Goal: Task Accomplishment & Management: Manage account settings

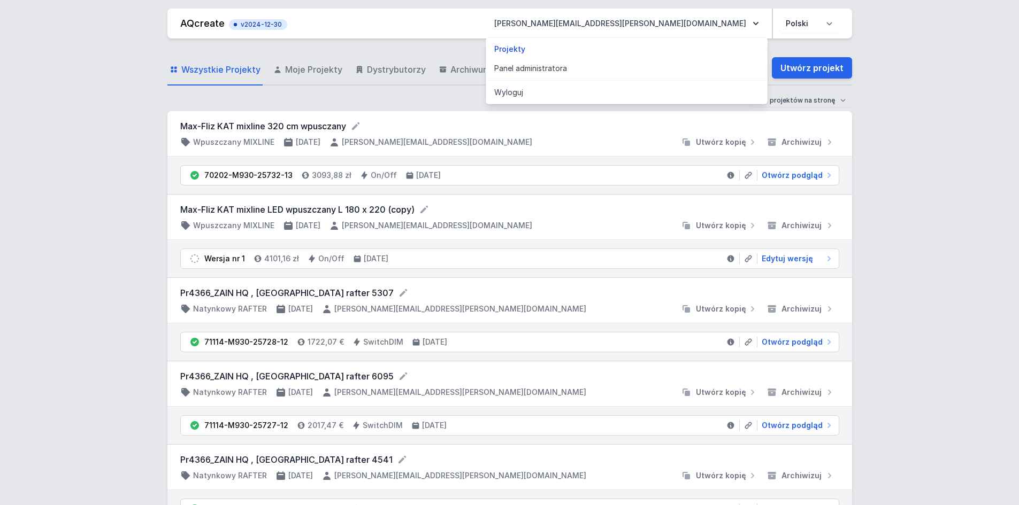
drag, startPoint x: 682, startPoint y: 74, endPoint x: 891, endPoint y: 51, distance: 210.4
click at [682, 74] on link "Panel administratora" at bounding box center [627, 68] width 282 height 19
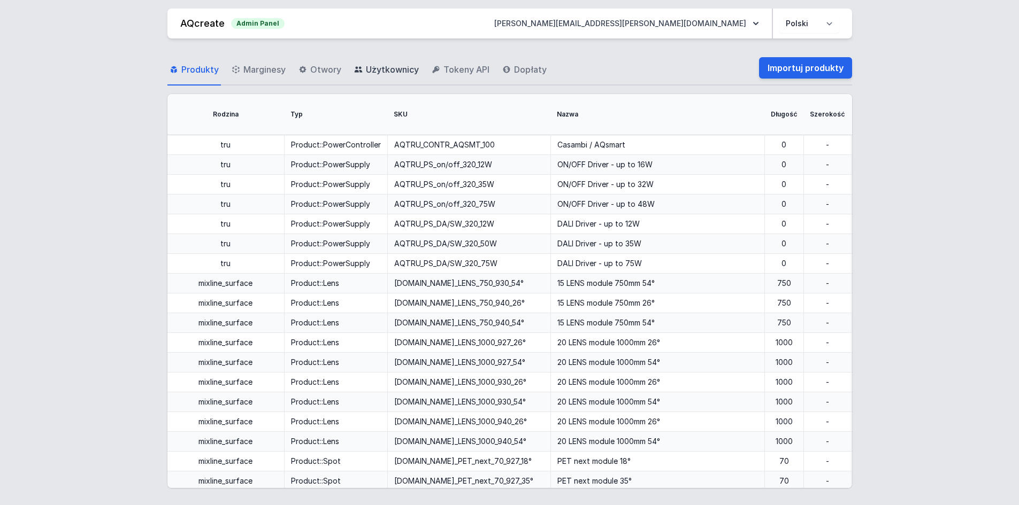
click at [395, 73] on span "Użytkownicy" at bounding box center [392, 69] width 53 height 13
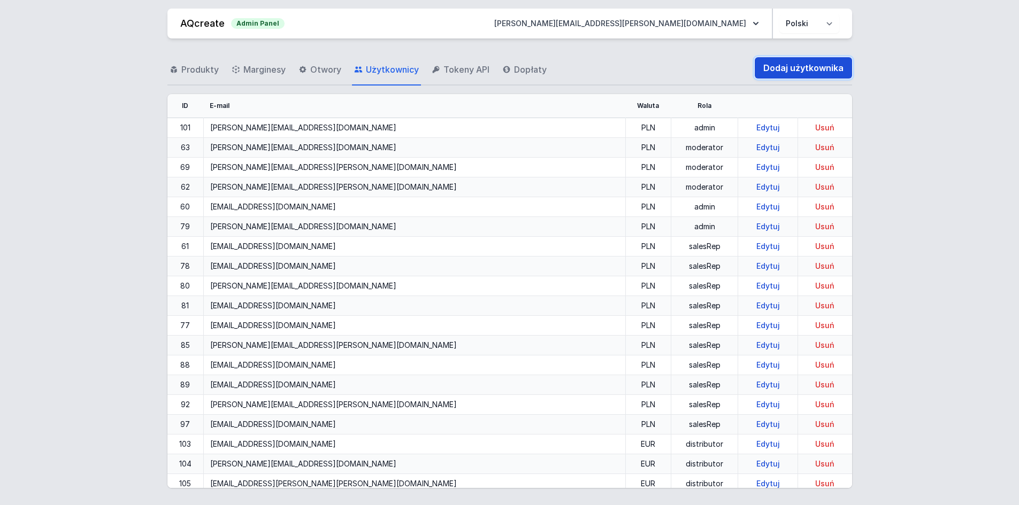
click at [806, 71] on link "Dodaj użytkownika" at bounding box center [803, 67] width 97 height 21
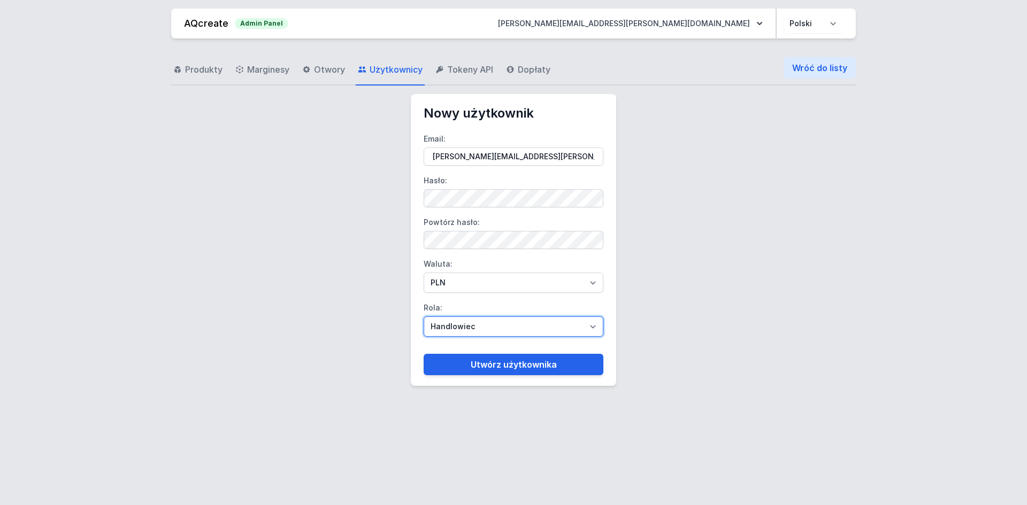
click at [536, 323] on select "Handlowiec Moderator Dystrybutor Administrator" at bounding box center [514, 327] width 180 height 20
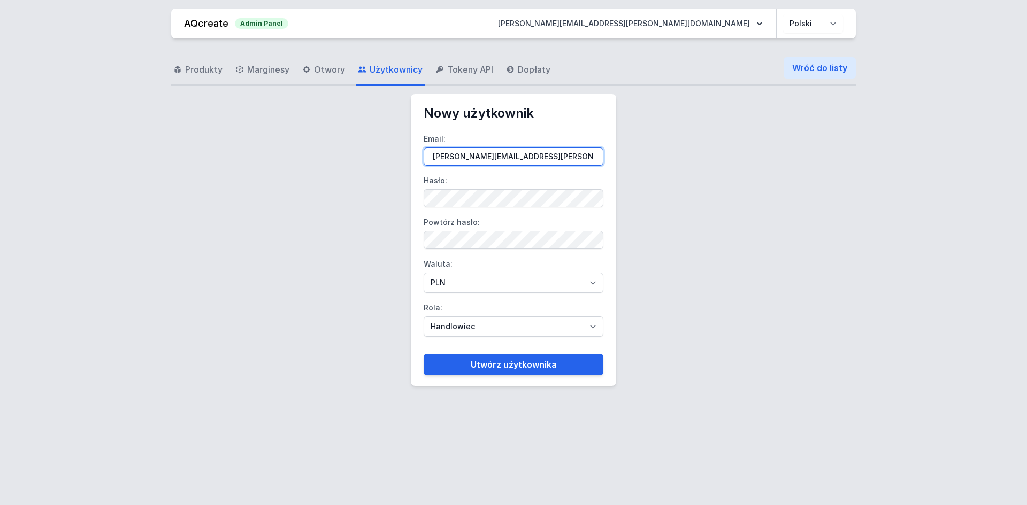
click at [543, 154] on input "[PERSON_NAME][EMAIL_ADDRESS][PERSON_NAME][DOMAIN_NAME]" at bounding box center [514, 157] width 180 height 18
paste input "[PERSON_NAME][EMAIL_ADDRESS][DOMAIN_NAME]"
type input "[PERSON_NAME][EMAIL_ADDRESS][DOMAIN_NAME]"
click at [448, 208] on form "Email: [PERSON_NAME][EMAIL_ADDRESS][DOMAIN_NAME] Hasło: Powtórz hasło: Waluta: …" at bounding box center [514, 249] width 180 height 254
click at [449, 230] on label "Powtórz hasło:" at bounding box center [514, 231] width 180 height 35
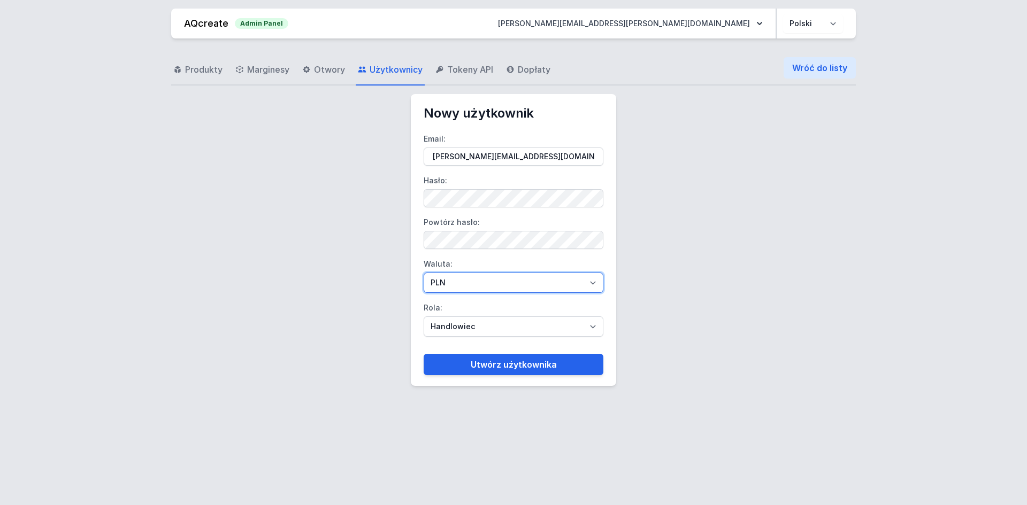
click at [443, 292] on select "PLN EUR" at bounding box center [514, 283] width 180 height 20
select select "2"
click at [424, 273] on select "PLN EUR" at bounding box center [514, 283] width 180 height 20
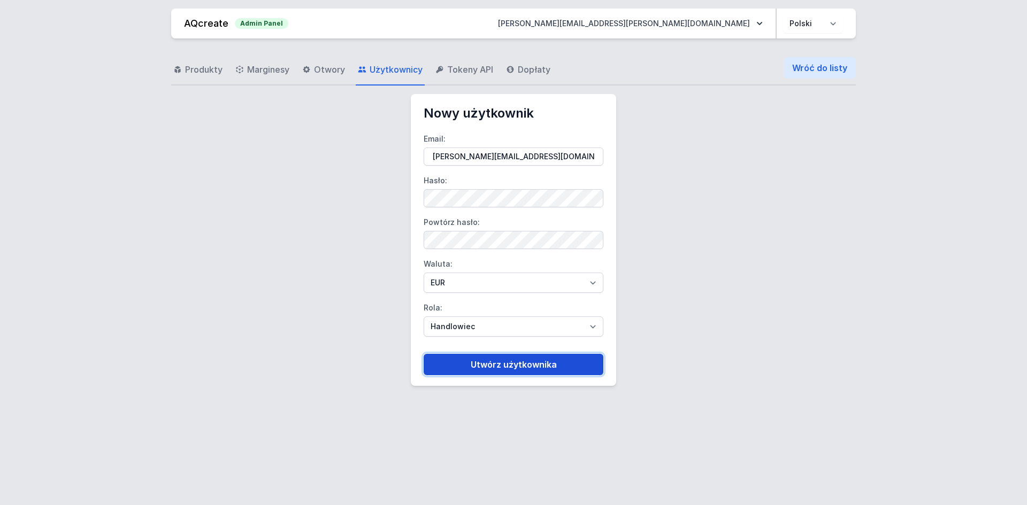
click at [467, 364] on button "Utwórz użytkownika" at bounding box center [514, 364] width 180 height 21
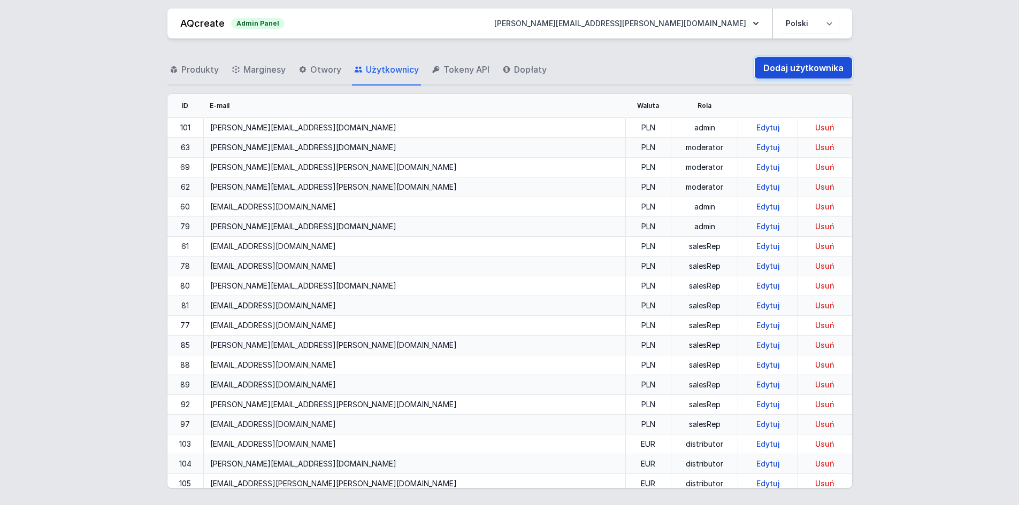
click at [783, 73] on link "Dodaj użytkownika" at bounding box center [803, 67] width 97 height 21
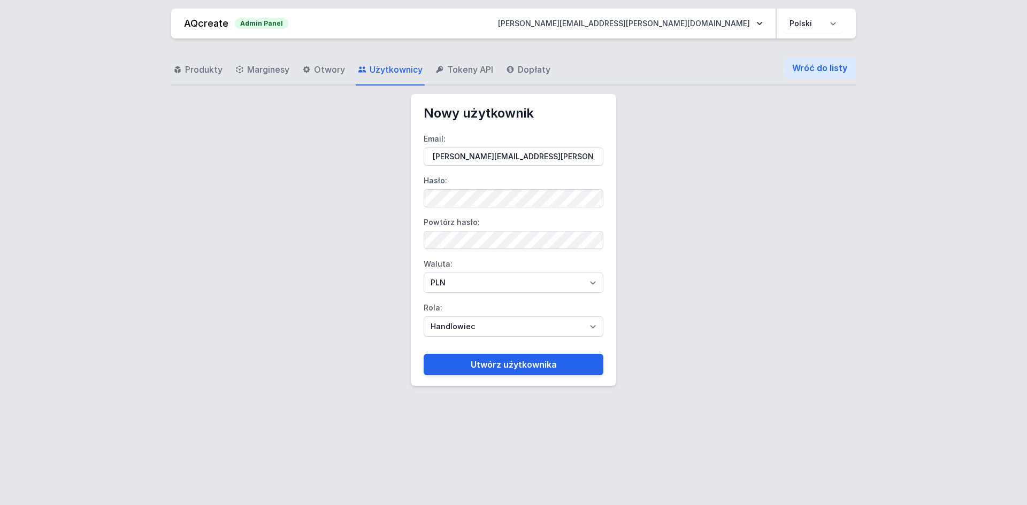
click at [500, 209] on form "Email: [PERSON_NAME][EMAIL_ADDRESS][PERSON_NAME][DOMAIN_NAME] Hasło: Powtórz ha…" at bounding box center [514, 249] width 180 height 254
click at [539, 150] on input "[PERSON_NAME][EMAIL_ADDRESS][PERSON_NAME][DOMAIN_NAME]" at bounding box center [514, 157] width 180 height 18
paste input "[PERSON_NAME][EMAIL_ADDRESS][DOMAIN_NAME]"
type input "[PERSON_NAME][EMAIL_ADDRESS][DOMAIN_NAME]"
click at [467, 288] on select "PLN EUR" at bounding box center [514, 283] width 180 height 20
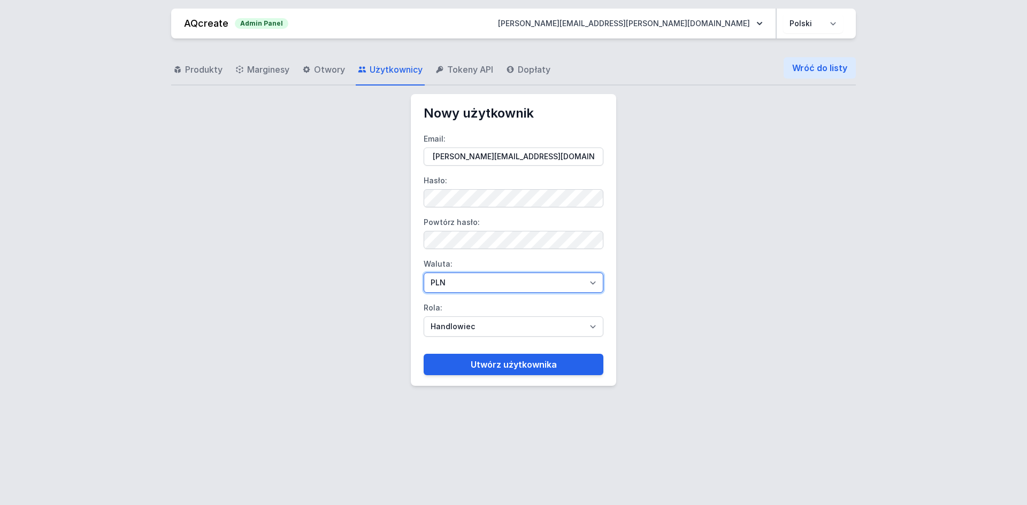
select select "2"
click at [424, 273] on select "PLN EUR" at bounding box center [514, 283] width 180 height 20
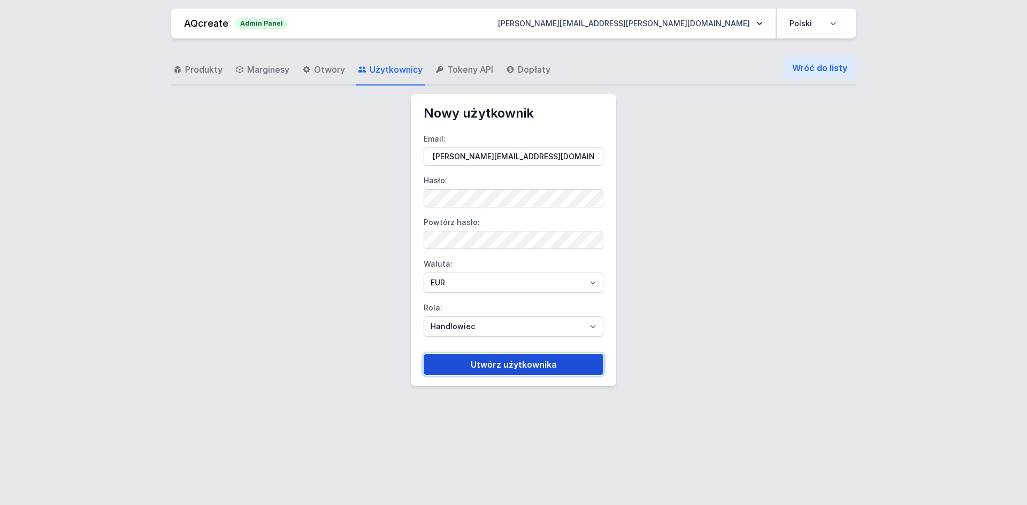
click at [458, 356] on button "Utwórz użytkownika" at bounding box center [514, 364] width 180 height 21
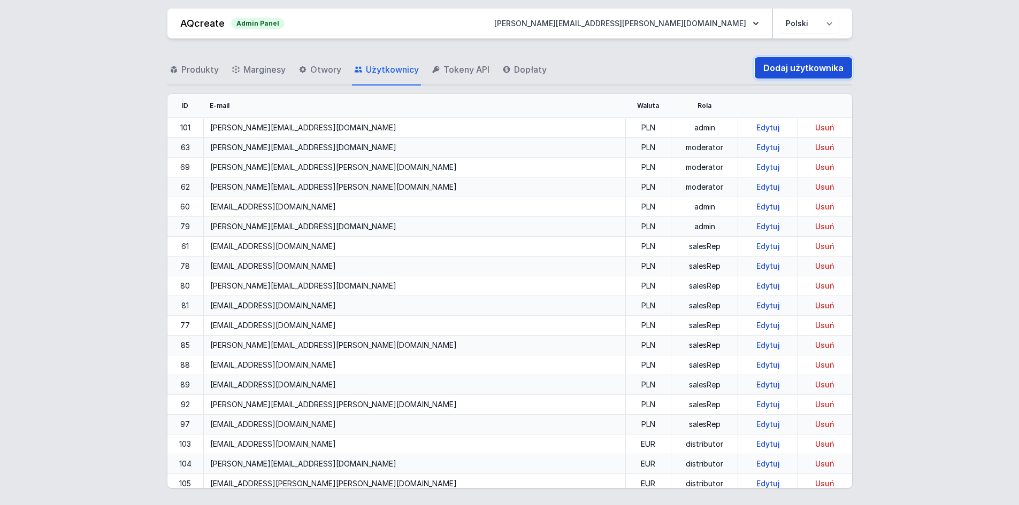
click at [791, 69] on link "Dodaj użytkownika" at bounding box center [803, 67] width 97 height 21
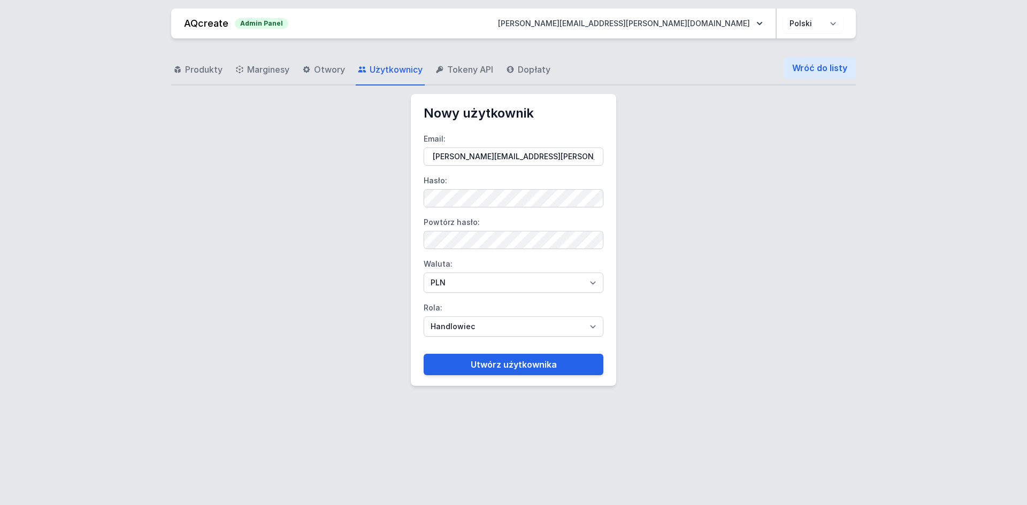
type input "[PERSON_NAME][EMAIL_ADDRESS][PERSON_NAME][DOMAIN_NAME]"
click at [451, 285] on select "PLN EUR" at bounding box center [514, 283] width 180 height 20
select select "2"
click at [424, 273] on select "PLN EUR" at bounding box center [514, 283] width 180 height 20
click at [464, 332] on select "Handlowiec Moderator Dystrybutor Administrator" at bounding box center [514, 327] width 180 height 20
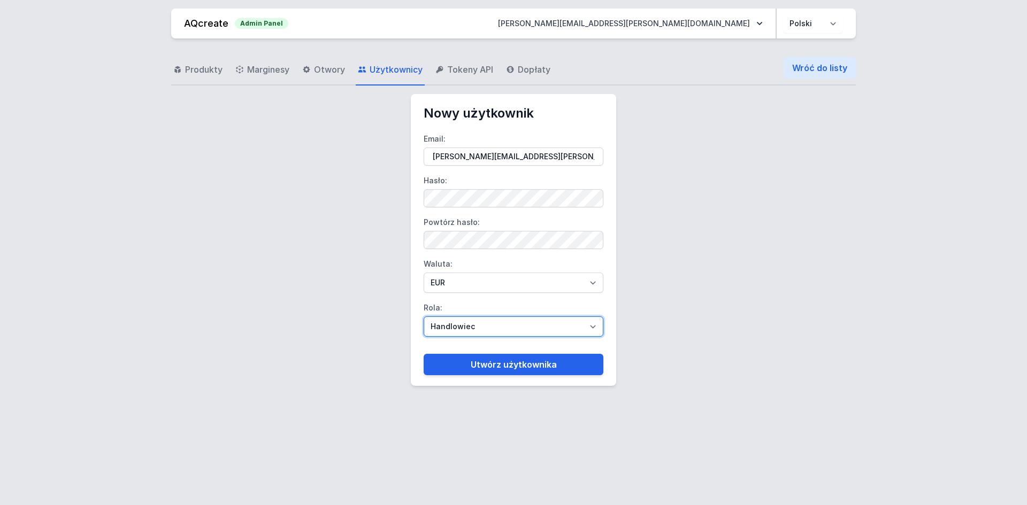
click at [465, 332] on select "Handlowiec Moderator Dystrybutor Administrator" at bounding box center [514, 327] width 180 height 20
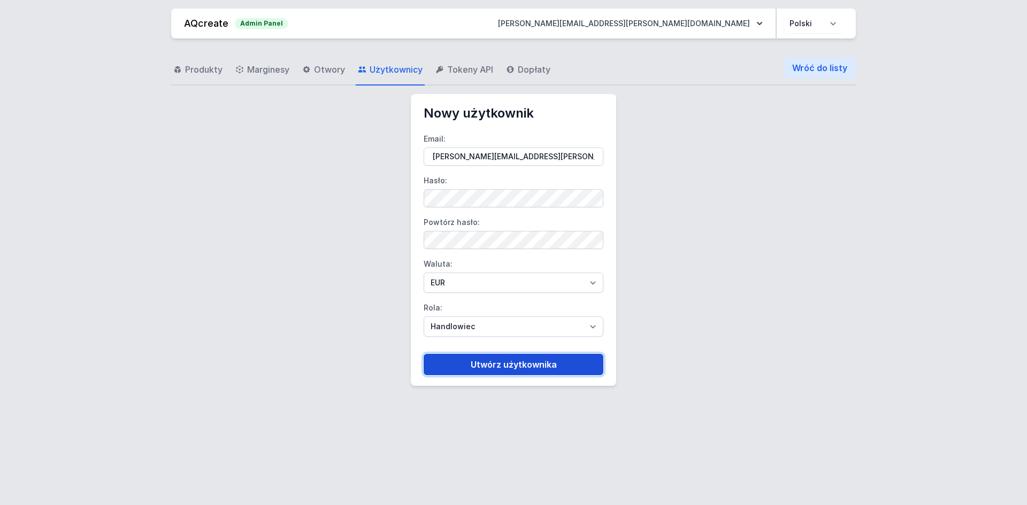
click at [480, 373] on button "Utwórz użytkownika" at bounding box center [514, 364] width 180 height 21
click at [504, 370] on button "Utwórz użytkownika" at bounding box center [514, 364] width 180 height 21
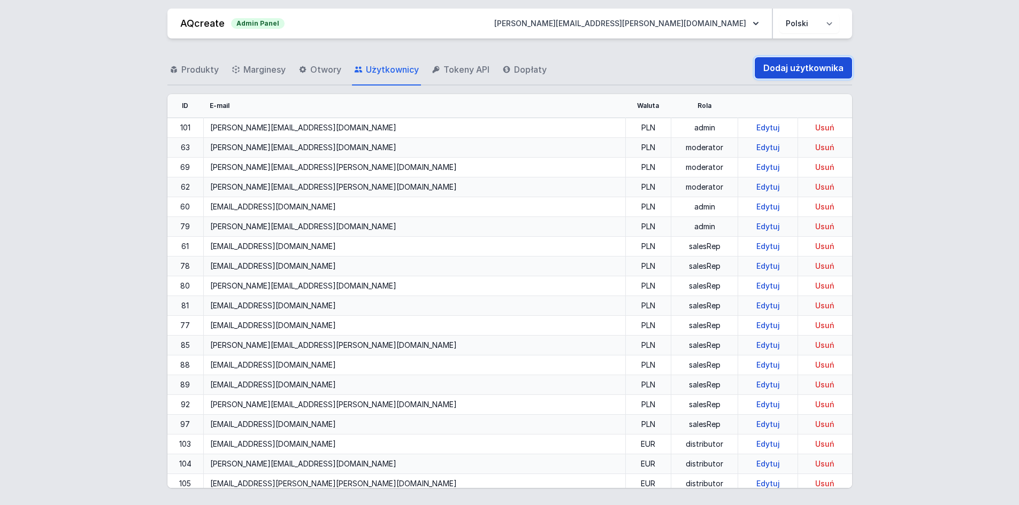
click at [776, 74] on link "Dodaj użytkownika" at bounding box center [803, 67] width 97 height 21
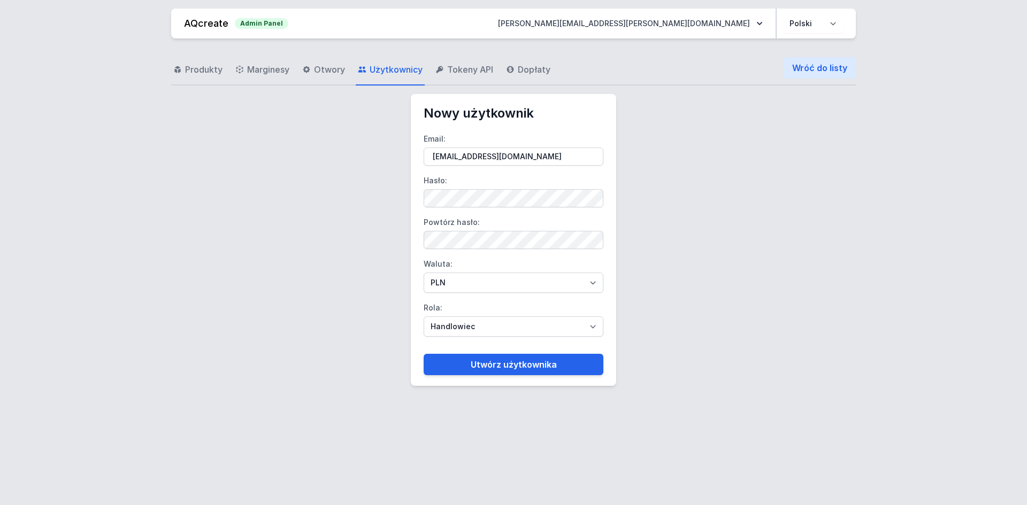
type input "[EMAIL_ADDRESS][DOMAIN_NAME]"
click at [447, 283] on select "PLN EUR" at bounding box center [514, 283] width 180 height 20
select select "2"
click at [424, 273] on select "PLN EUR" at bounding box center [514, 283] width 180 height 20
click at [461, 375] on button "Utwórz użytkownika" at bounding box center [514, 364] width 180 height 21
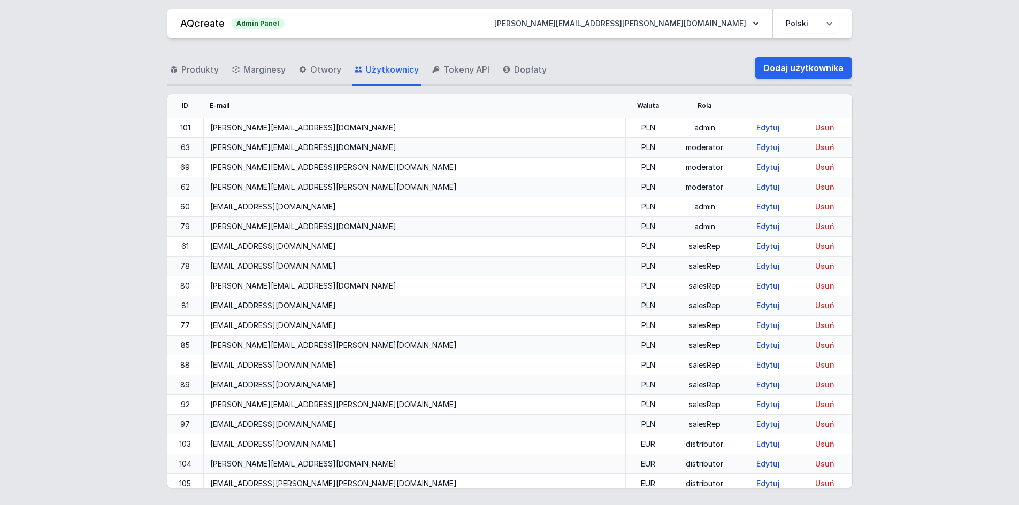
click at [601, 64] on div "Produkty Marginesy Otwory Użytkownicy Tokeny API Dopłaty Dodaj użytkownika" at bounding box center [509, 68] width 685 height 34
click at [807, 66] on link "Dodaj użytkownika" at bounding box center [803, 67] width 97 height 21
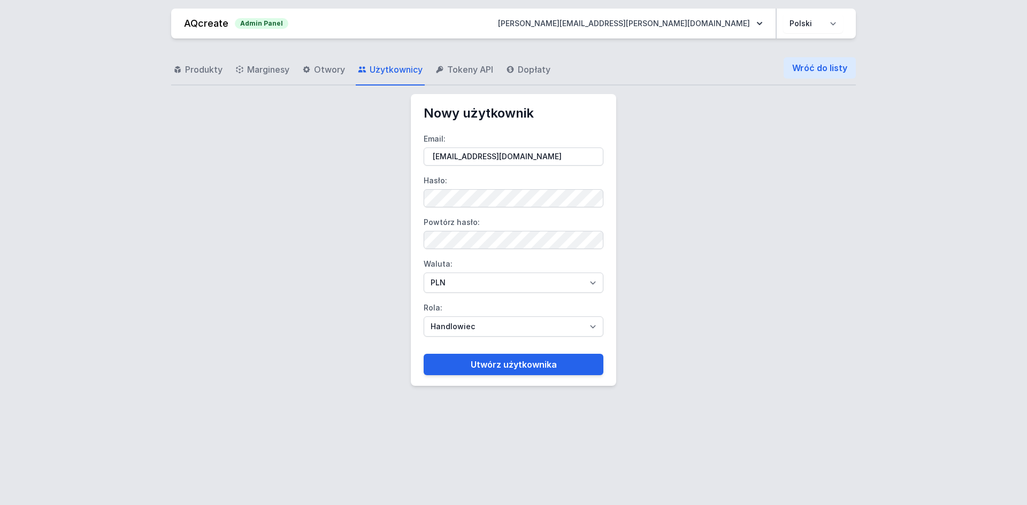
type input "[EMAIL_ADDRESS][DOMAIN_NAME]"
click at [440, 288] on select "PLN EUR" at bounding box center [514, 283] width 180 height 20
select select "2"
click at [424, 273] on select "PLN EUR" at bounding box center [514, 283] width 180 height 20
click at [477, 374] on button "Utwórz użytkownika" at bounding box center [514, 364] width 180 height 21
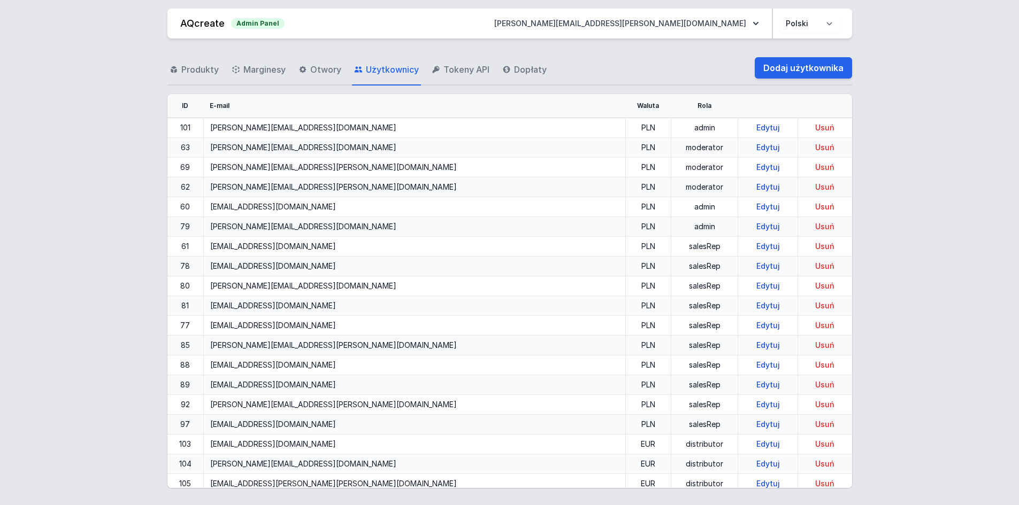
drag, startPoint x: 621, startPoint y: 42, endPoint x: 674, endPoint y: 43, distance: 53.5
click at [621, 42] on div "Produkty Marginesy Otwory Użytkownicy Tokeny API Dopłaty Dodaj użytkownika ID E…" at bounding box center [509, 270] width 993 height 463
click at [787, 61] on link "Dodaj użytkownika" at bounding box center [803, 67] width 97 height 21
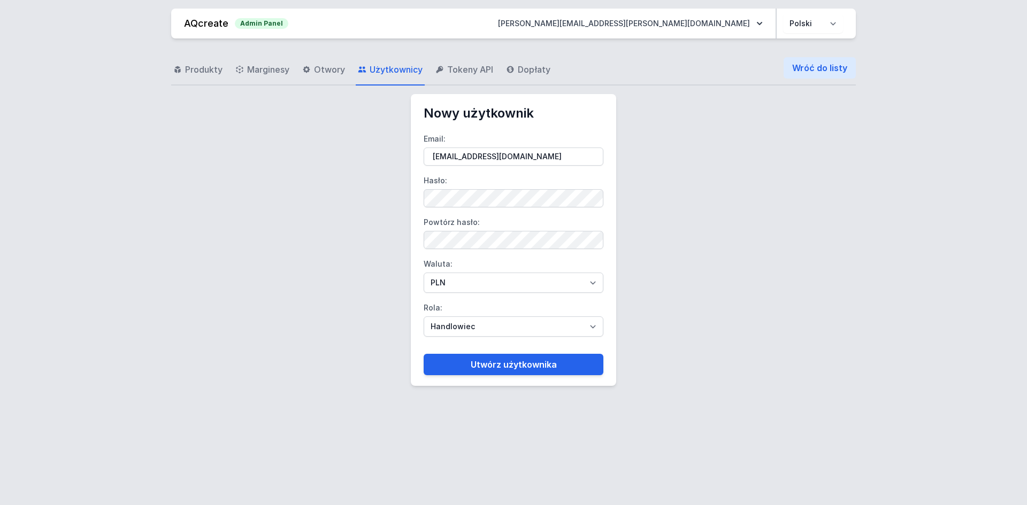
type input "[EMAIL_ADDRESS][DOMAIN_NAME]"
click at [459, 288] on select "PLN EUR" at bounding box center [514, 283] width 180 height 20
select select "2"
click at [424, 273] on select "PLN EUR" at bounding box center [514, 283] width 180 height 20
click at [475, 367] on button "Utwórz użytkownika" at bounding box center [514, 364] width 180 height 21
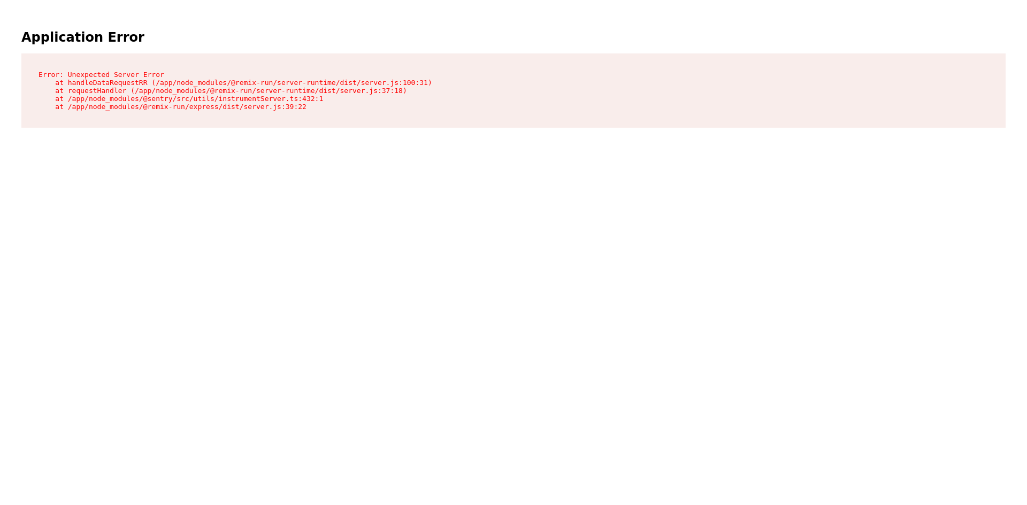
click at [488, 122] on main "Application Error Error: Unexpected Server Error at handleDataRequestRR (/app/n…" at bounding box center [513, 78] width 1018 height 148
click at [377, 152] on main "Application Error Error: Unexpected Server Error at handleDataRequestRR (/app/n…" at bounding box center [513, 78] width 1018 height 148
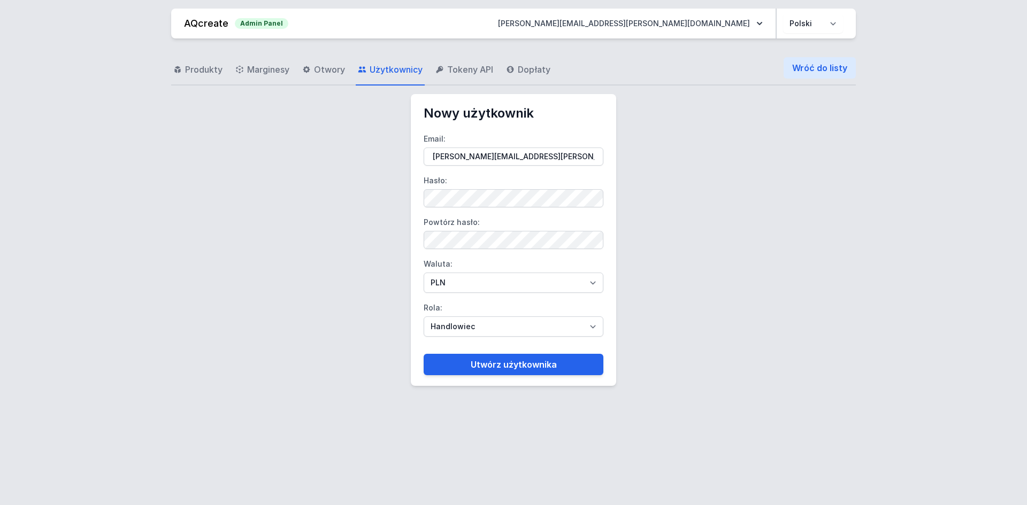
drag, startPoint x: 500, startPoint y: 151, endPoint x: 511, endPoint y: 157, distance: 12.7
click at [504, 151] on input "[PERSON_NAME][EMAIL_ADDRESS][PERSON_NAME][DOMAIN_NAME]" at bounding box center [514, 157] width 180 height 18
type input "[EMAIL_ADDRESS][DOMAIN_NAME]"
drag, startPoint x: 609, startPoint y: 203, endPoint x: 604, endPoint y: 204, distance: 5.5
click at [605, 203] on main "Nowy użytkownik Email: luc.hermans@rexel.be Hasło: Powtórz hasło: Waluta: PLN E…" at bounding box center [513, 240] width 205 height 292
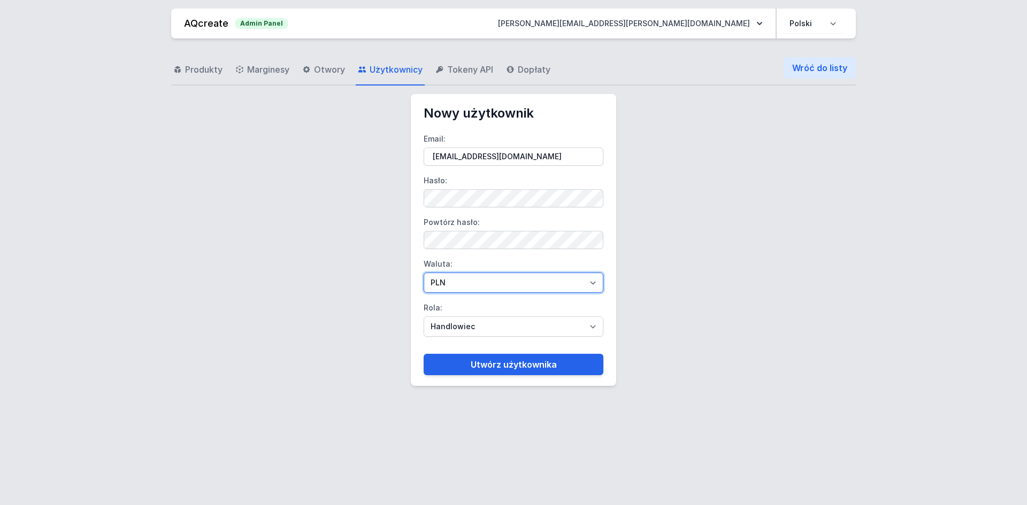
click at [459, 275] on select "PLN EUR" at bounding box center [514, 283] width 180 height 20
select select "2"
click at [424, 273] on select "PLN EUR" at bounding box center [514, 283] width 180 height 20
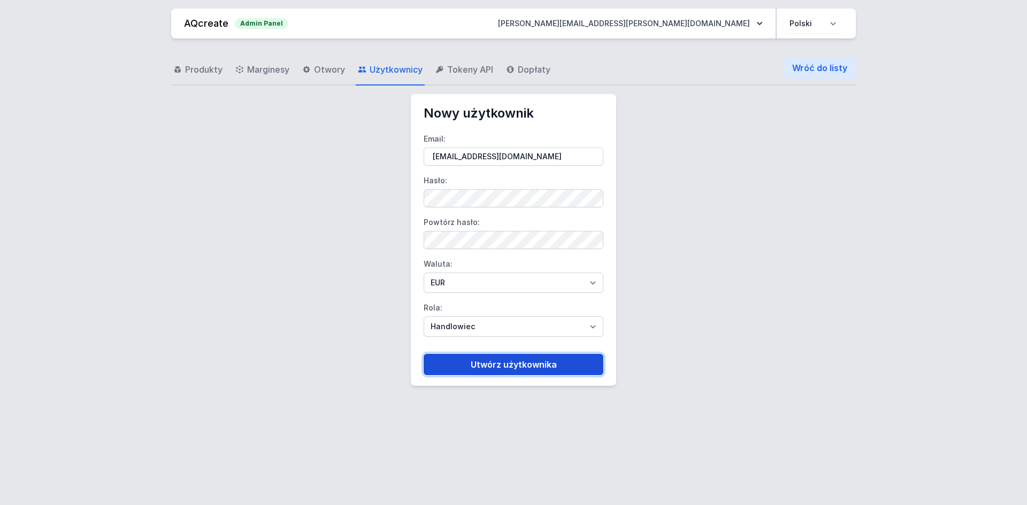
click at [482, 364] on button "Utwórz użytkownika" at bounding box center [514, 364] width 180 height 21
click at [320, 242] on div "Produkty Marginesy Otwory Użytkownicy Tokeny API Dopłaty Wróć do listy Nowy uży…" at bounding box center [513, 268] width 1001 height 458
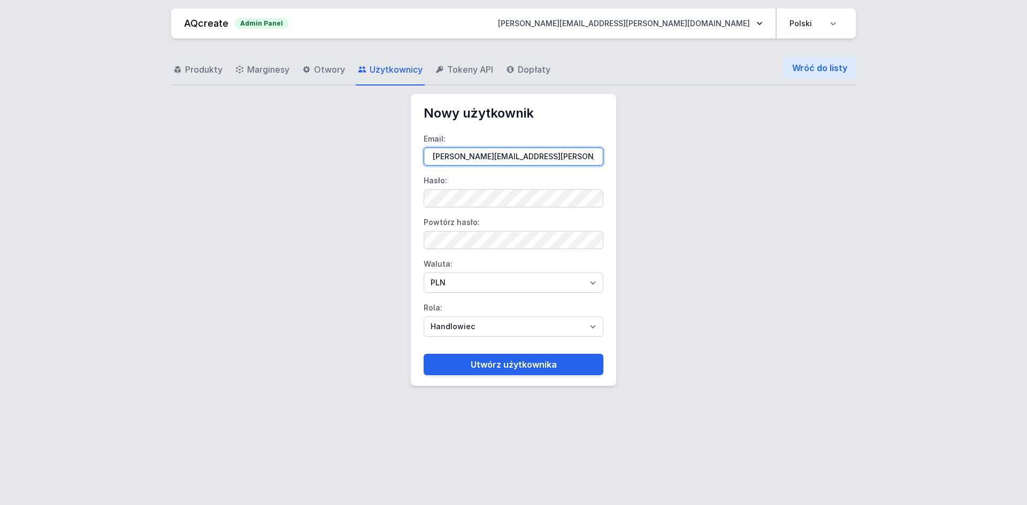
click at [570, 157] on input "[PERSON_NAME][EMAIL_ADDRESS][PERSON_NAME][DOMAIN_NAME]" at bounding box center [514, 157] width 180 height 18
paste input "[EMAIL_ADDRESS][DOMAIN_NAME]"
type input "[EMAIL_ADDRESS][DOMAIN_NAME]"
click at [553, 267] on label "Waluta: PLN EUR" at bounding box center [514, 274] width 180 height 37
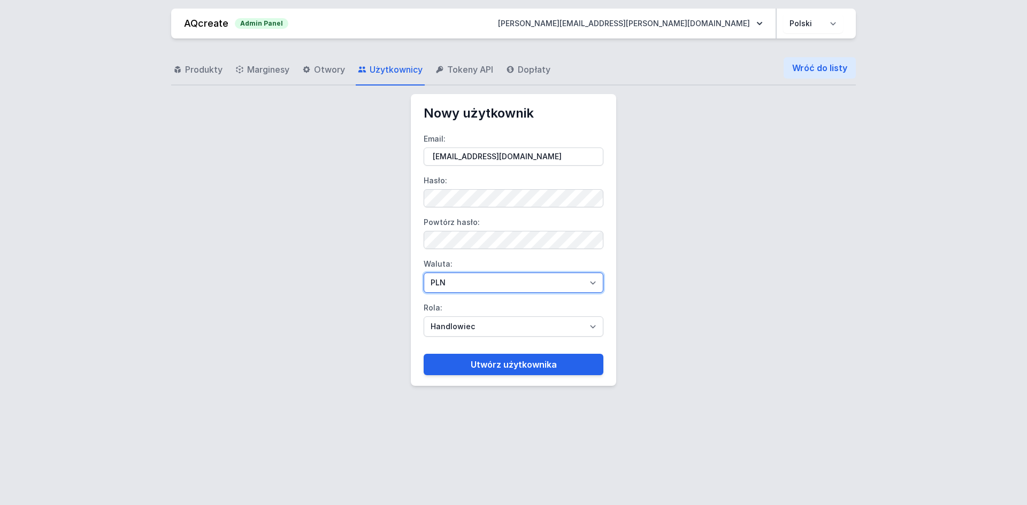
click at [553, 273] on select "PLN EUR" at bounding box center [514, 283] width 180 height 20
drag, startPoint x: 554, startPoint y: 286, endPoint x: 550, endPoint y: 293, distance: 7.4
click at [554, 286] on select "PLN EUR" at bounding box center [514, 283] width 180 height 20
select select "2"
click at [424, 273] on select "PLN EUR" at bounding box center [514, 283] width 180 height 20
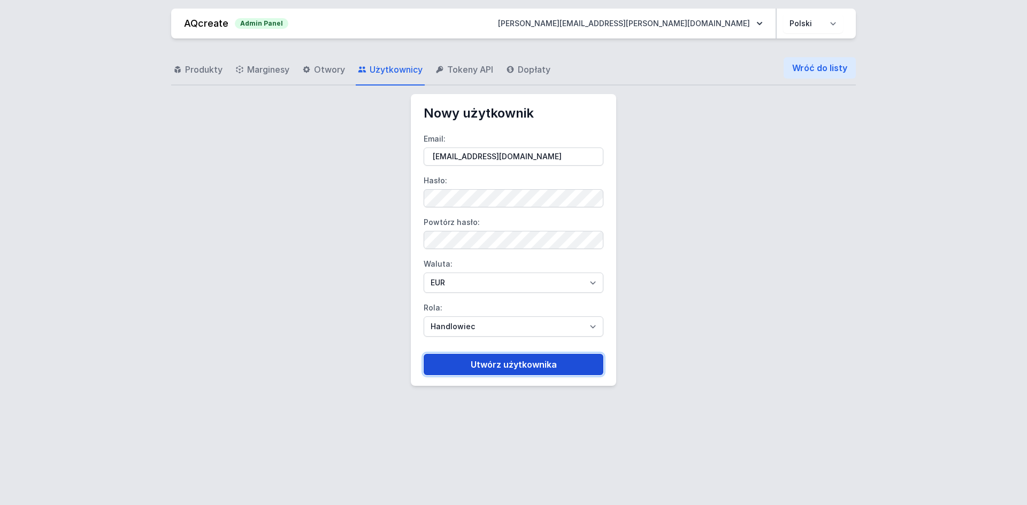
click at [525, 366] on button "Utwórz użytkownika" at bounding box center [514, 364] width 180 height 21
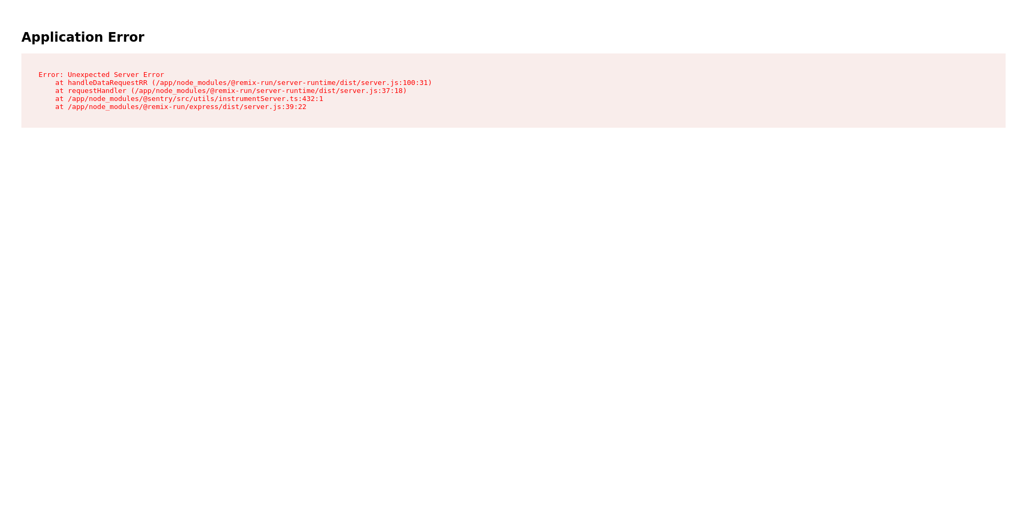
click at [63, 45] on h1 "Application Error" at bounding box center [513, 37] width 984 height 15
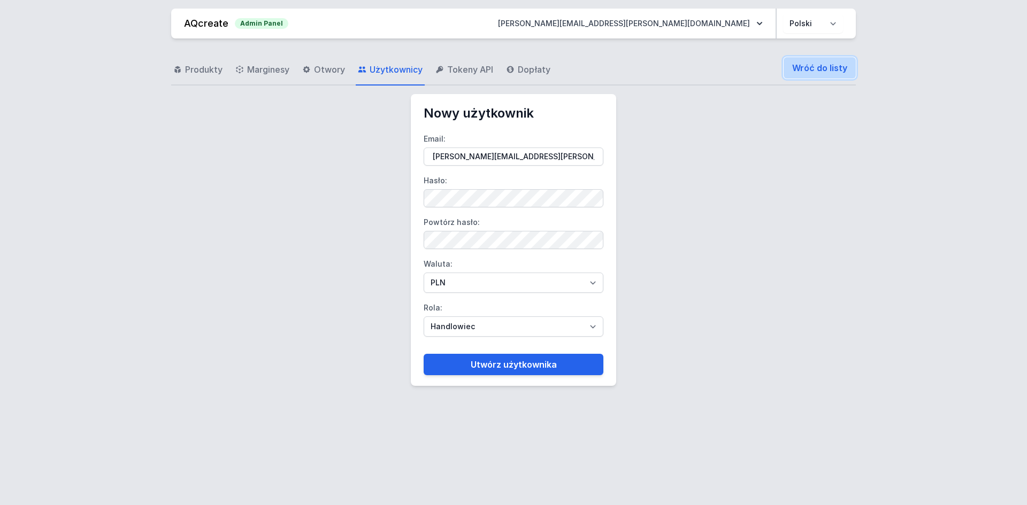
click at [832, 68] on link "Wróć do listy" at bounding box center [820, 67] width 72 height 21
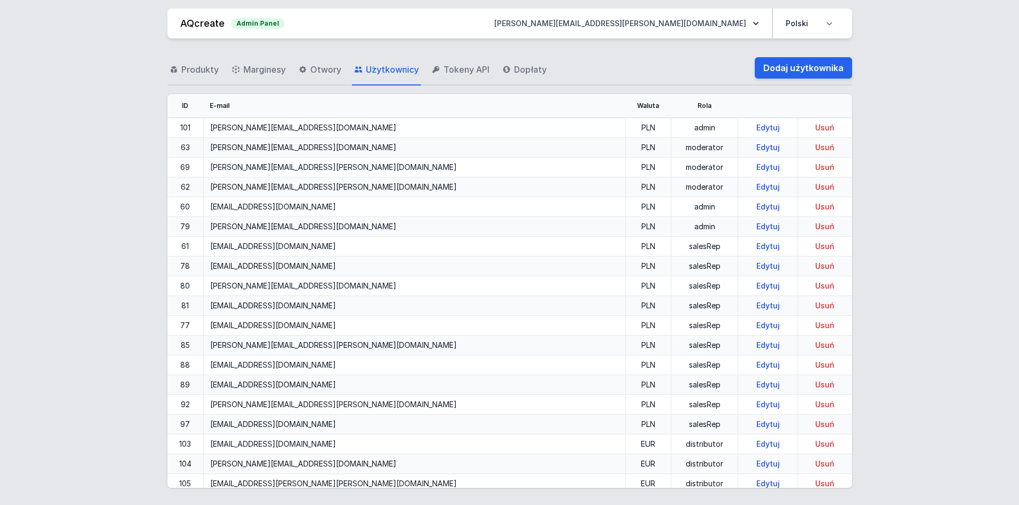
click at [957, 241] on div "Produkty Marginesy Otwory Użytkownicy Tokeny API Dopłaty Dodaj użytkownika ID E…" at bounding box center [509, 270] width 993 height 463
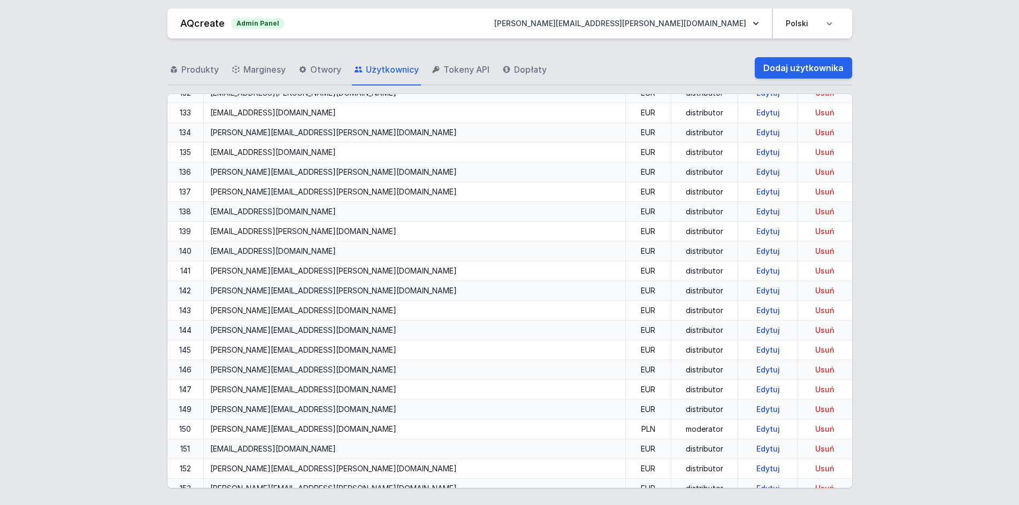
scroll to position [1437, 0]
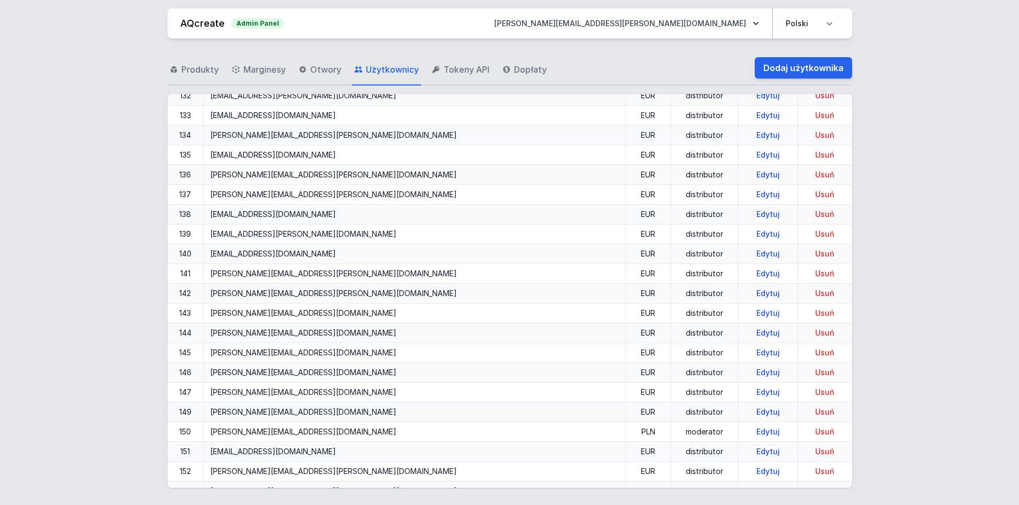
click at [136, 212] on div "Produkty Marginesy Otwory Użytkownicy Tokeny API Dopłaty Dodaj użytkownika ID E…" at bounding box center [509, 270] width 993 height 463
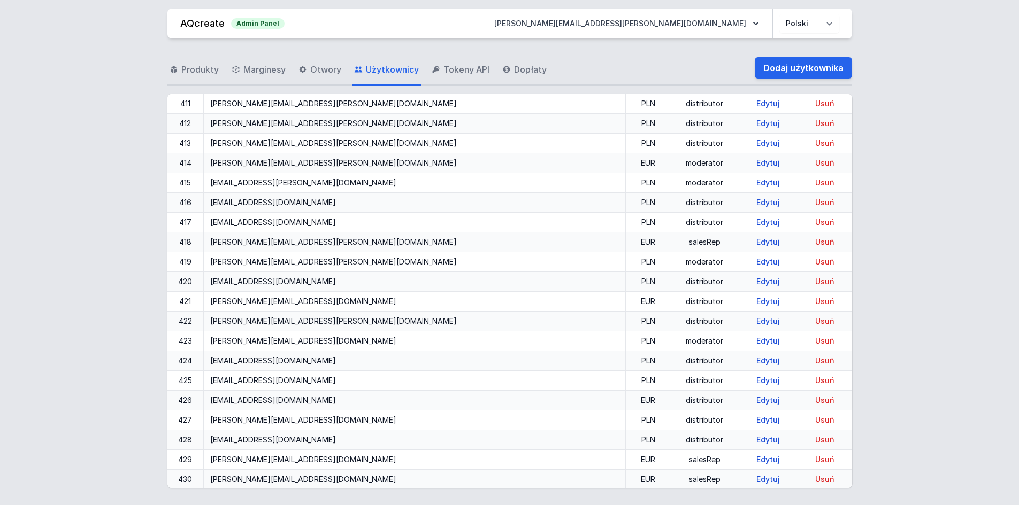
scroll to position [6694, 0]
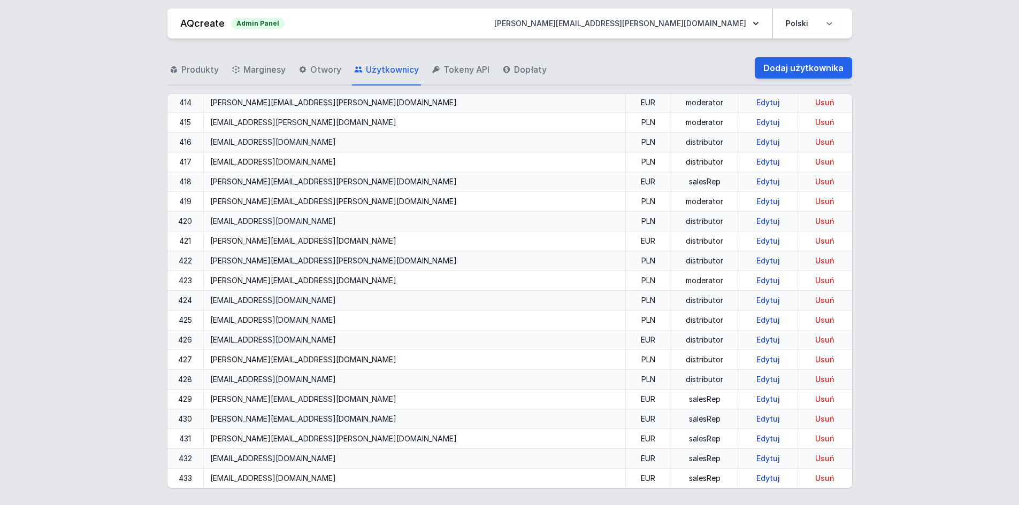
click at [752, 478] on link "Edytuj" at bounding box center [768, 478] width 32 height 9
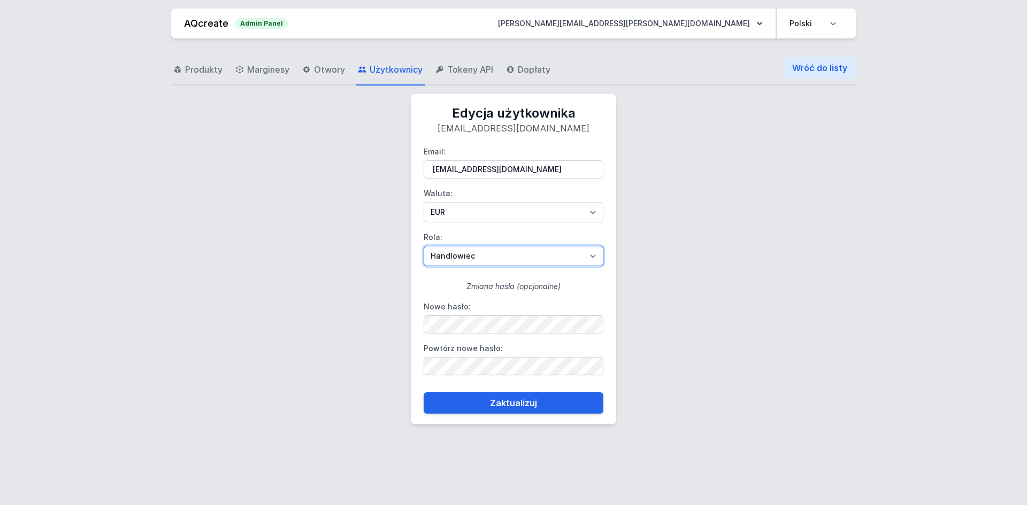
click at [531, 252] on select "Handlowiec Moderator Dystrybutor Administrator" at bounding box center [514, 256] width 180 height 20
select select "distributor"
click at [424, 246] on select "Handlowiec Moderator Dystrybutor Administrator" at bounding box center [514, 256] width 180 height 20
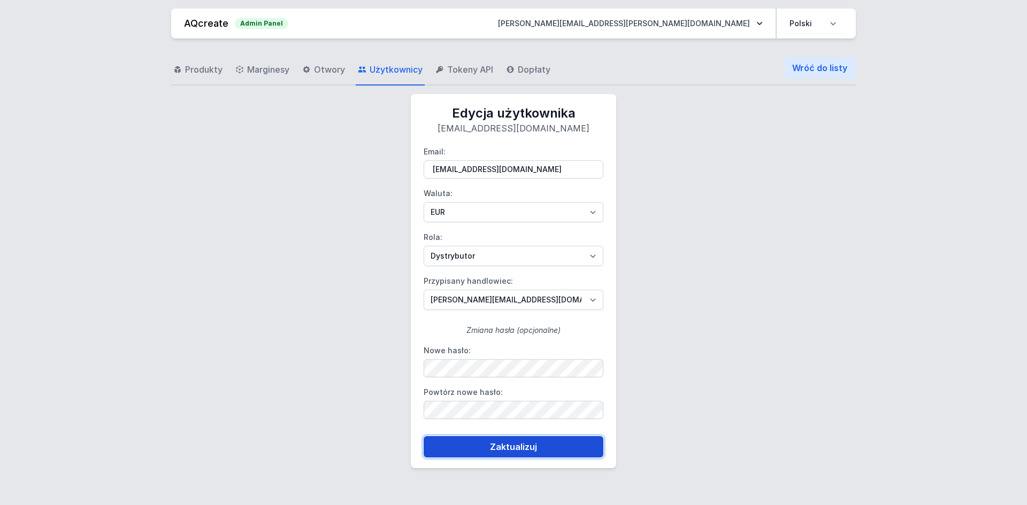
click at [505, 450] on button "Zaktualizuj" at bounding box center [514, 446] width 180 height 21
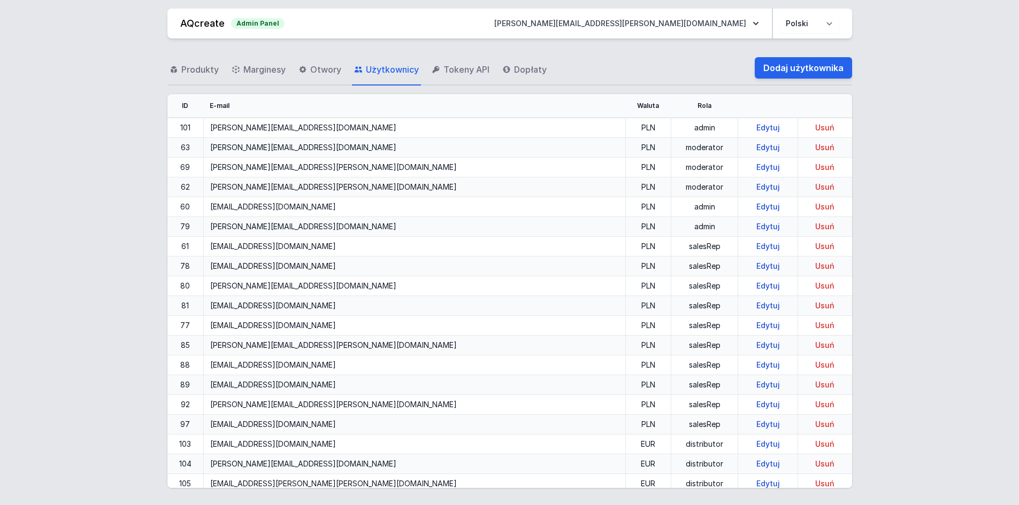
scroll to position [6694, 0]
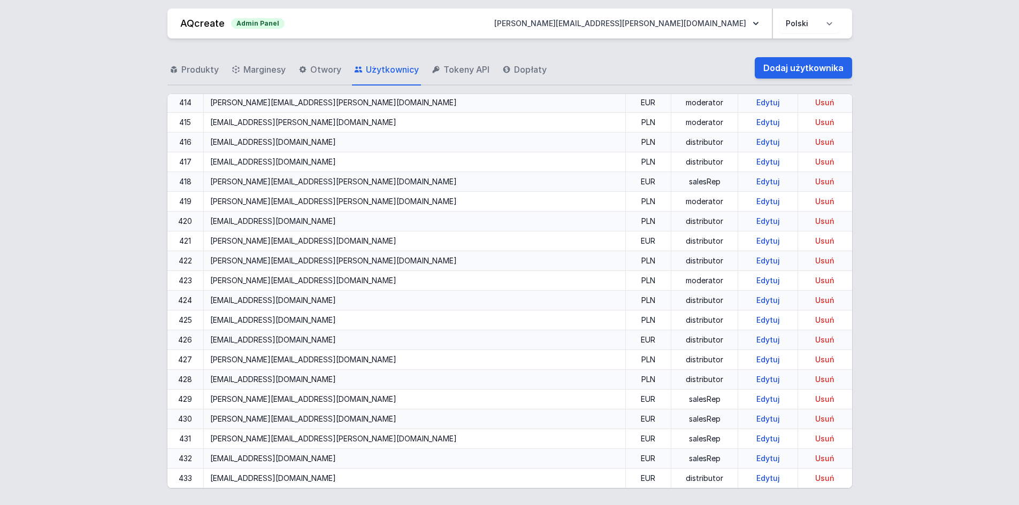
click at [136, 224] on div "Produkty Marginesy Otwory Użytkownicy Tokeny API Dopłaty Dodaj użytkownika ID E…" at bounding box center [509, 270] width 993 height 463
click at [738, 454] on td "Edytuj" at bounding box center [768, 459] width 60 height 20
click at [752, 461] on link "Edytuj" at bounding box center [768, 458] width 32 height 9
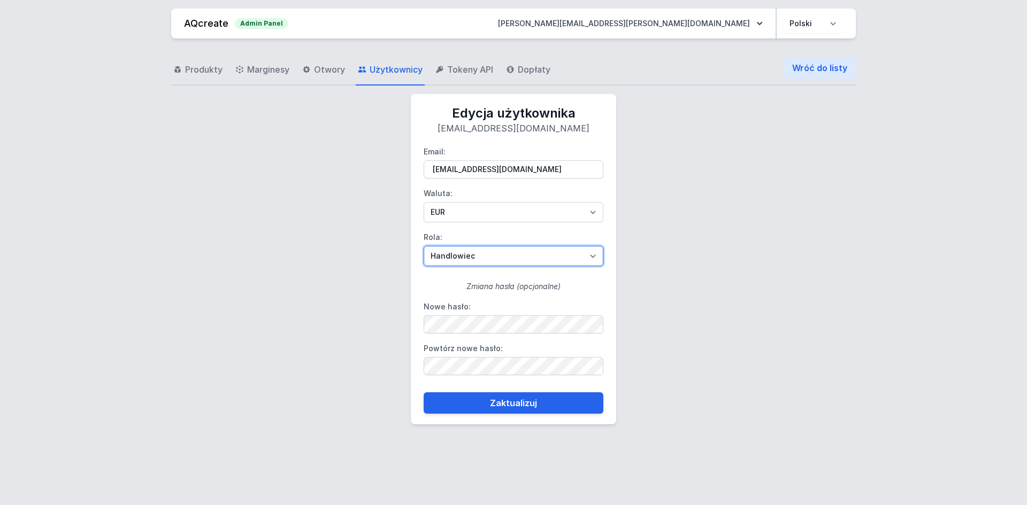
click at [541, 257] on select "Handlowiec Moderator Dystrybutor Administrator" at bounding box center [514, 256] width 180 height 20
select select "distributor"
click at [424, 246] on select "Handlowiec Moderator Dystrybutor Administrator" at bounding box center [514, 256] width 180 height 20
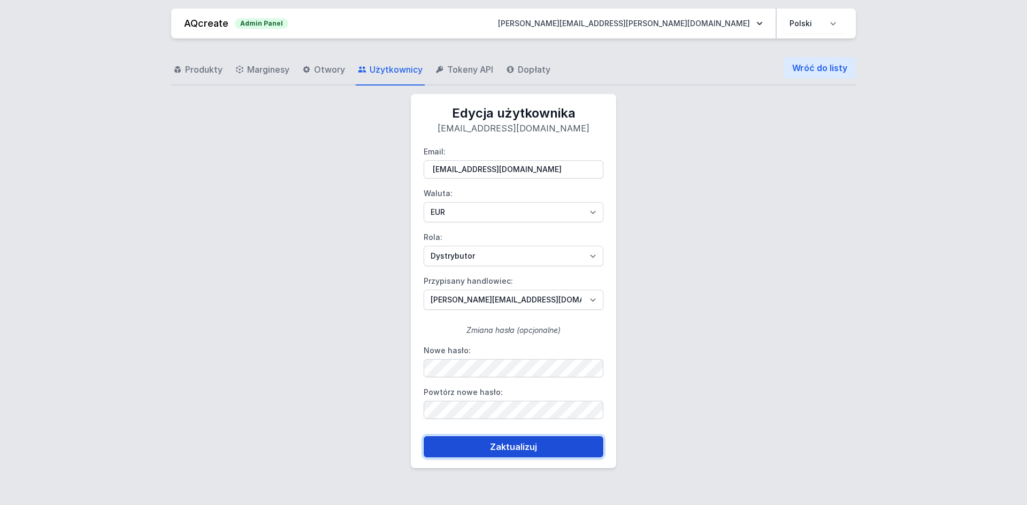
click at [504, 449] on button "Zaktualizuj" at bounding box center [514, 446] width 180 height 21
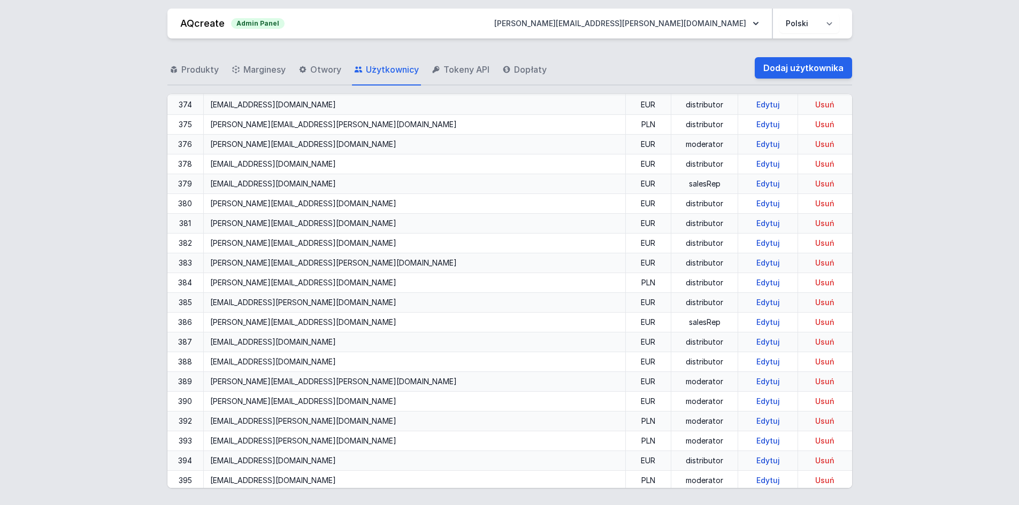
scroll to position [6694, 0]
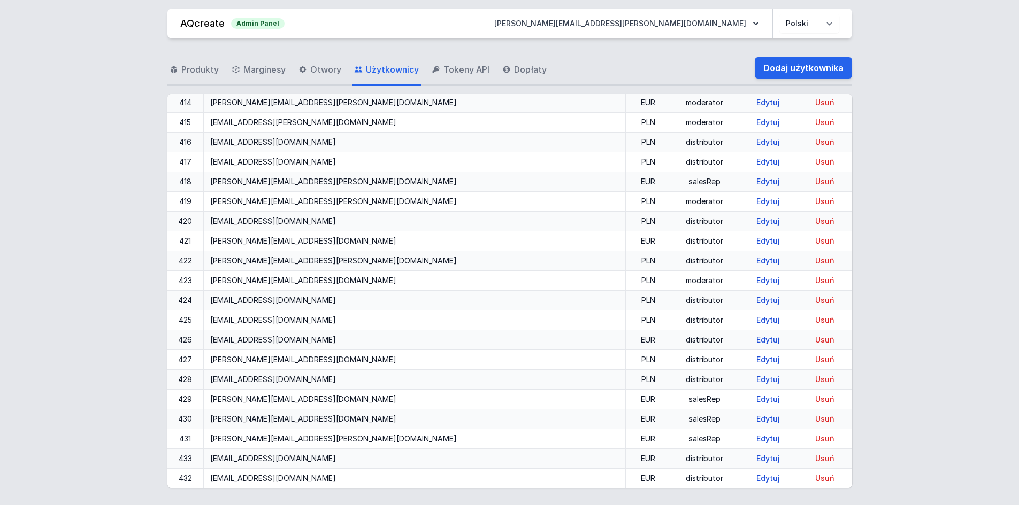
click at [752, 438] on link "Edytuj" at bounding box center [768, 438] width 32 height 9
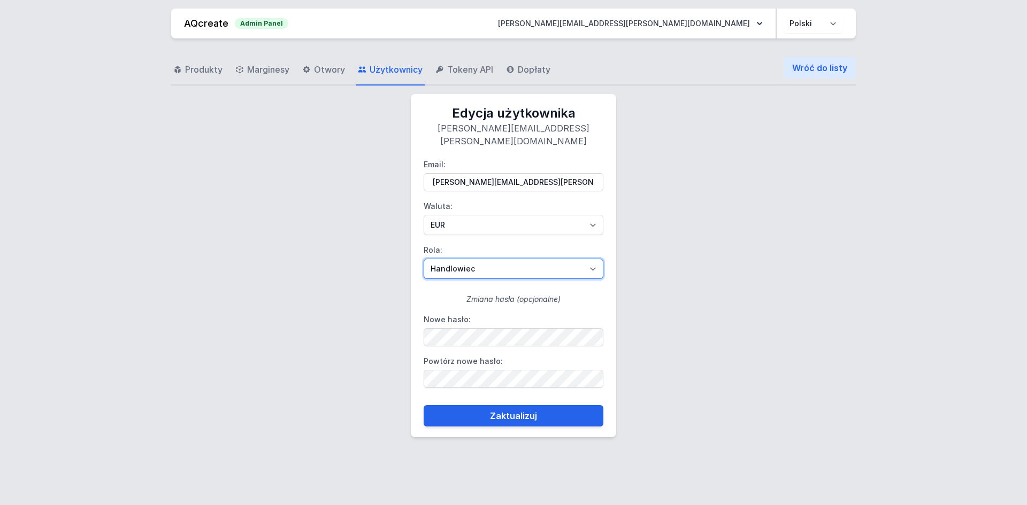
drag, startPoint x: 528, startPoint y: 255, endPoint x: 525, endPoint y: 266, distance: 11.3
click at [528, 259] on select "Handlowiec Moderator Dystrybutor Administrator" at bounding box center [514, 269] width 180 height 20
select select "distributor"
click at [424, 259] on select "Handlowiec Moderator Dystrybutor Administrator" at bounding box center [514, 269] width 180 height 20
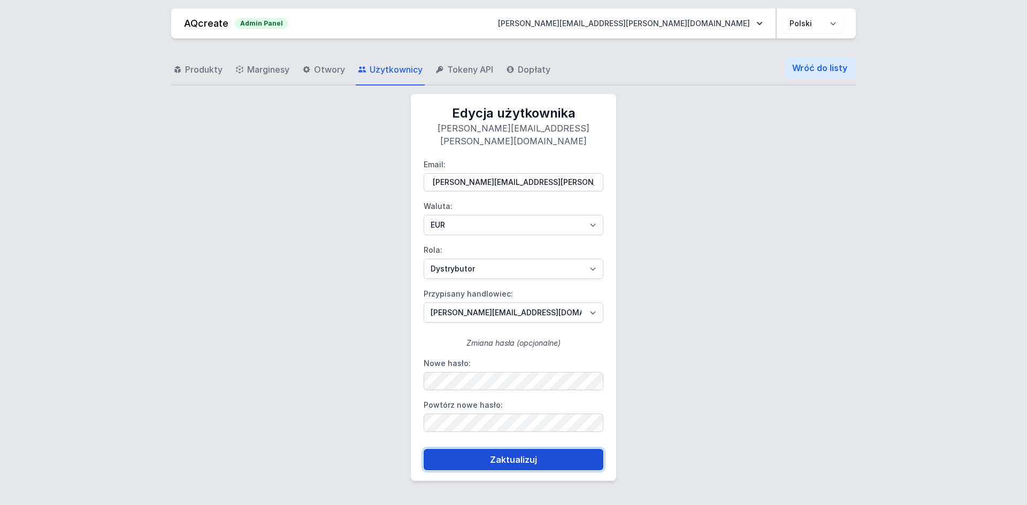
click at [507, 452] on button "Zaktualizuj" at bounding box center [514, 459] width 180 height 21
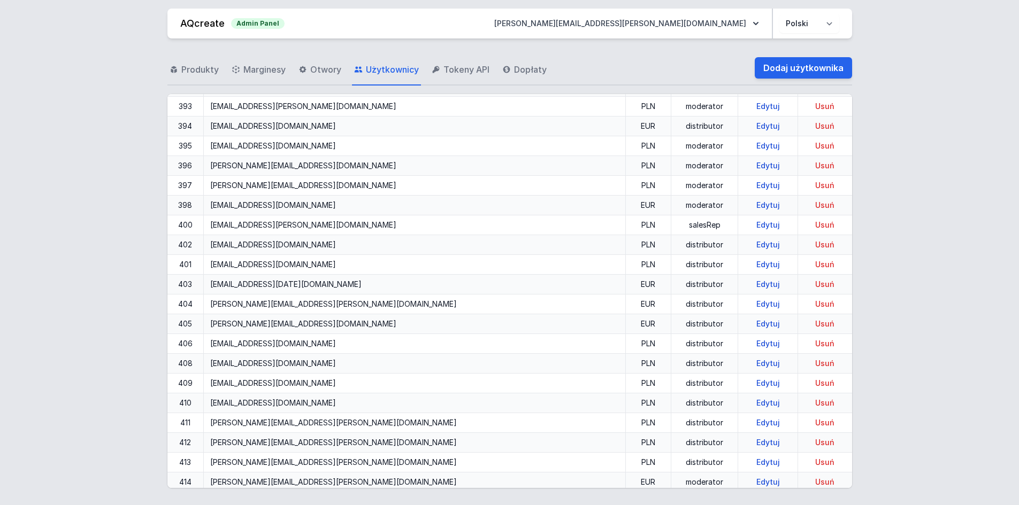
scroll to position [6694, 0]
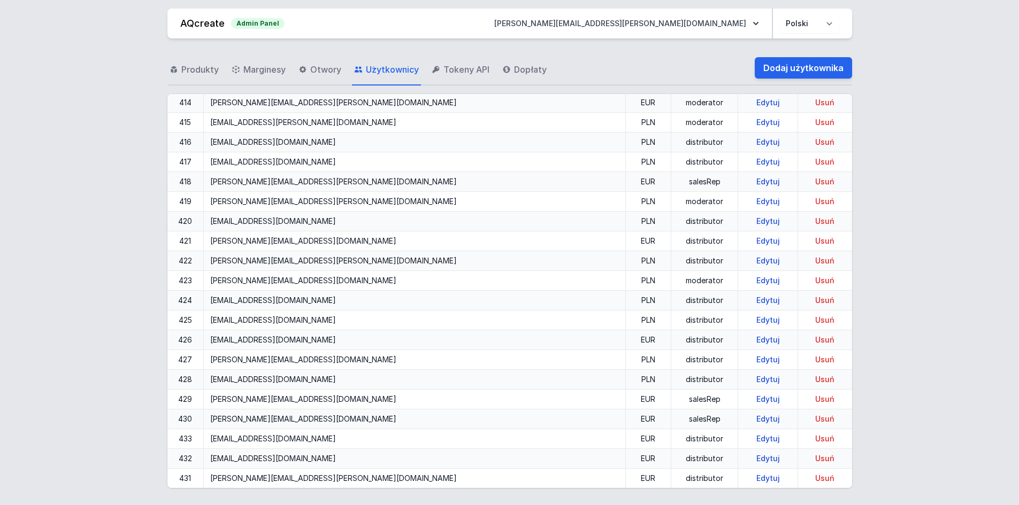
click at [752, 418] on link "Edytuj" at bounding box center [768, 419] width 32 height 9
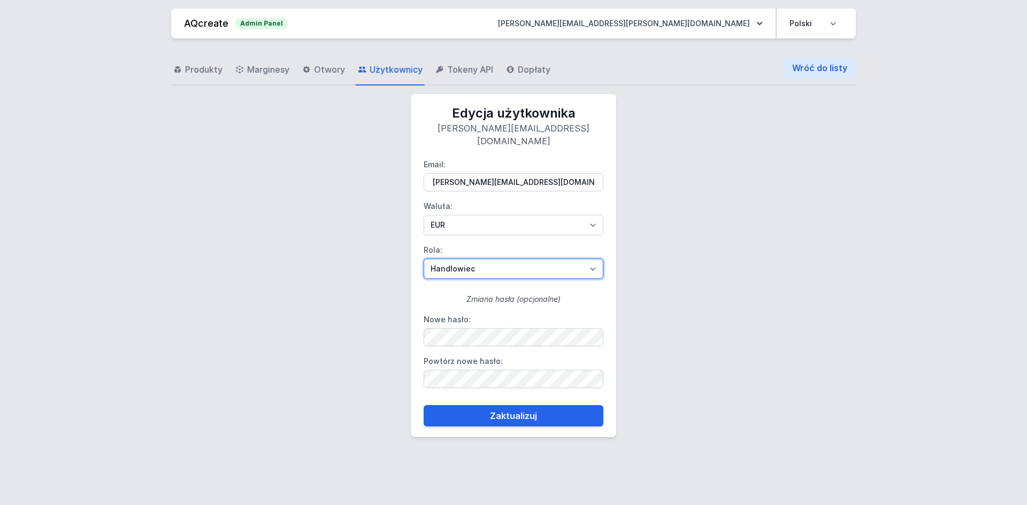
click at [507, 259] on select "Handlowiec Moderator Dystrybutor Administrator" at bounding box center [514, 269] width 180 height 20
select select "distributor"
click at [424, 259] on select "Handlowiec Moderator Dystrybutor Administrator" at bounding box center [514, 269] width 180 height 20
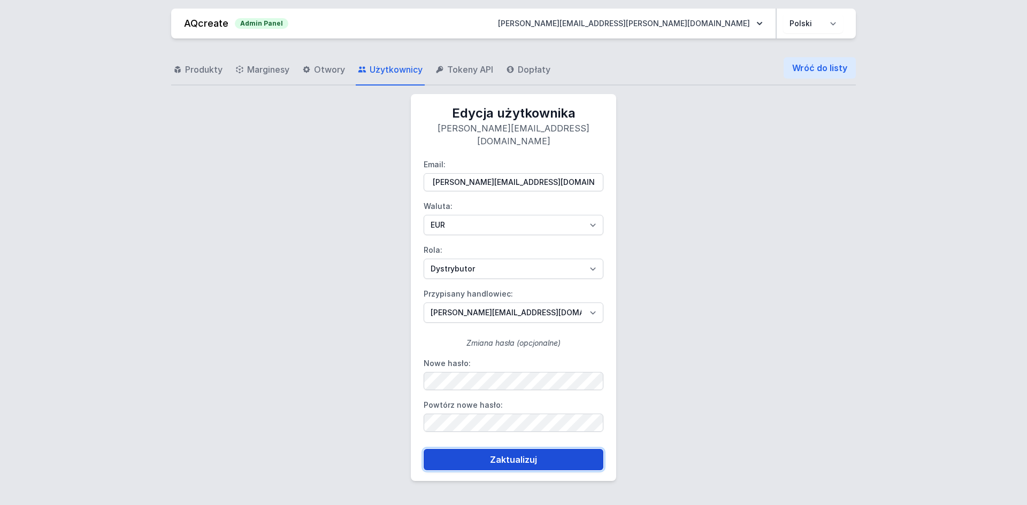
click at [510, 449] on button "Zaktualizuj" at bounding box center [514, 459] width 180 height 21
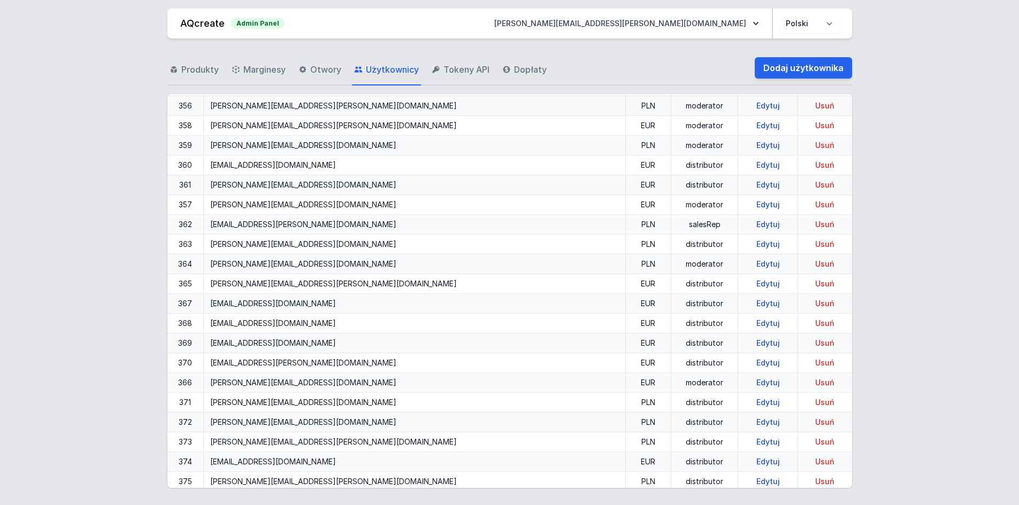
scroll to position [6694, 0]
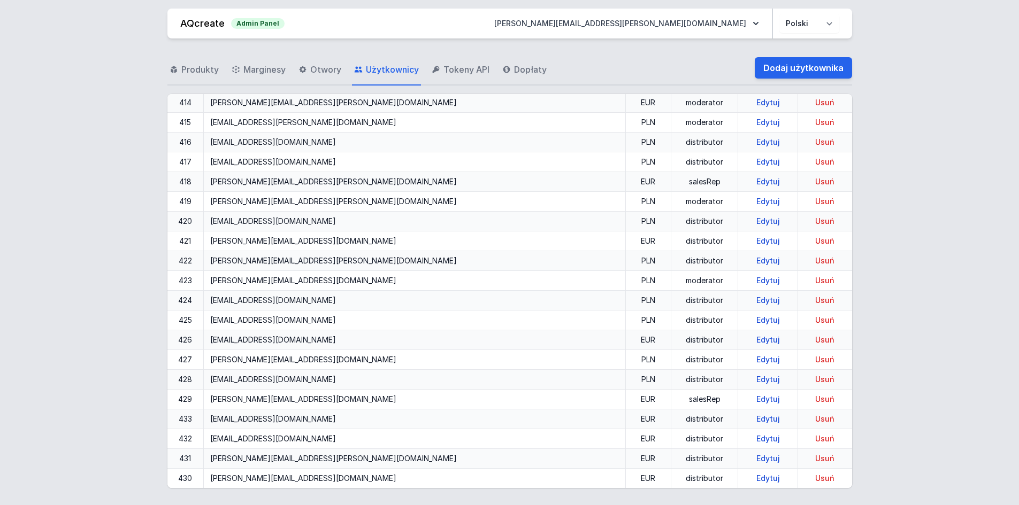
click at [752, 397] on link "Edytuj" at bounding box center [768, 399] width 32 height 9
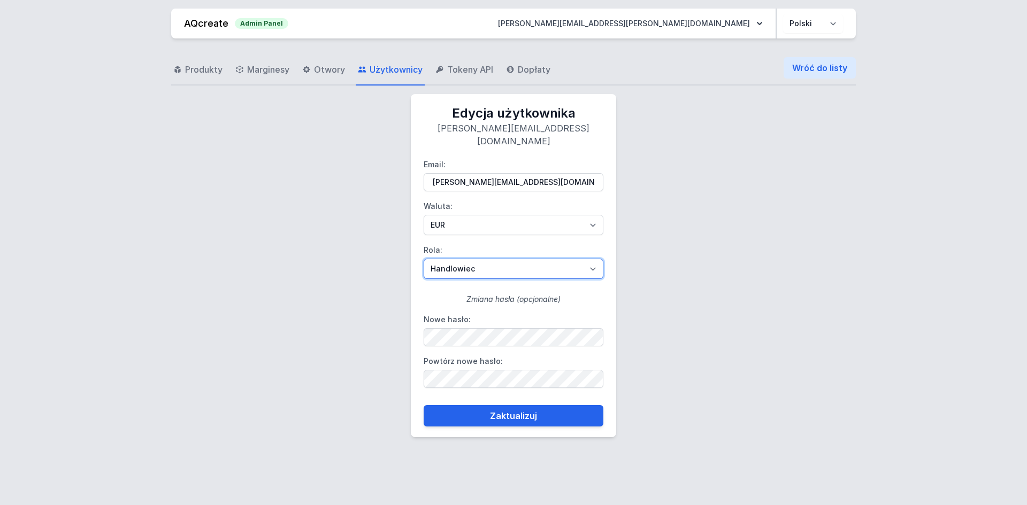
click at [551, 259] on select "Handlowiec Moderator Dystrybutor Administrator" at bounding box center [514, 269] width 180 height 20
select select "distributor"
click at [424, 259] on select "Handlowiec Moderator Dystrybutor Administrator" at bounding box center [514, 269] width 180 height 20
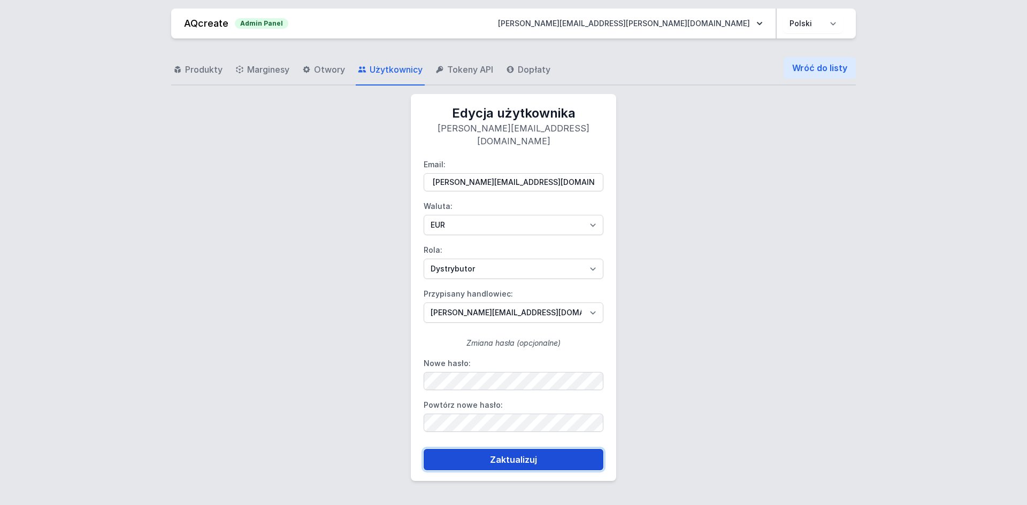
click at [517, 449] on button "Zaktualizuj" at bounding box center [514, 459] width 180 height 21
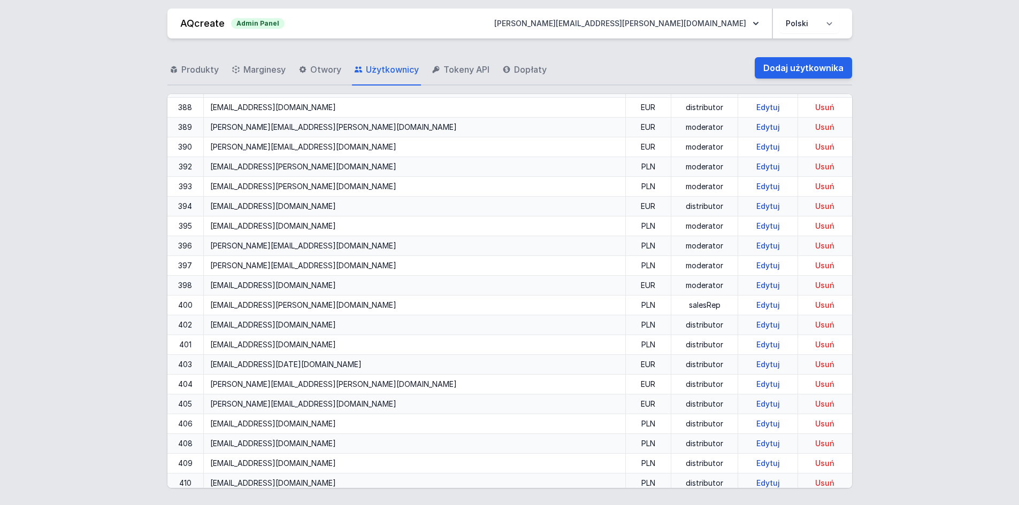
scroll to position [6694, 0]
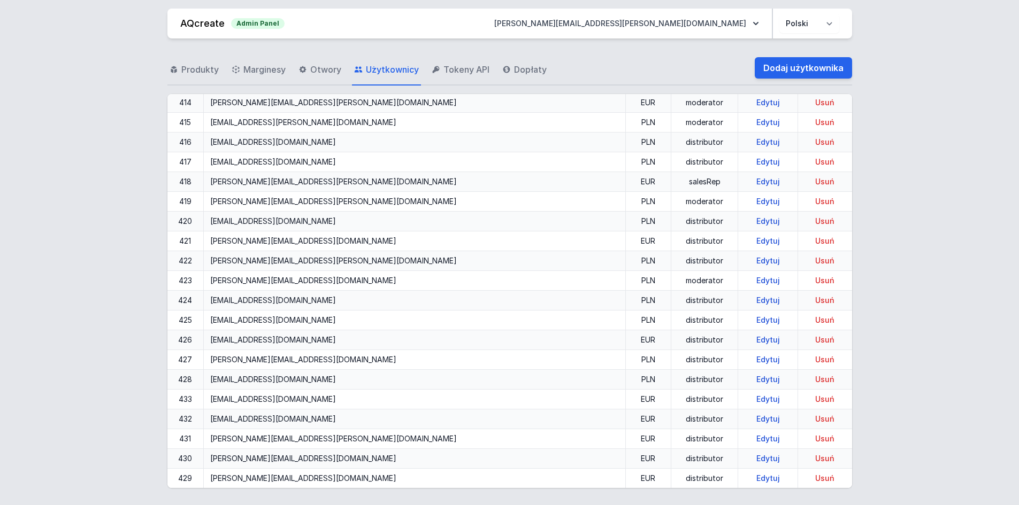
click at [625, 190] on td "EUR" at bounding box center [648, 182] width 46 height 20
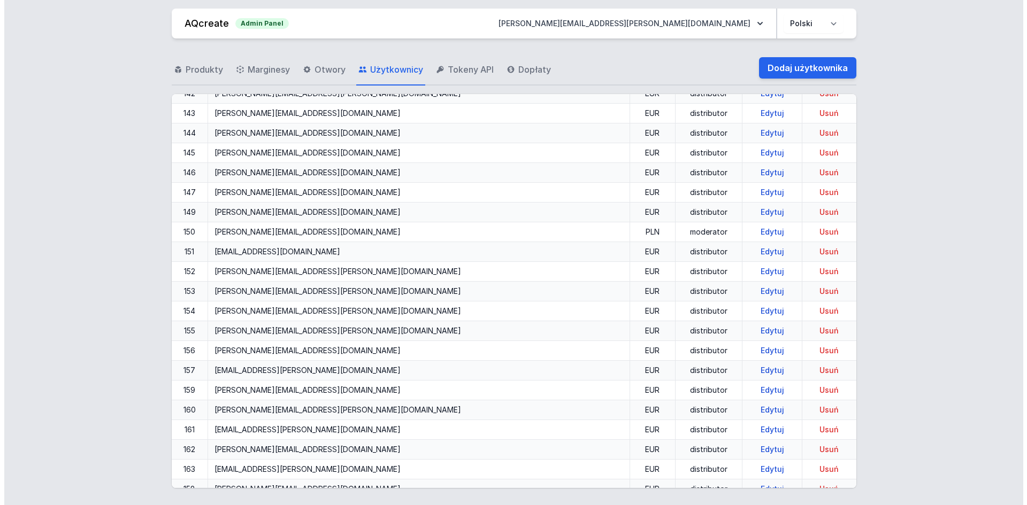
scroll to position [1202, 0]
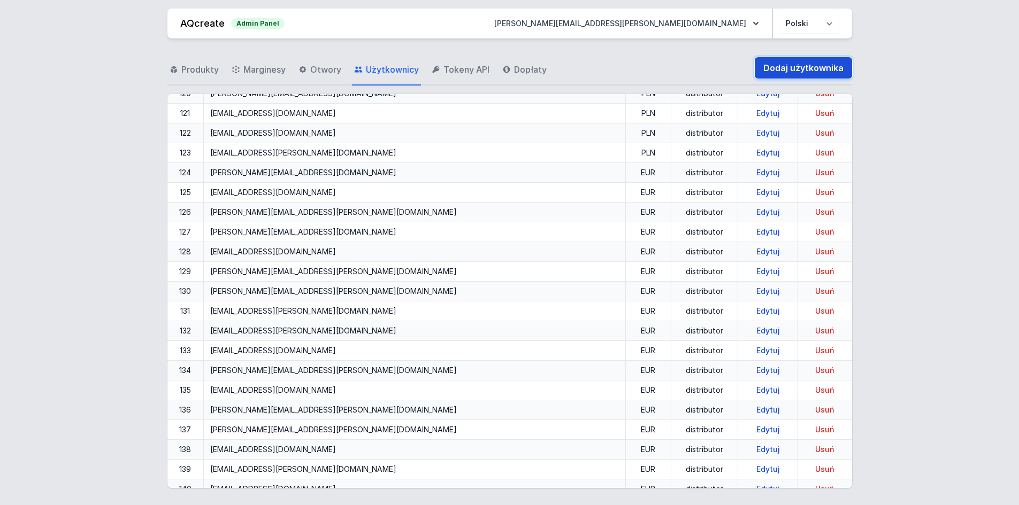
click at [799, 65] on link "Dodaj użytkownika" at bounding box center [803, 67] width 97 height 21
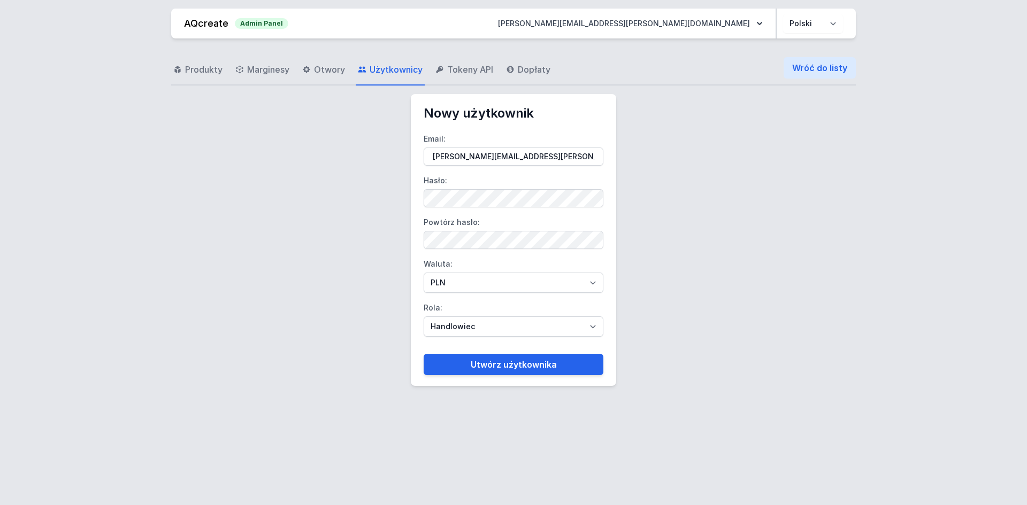
type input "julie.vanherzeele@cebeo.be"
click at [448, 286] on select "PLN EUR" at bounding box center [514, 283] width 180 height 20
select select "2"
click at [424, 273] on select "PLN EUR" at bounding box center [514, 283] width 180 height 20
click at [461, 327] on select "Handlowiec Moderator Dystrybutor Administrator" at bounding box center [514, 327] width 180 height 20
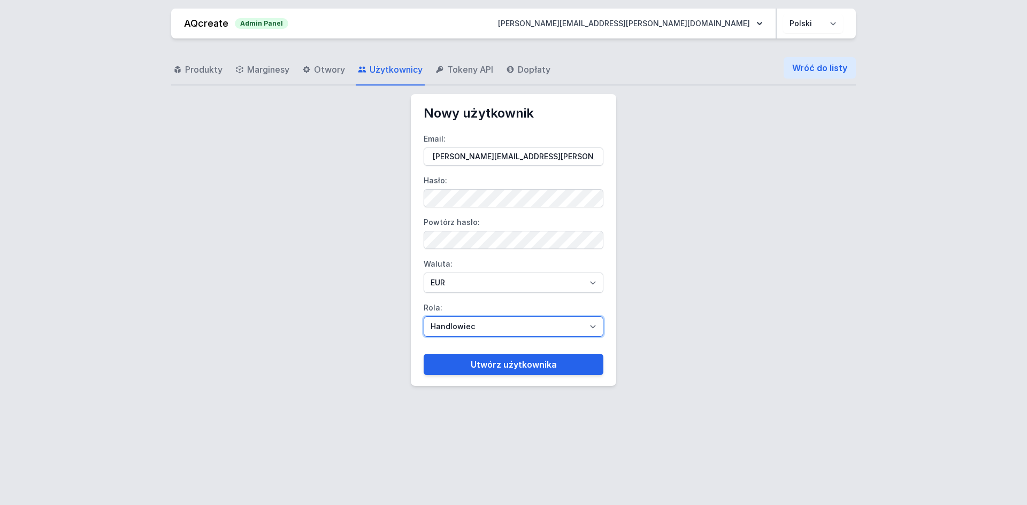
select select "distributor"
click at [424, 317] on select "Handlowiec Moderator Dystrybutor Administrator" at bounding box center [514, 327] width 180 height 20
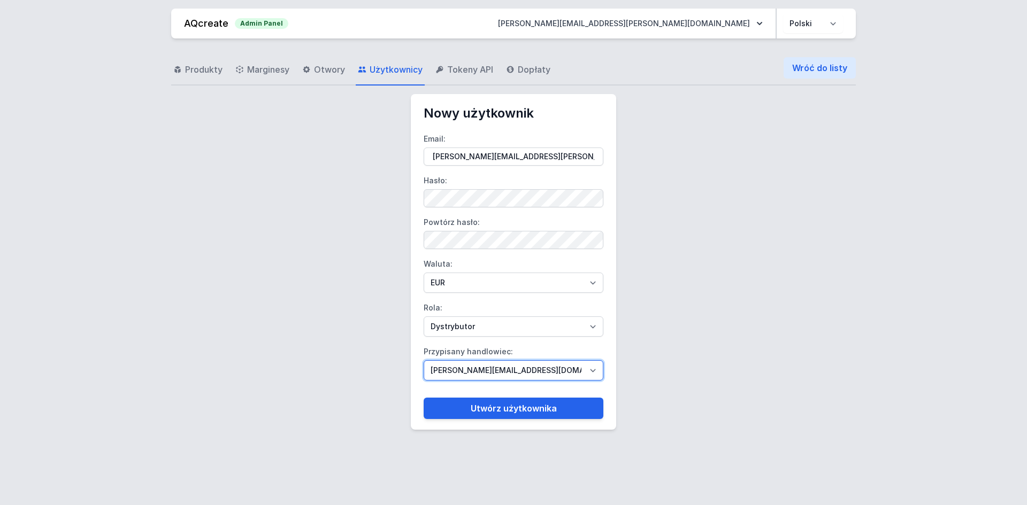
click at [516, 370] on select "bartek@aqcreate.com dominik.tekieli@aqform.com jadwiga.uroda@aqform.com mariusz…" at bounding box center [514, 370] width 180 height 20
select select "109"
click at [424, 360] on select "bartek@aqcreate.com dominik.tekieli@aqform.com jadwiga.uroda@aqform.com mariusz…" at bounding box center [514, 370] width 180 height 20
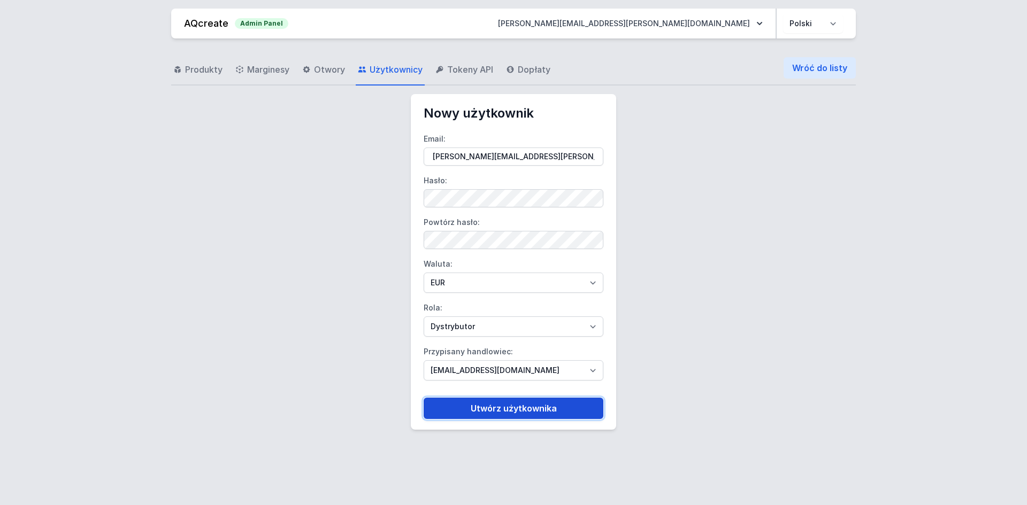
click at [508, 404] on button "Utwórz użytkownika" at bounding box center [514, 408] width 180 height 21
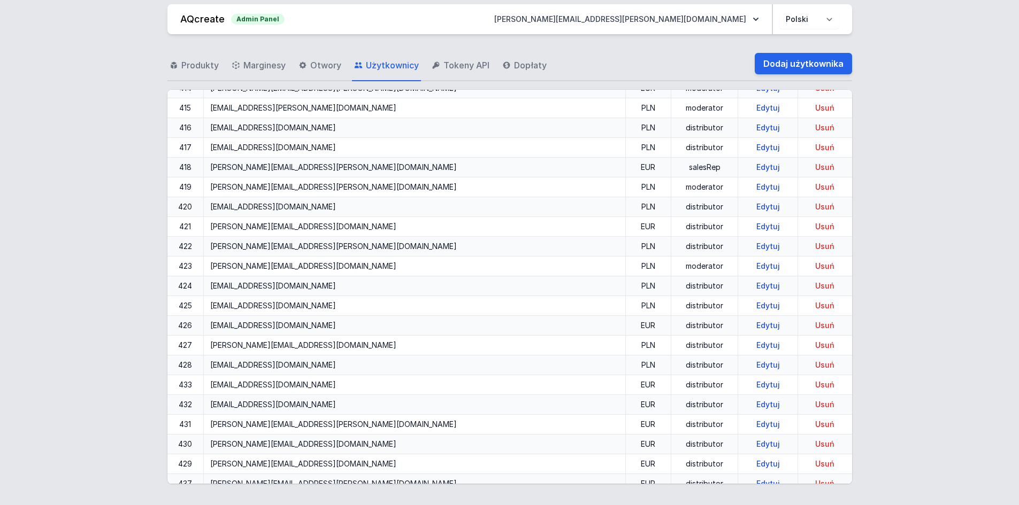
scroll to position [6714, 0]
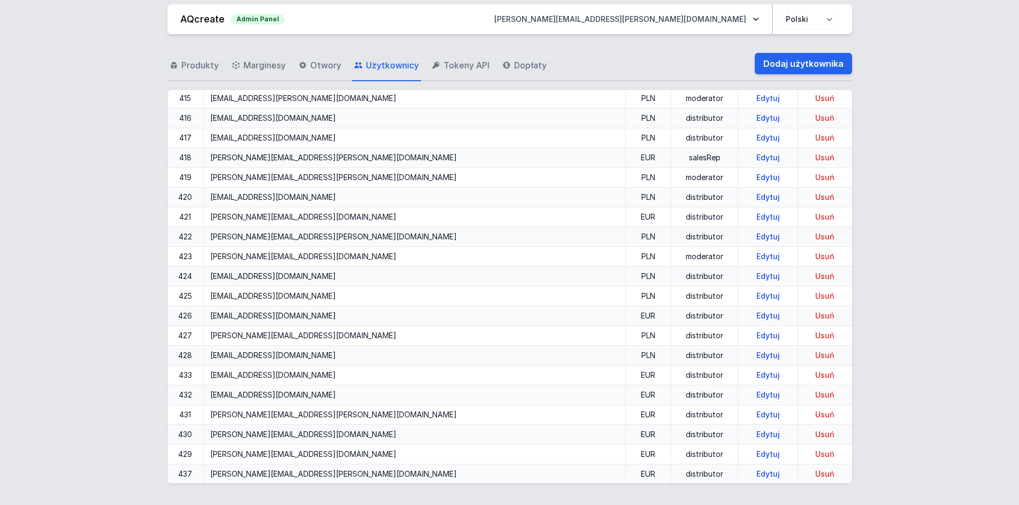
click at [752, 451] on link "Edytuj" at bounding box center [768, 454] width 32 height 9
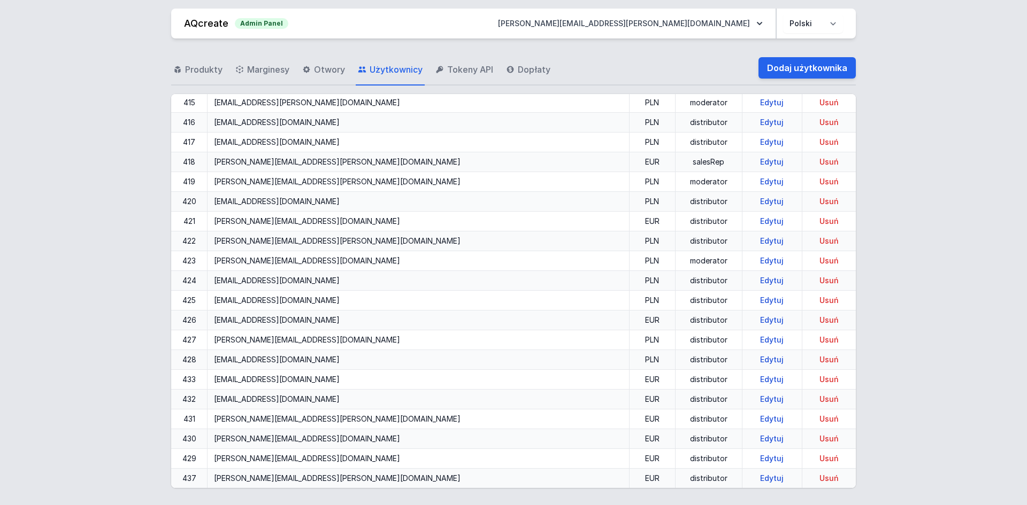
select select "distributor"
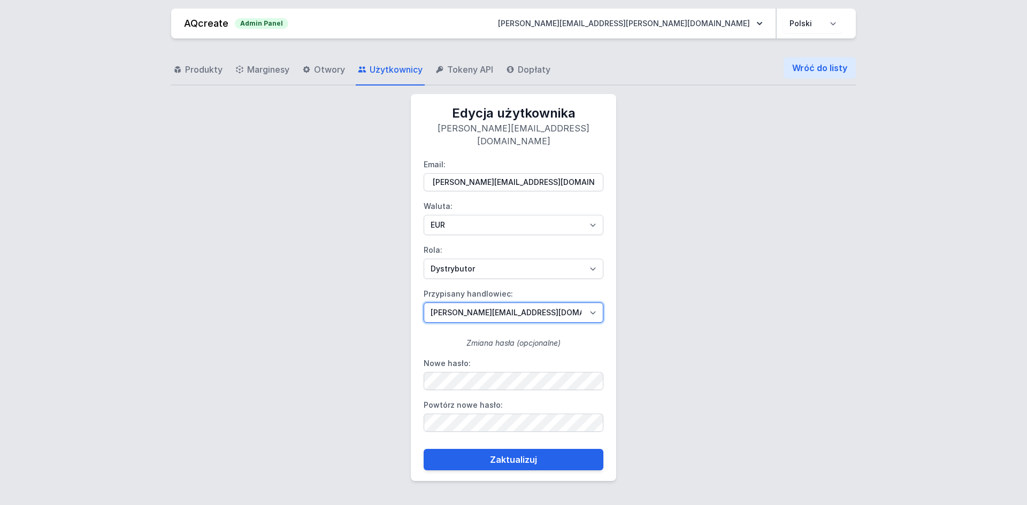
click at [538, 304] on select "bartek@aqcreate.com dominik.tekieli@aqform.com jadwiga.uroda@aqform.com mariusz…" at bounding box center [514, 313] width 180 height 20
select select "109"
click at [424, 303] on select "bartek@aqcreate.com dominik.tekieli@aqform.com jadwiga.uroda@aqform.com mariusz…" at bounding box center [514, 313] width 180 height 20
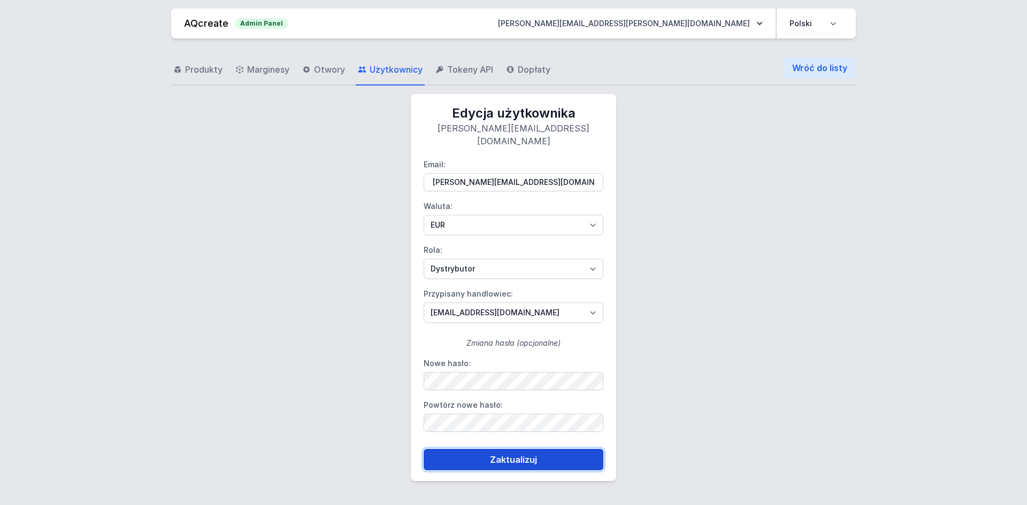
click at [508, 449] on button "Zaktualizuj" at bounding box center [514, 459] width 180 height 21
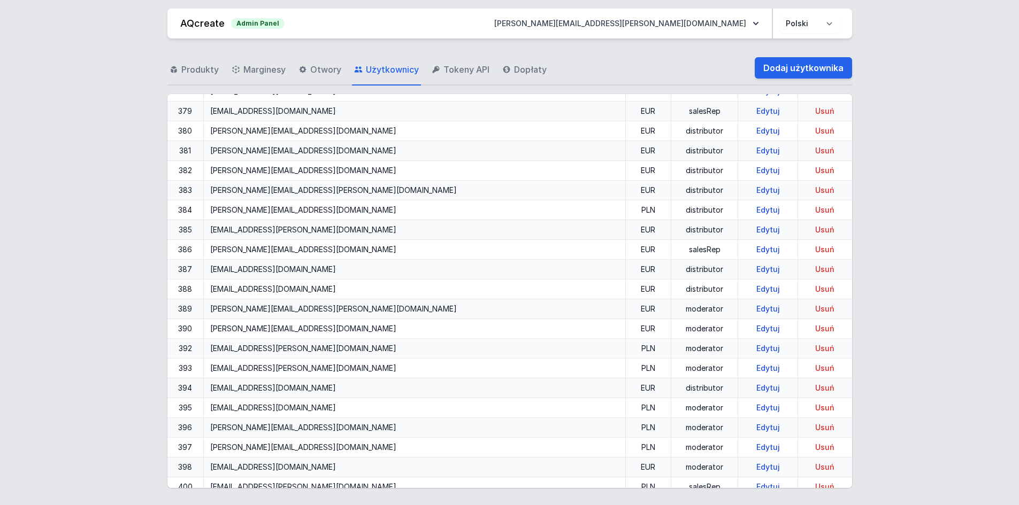
scroll to position [6714, 0]
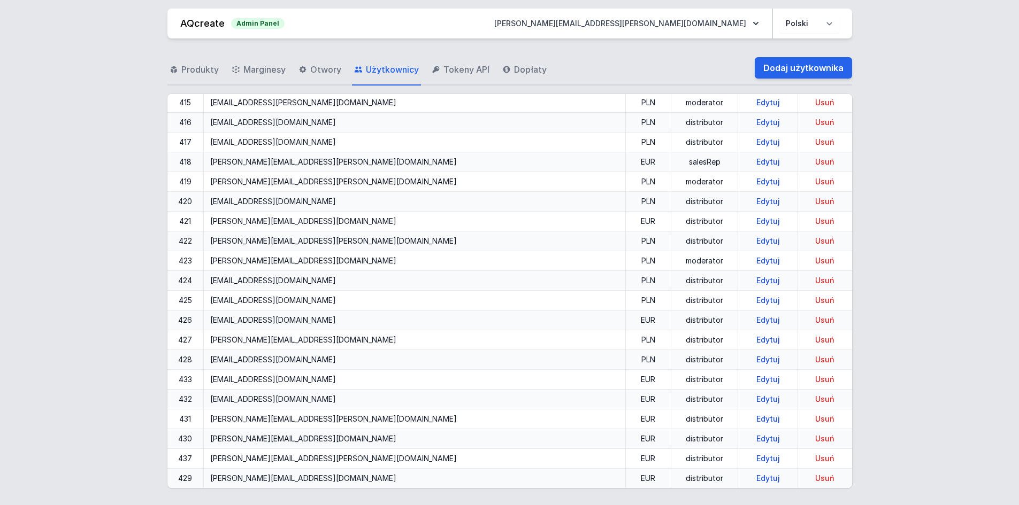
click at [752, 440] on link "Edytuj" at bounding box center [768, 438] width 32 height 9
select select "distributor"
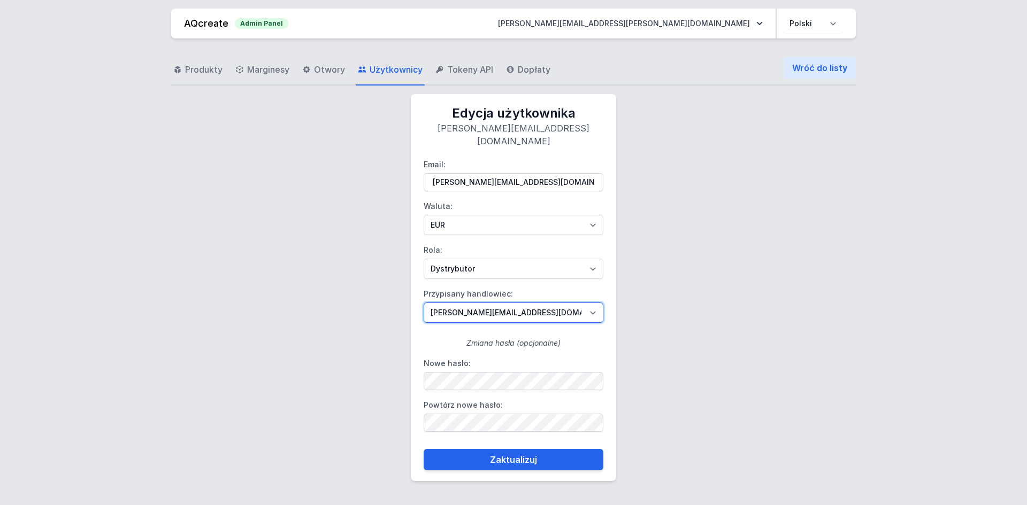
click at [507, 306] on select "bartek@aqcreate.com dominik.tekieli@aqform.com jadwiga.uroda@aqform.com mariusz…" at bounding box center [514, 313] width 180 height 20
select select "109"
click at [424, 303] on select "bartek@aqcreate.com dominik.tekieli@aqform.com jadwiga.uroda@aqform.com mariusz…" at bounding box center [514, 313] width 180 height 20
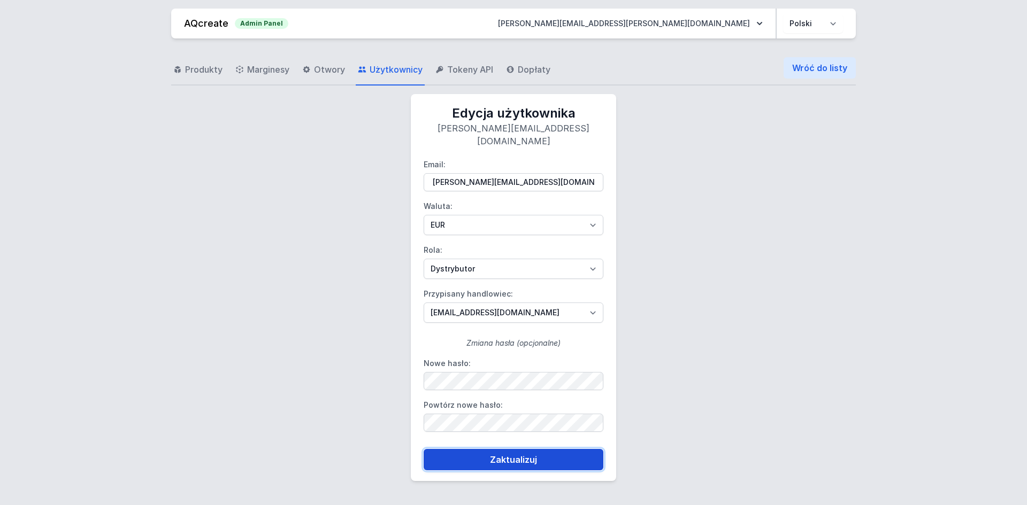
click at [517, 449] on button "Zaktualizuj" at bounding box center [514, 459] width 180 height 21
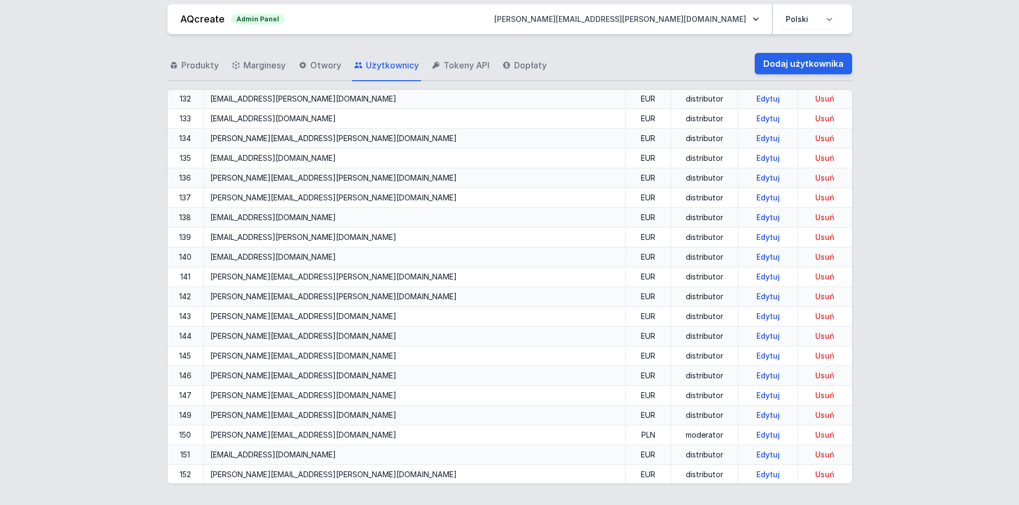
scroll to position [1765, 0]
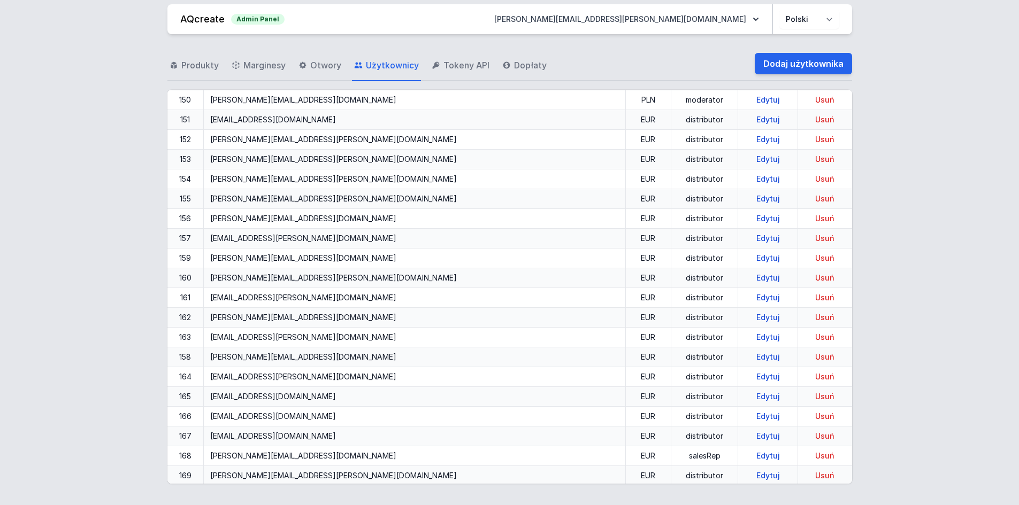
click at [855, 464] on div "Produkty Marginesy Otwory Użytkownicy Tokeny API Dopłaty Dodaj użytkownika ID E…" at bounding box center [509, 265] width 993 height 463
click at [851, 467] on div "Produkty Marginesy Otwory Użytkownicy Tokeny API Dopłaty Dodaj użytkownika ID E…" at bounding box center [509, 265] width 993 height 463
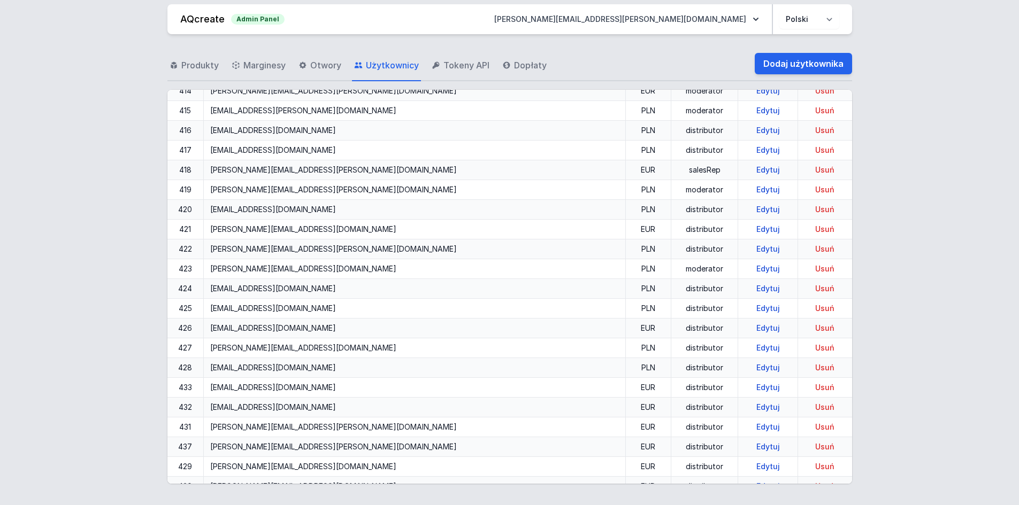
scroll to position [6714, 0]
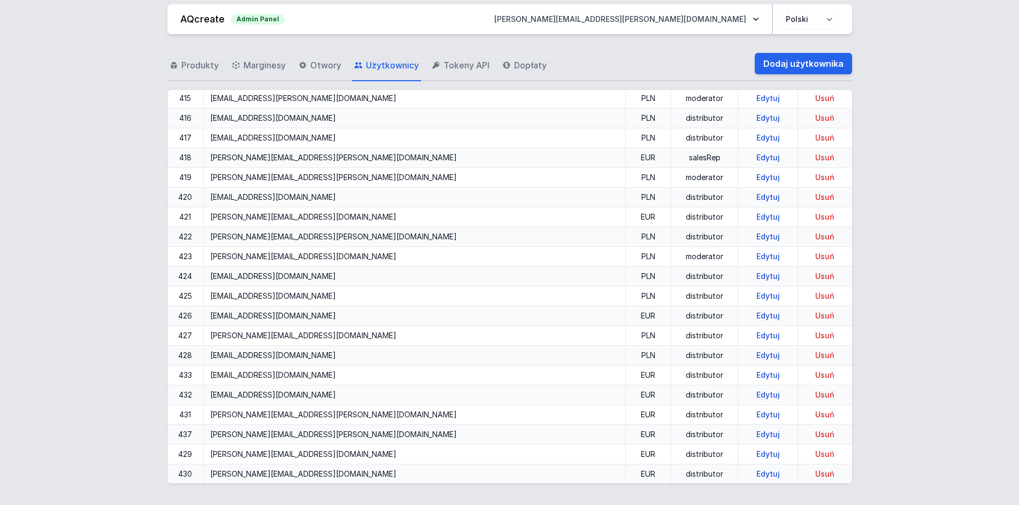
click at [752, 413] on link "Edytuj" at bounding box center [768, 414] width 32 height 9
select select "distributor"
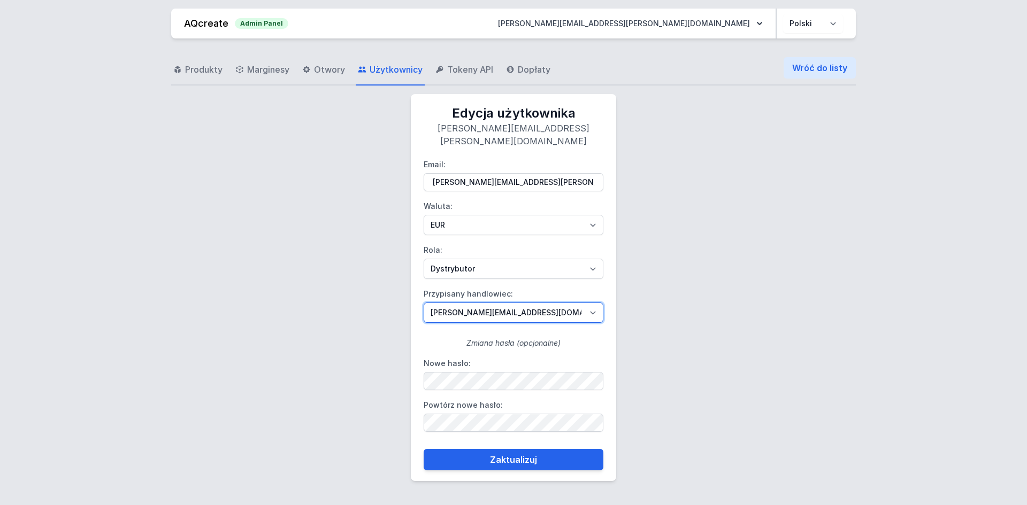
click at [514, 306] on select "bartek@aqcreate.com dominik.tekieli@aqform.com jadwiga.uroda@aqform.com mariusz…" at bounding box center [514, 313] width 180 height 20
select select "109"
click at [424, 303] on select "bartek@aqcreate.com dominik.tekieli@aqform.com jadwiga.uroda@aqform.com mariusz…" at bounding box center [514, 313] width 180 height 20
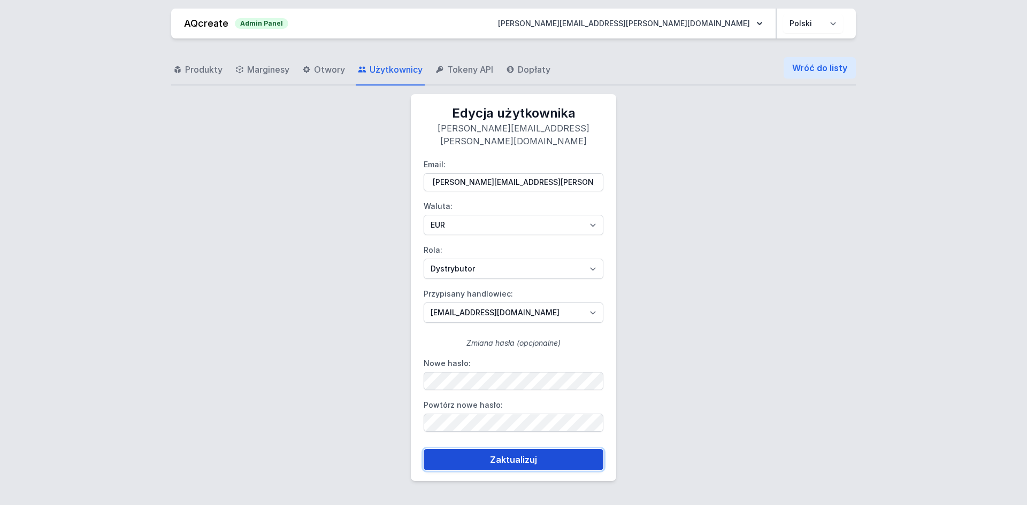
click at [521, 451] on button "Zaktualizuj" at bounding box center [514, 459] width 180 height 21
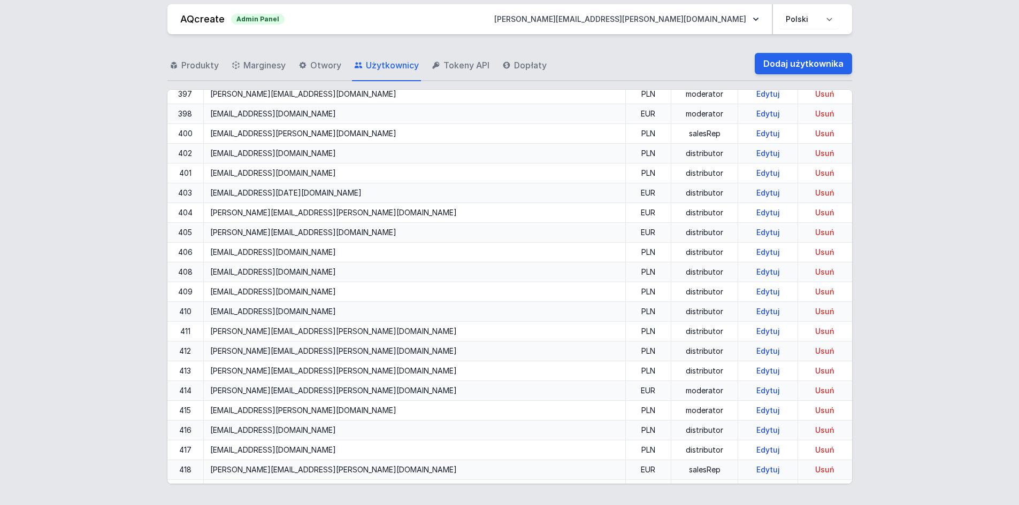
scroll to position [6714, 0]
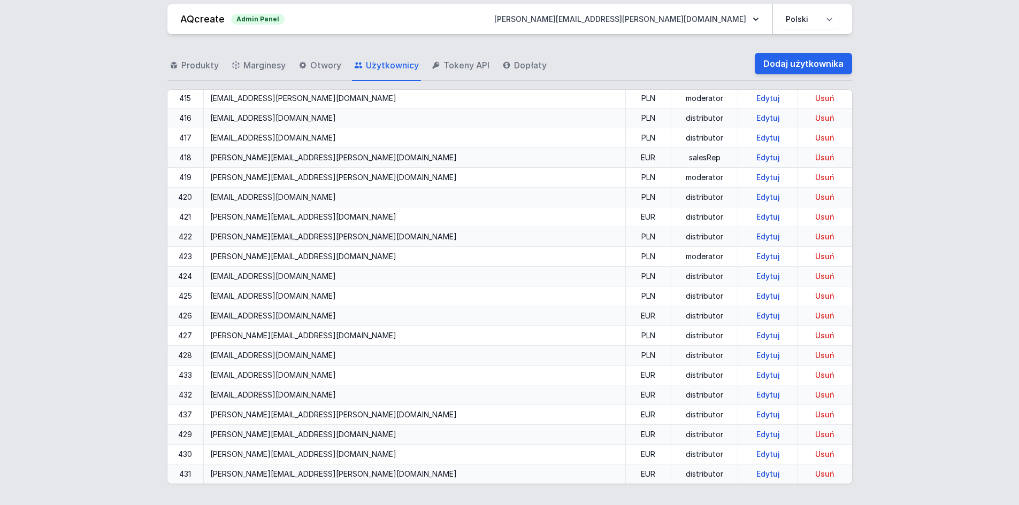
click at [752, 415] on link "Edytuj" at bounding box center [768, 414] width 32 height 9
select select "distributor"
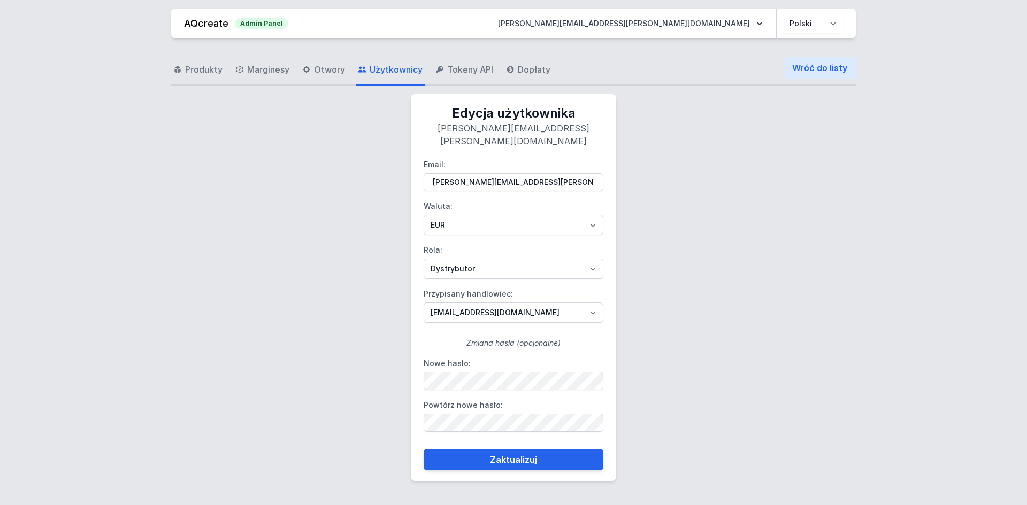
drag, startPoint x: 619, startPoint y: 200, endPoint x: 642, endPoint y: 200, distance: 23.0
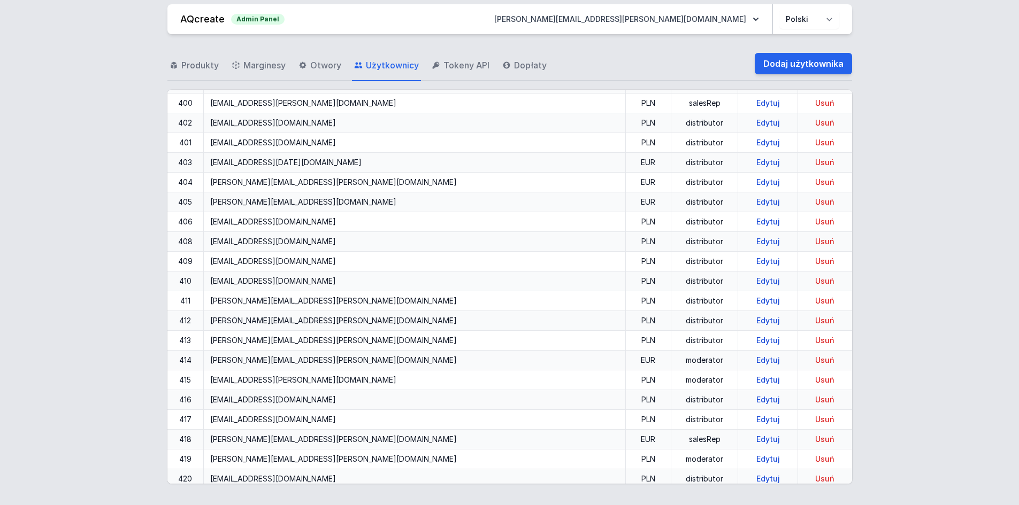
scroll to position [6714, 0]
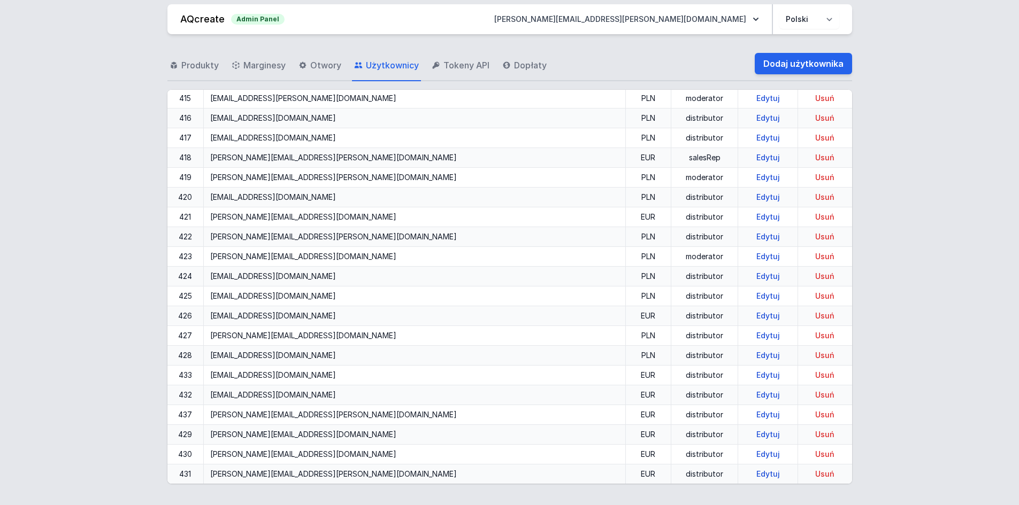
click at [752, 394] on link "Edytuj" at bounding box center [768, 394] width 32 height 9
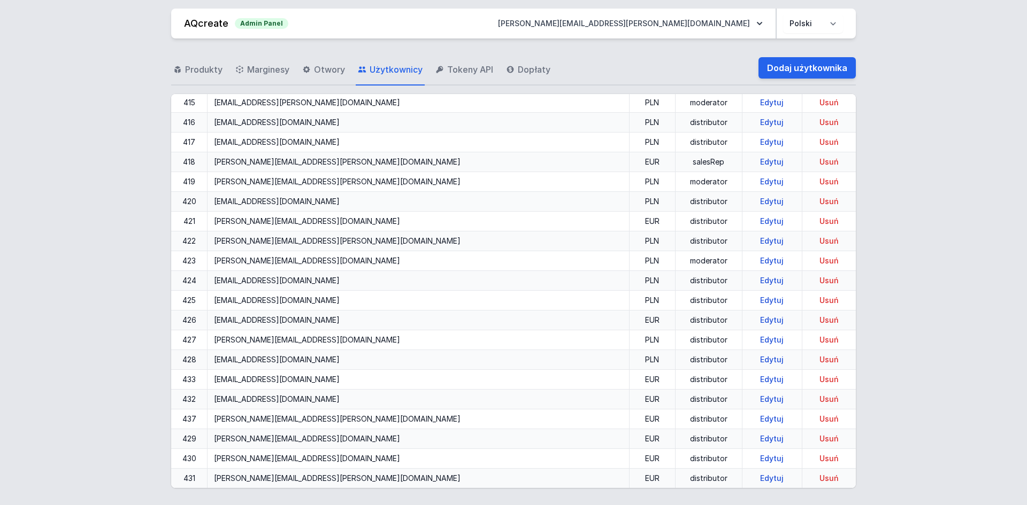
select select "distributor"
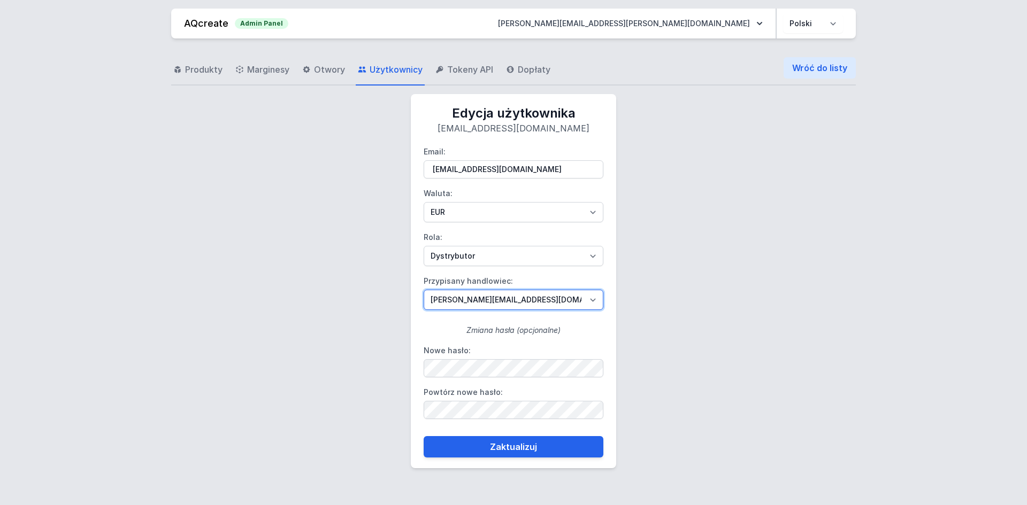
click at [535, 298] on select "bartek@aqcreate.com dominik.tekieli@aqform.com jadwiga.uroda@aqform.com mariusz…" at bounding box center [514, 300] width 180 height 20
select select "109"
click at [424, 290] on select "bartek@aqcreate.com dominik.tekieli@aqform.com jadwiga.uroda@aqform.com mariusz…" at bounding box center [514, 300] width 180 height 20
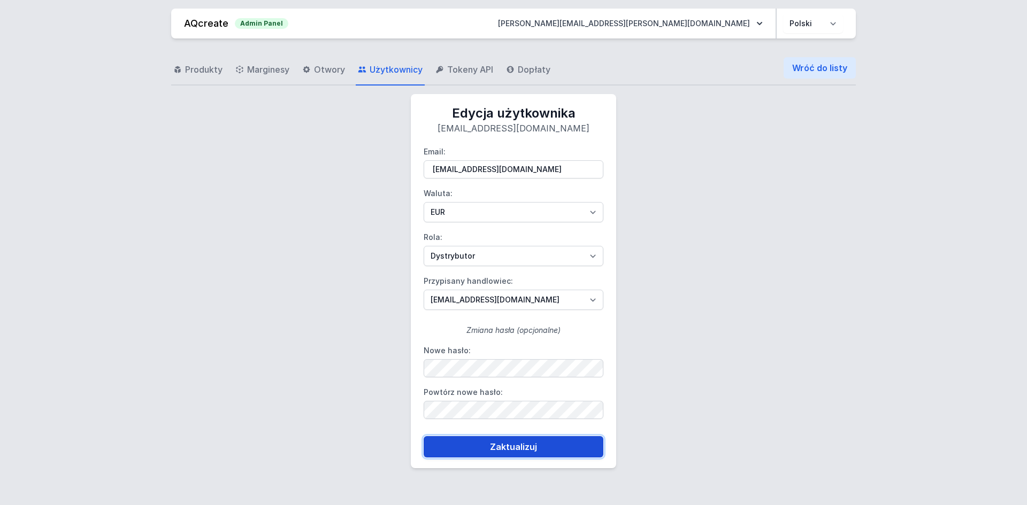
click at [494, 446] on button "Zaktualizuj" at bounding box center [514, 446] width 180 height 21
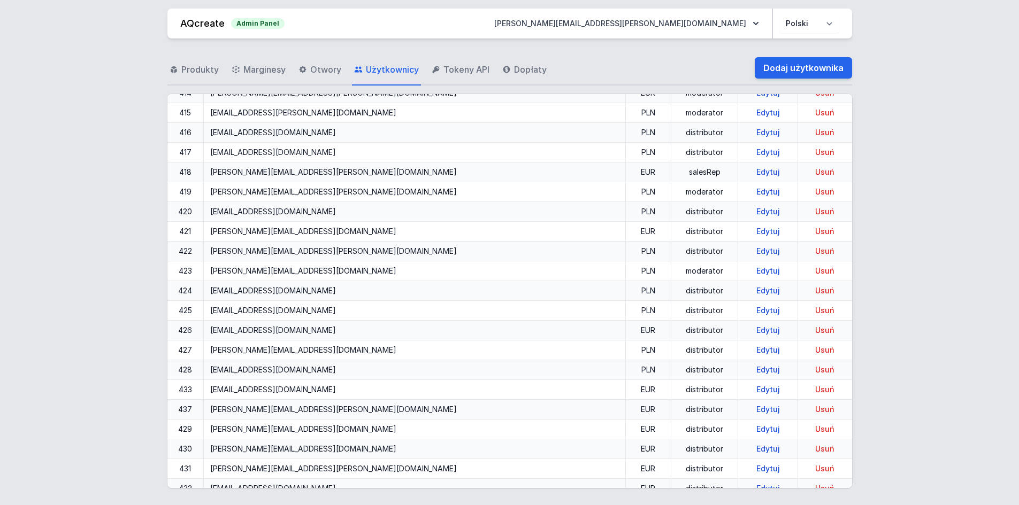
scroll to position [6714, 0]
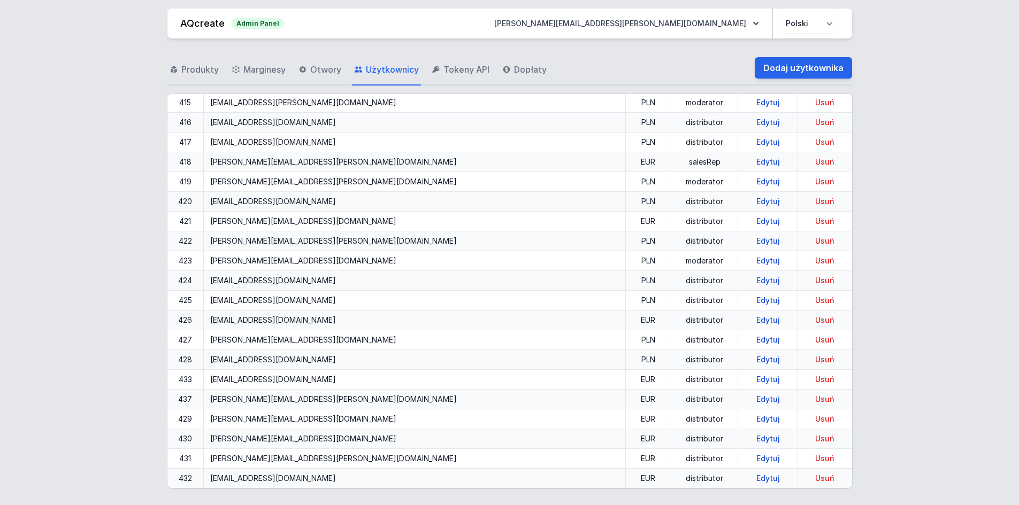
click at [752, 377] on link "Edytuj" at bounding box center [768, 379] width 32 height 9
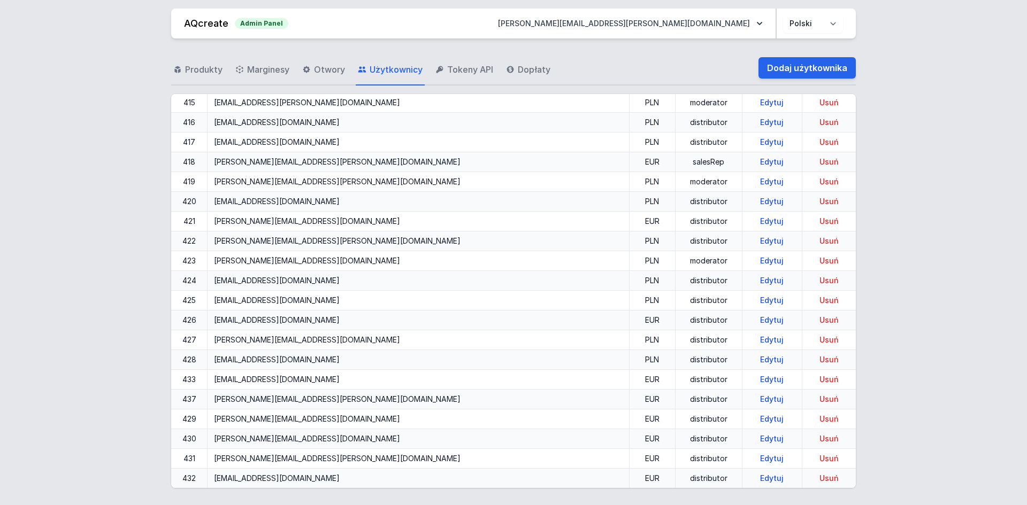
select select "distributor"
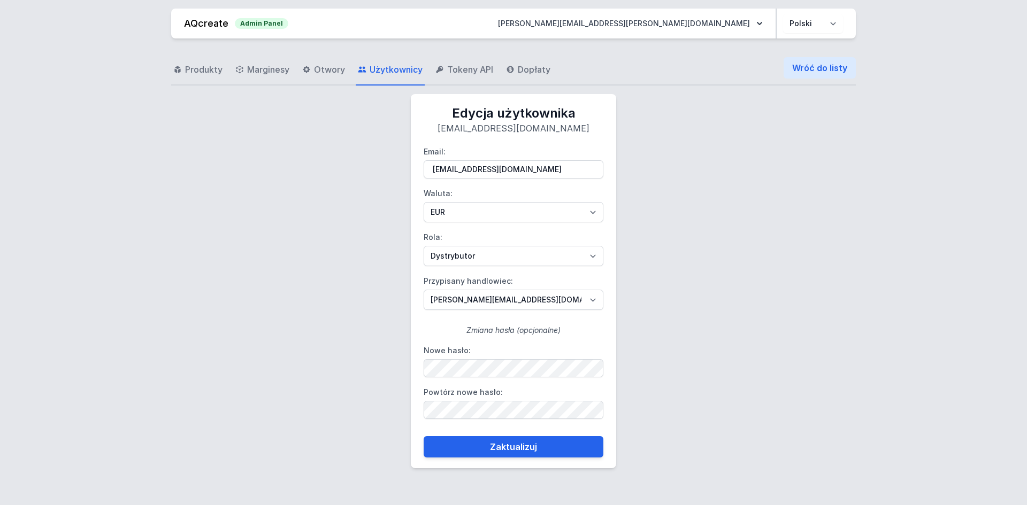
click at [519, 285] on label "Przypisany handlowiec: bartek@aqcreate.com dominik.tekieli@aqform.com jadwiga.u…" at bounding box center [514, 291] width 180 height 37
click at [519, 290] on select "bartek@aqcreate.com dominik.tekieli@aqform.com jadwiga.uroda@aqform.com mariusz…" at bounding box center [514, 300] width 180 height 20
click at [524, 292] on select "bartek@aqcreate.com dominik.tekieli@aqform.com jadwiga.uroda@aqform.com mariusz…" at bounding box center [514, 300] width 180 height 20
select select "109"
click at [517, 292] on select "bartek@aqcreate.com dominik.tekieli@aqform.com jadwiga.uroda@aqform.com mariusz…" at bounding box center [514, 300] width 180 height 20
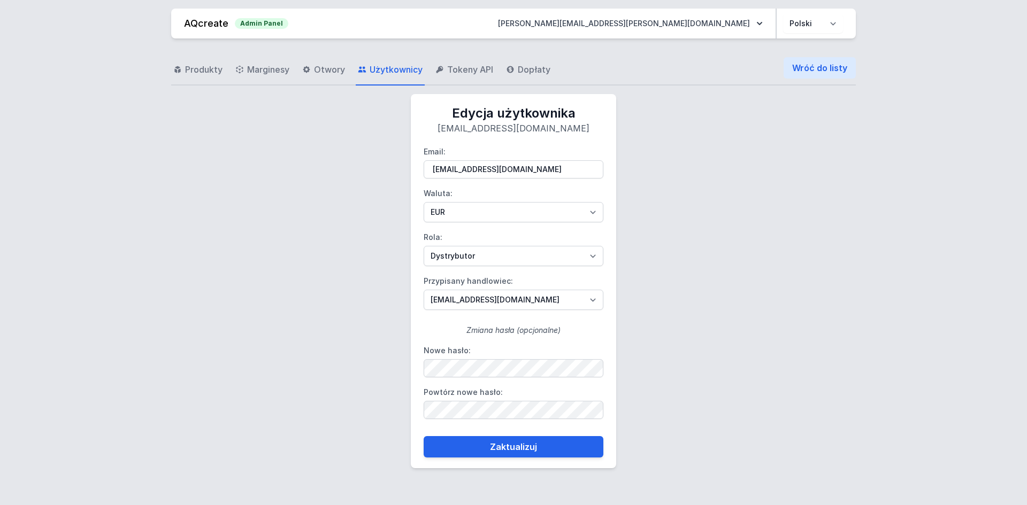
click at [498, 471] on div "Produkty Marginesy Otwory Użytkownicy Tokeny API Dopłaty Wróć do listy Edycja u…" at bounding box center [513, 268] width 1001 height 458
click at [503, 454] on button "Zaktualizuj" at bounding box center [514, 446] width 180 height 21
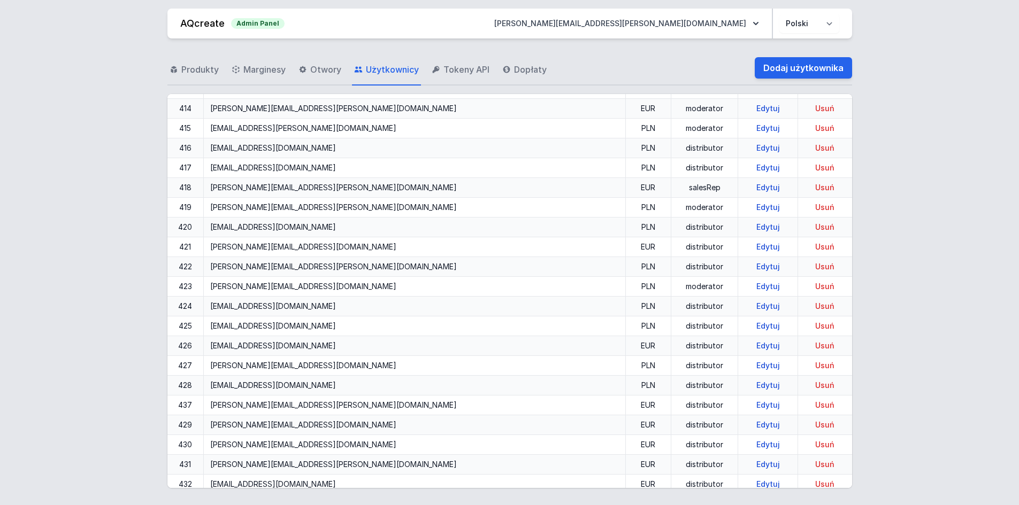
scroll to position [6714, 0]
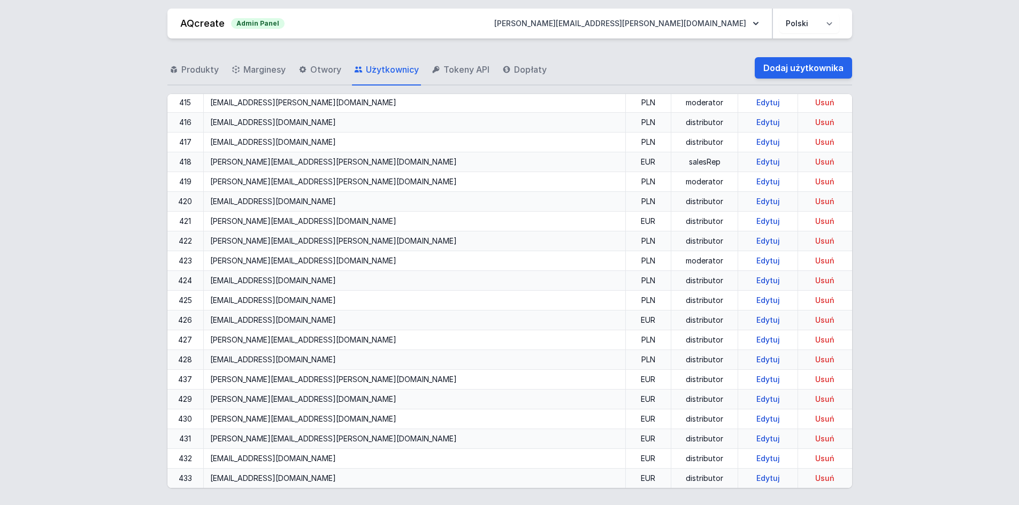
click at [752, 380] on link "Edytuj" at bounding box center [768, 379] width 32 height 9
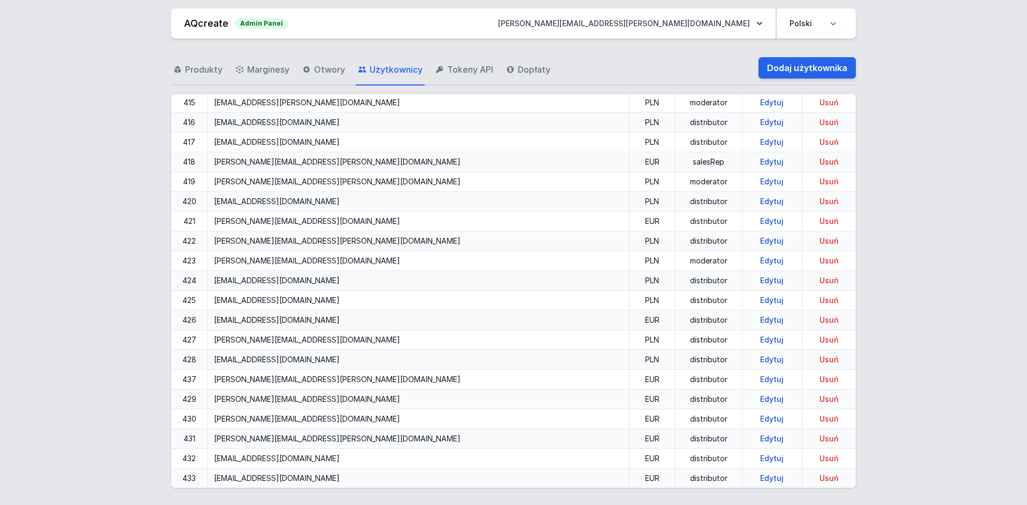
select select "distributor"
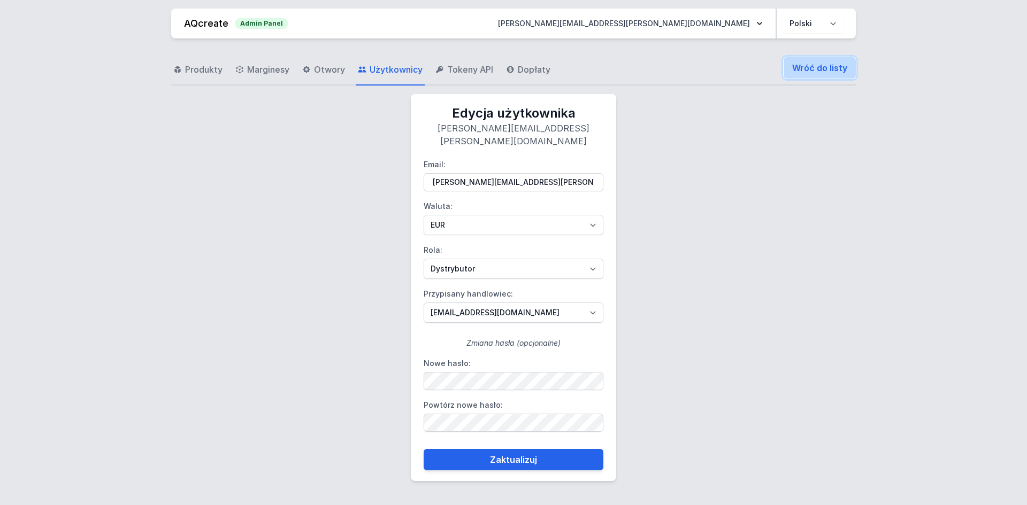
click at [802, 63] on link "Wróć do listy" at bounding box center [820, 67] width 72 height 21
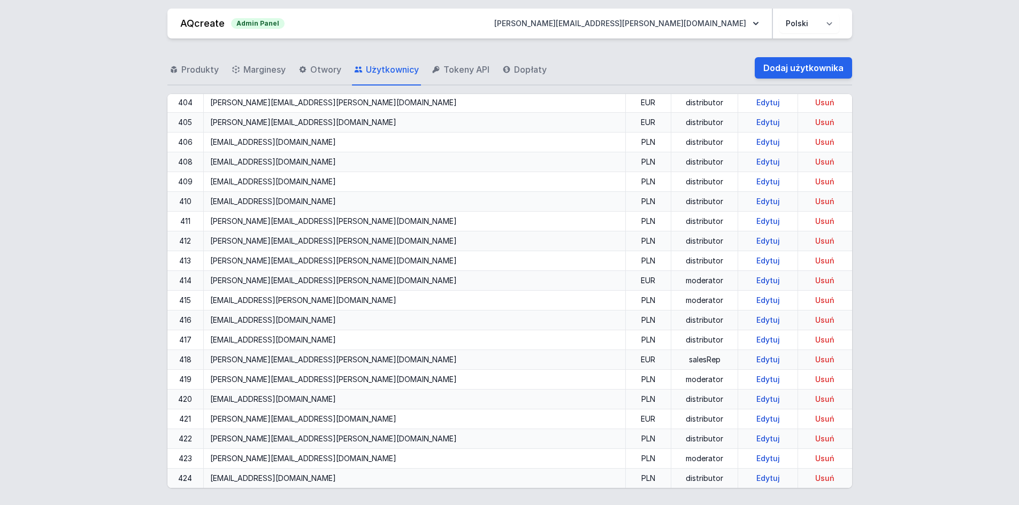
scroll to position [6714, 0]
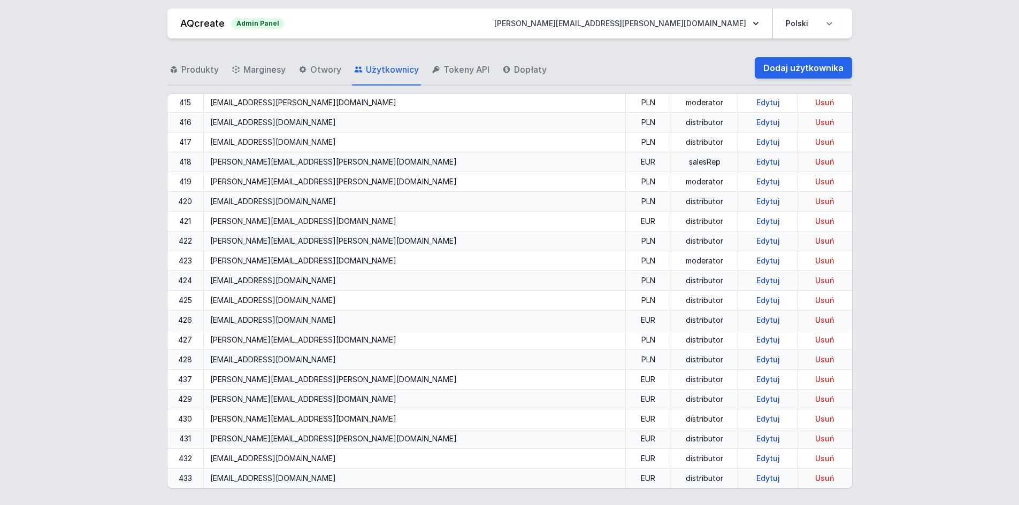
click at [752, 420] on link "Edytuj" at bounding box center [768, 419] width 32 height 9
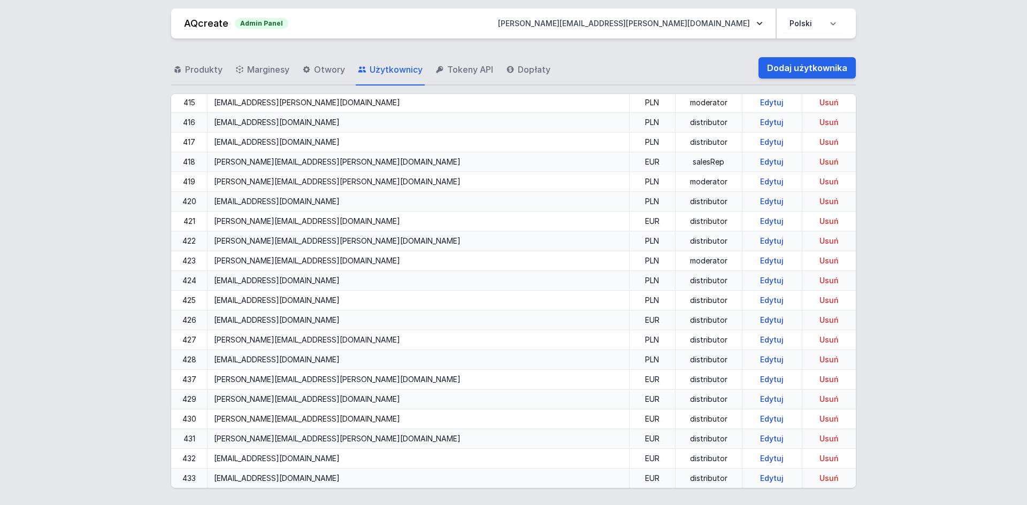
select select "distributor"
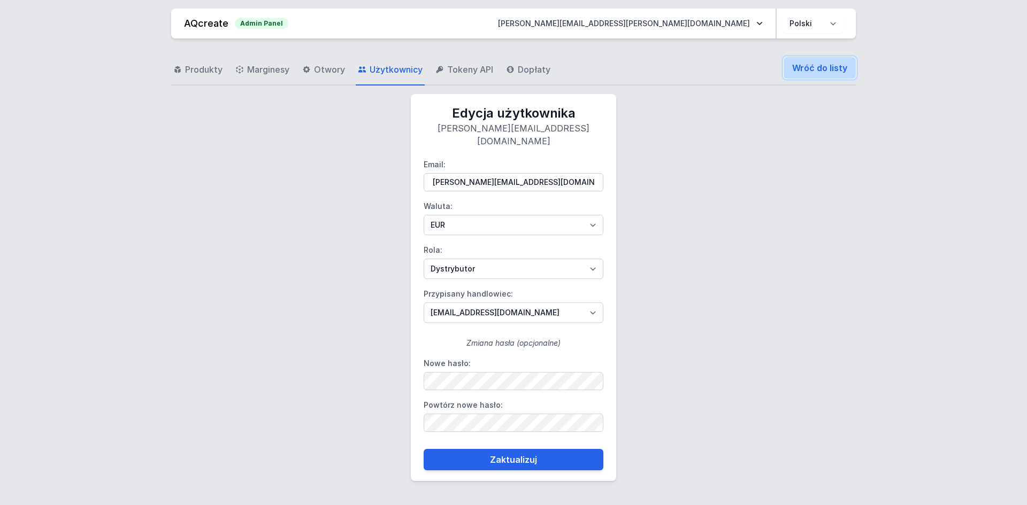
click at [801, 68] on link "Wróć do listy" at bounding box center [820, 67] width 72 height 21
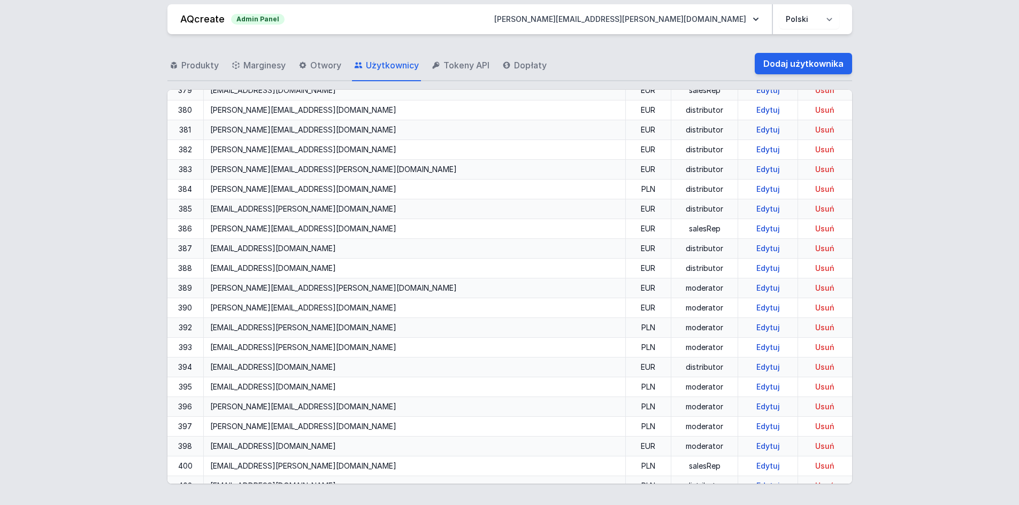
scroll to position [6714, 0]
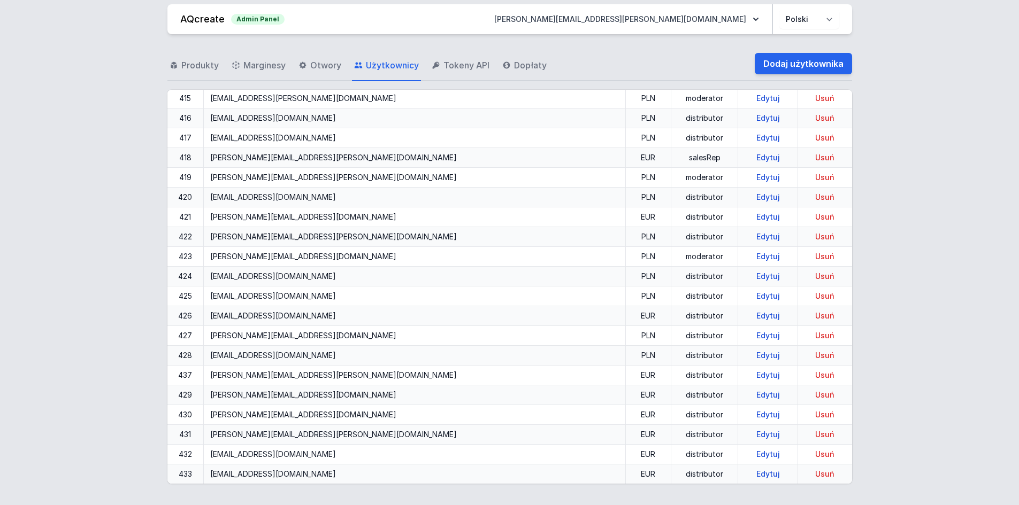
click at [127, 260] on div "Produkty Marginesy Otwory Użytkownicy Tokeny API Dopłaty Dodaj użytkownika ID E…" at bounding box center [509, 265] width 993 height 463
click at [791, 66] on link "Dodaj użytkownika" at bounding box center [803, 63] width 97 height 21
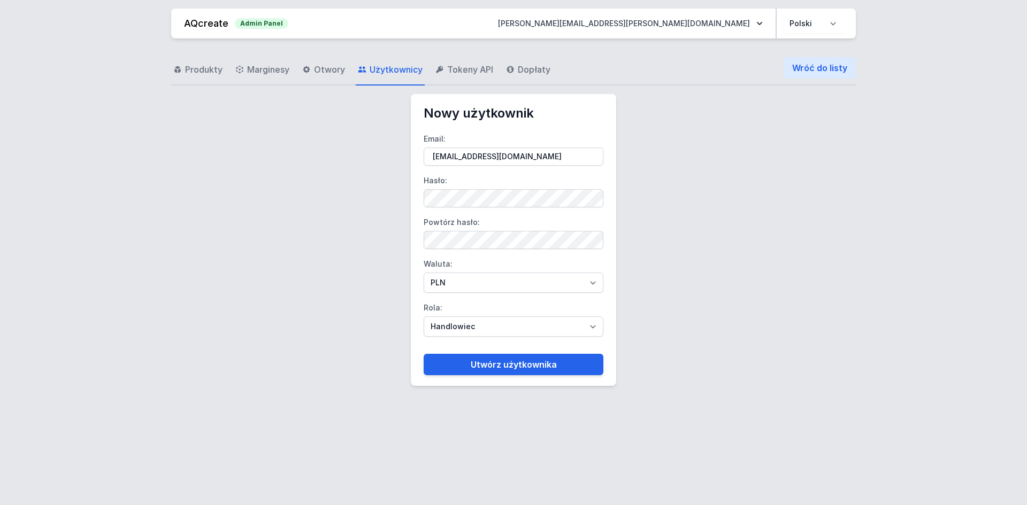
type input "elke.decaboter@cebeo.be"
click at [464, 231] on label "Powtórz hasło:" at bounding box center [514, 231] width 180 height 35
click at [444, 290] on select "PLN EUR" at bounding box center [514, 283] width 180 height 20
select select "2"
click at [424, 273] on select "PLN EUR" at bounding box center [514, 283] width 180 height 20
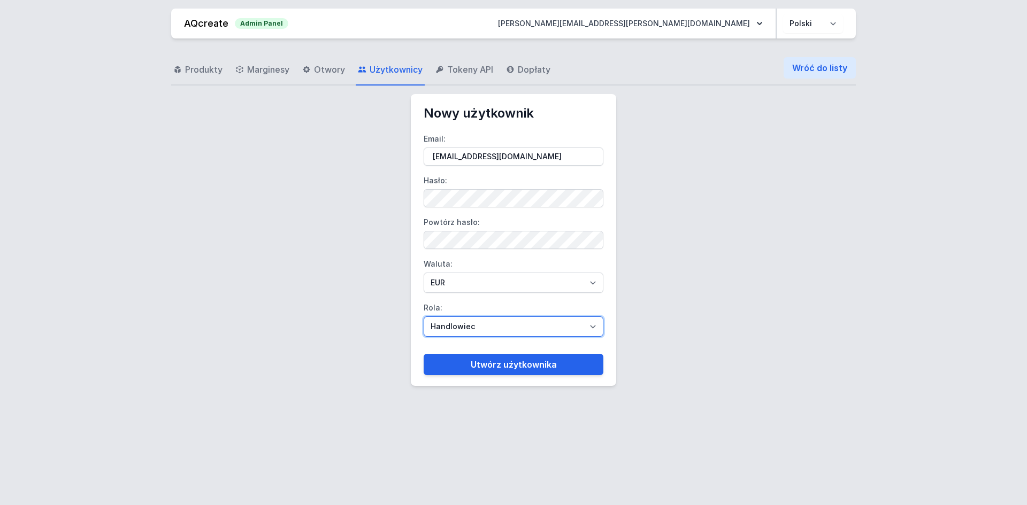
click at [462, 327] on select "Handlowiec Moderator Dystrybutor Administrator" at bounding box center [514, 327] width 180 height 20
select select "distributor"
click at [424, 317] on select "Handlowiec Moderator Dystrybutor Administrator" at bounding box center [514, 327] width 180 height 20
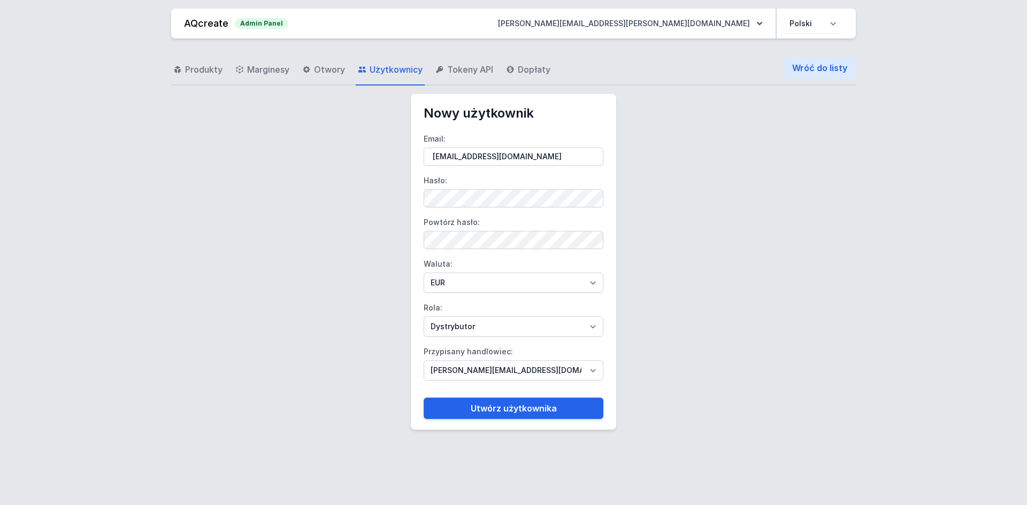
click at [486, 356] on label "Przypisany handlowiec: bartek@aqcreate.com dominik.tekieli@aqform.com jadwiga.u…" at bounding box center [514, 361] width 180 height 37
click at [486, 360] on select "bartek@aqcreate.com dominik.tekieli@aqform.com jadwiga.uroda@aqform.com mariusz…" at bounding box center [514, 370] width 180 height 20
click at [486, 370] on select "bartek@aqcreate.com dominik.tekieli@aqform.com jadwiga.uroda@aqform.com mariusz…" at bounding box center [514, 370] width 180 height 20
select select "109"
click at [424, 360] on select "bartek@aqcreate.com dominik.tekieli@aqform.com jadwiga.uroda@aqform.com mariusz…" at bounding box center [514, 370] width 180 height 20
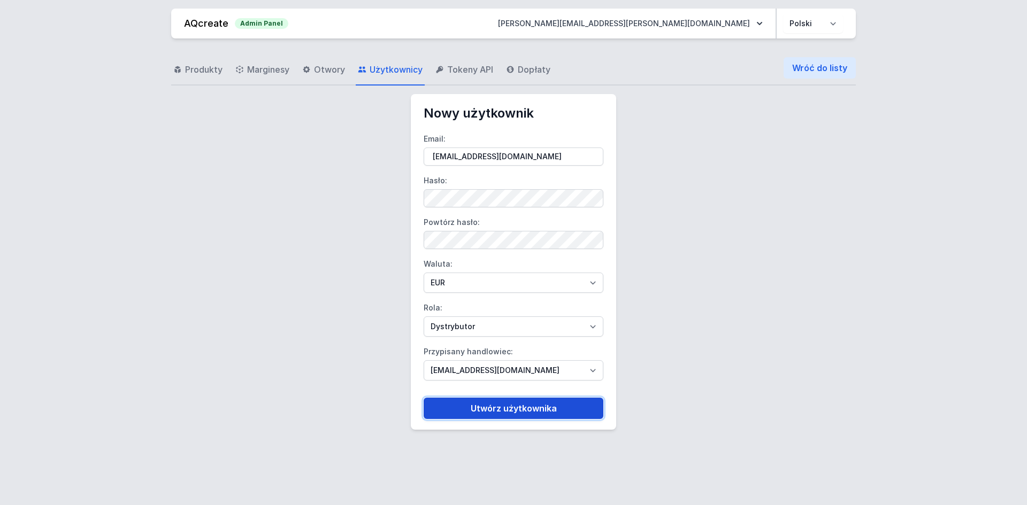
click at [496, 410] on button "Utwórz użytkownika" at bounding box center [514, 408] width 180 height 21
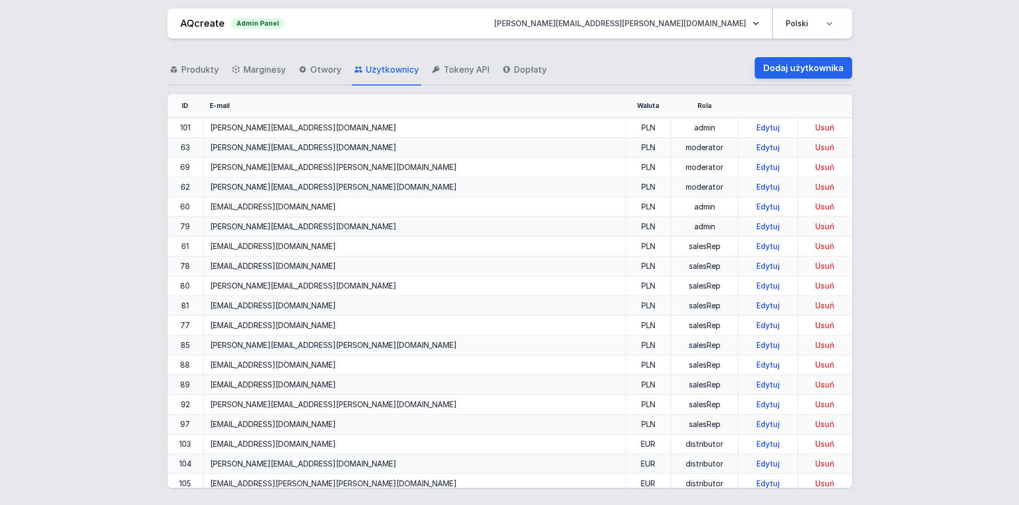
click at [674, 61] on div "Produkty Marginesy Otwory Użytkownicy Tokeny API Dopłaty Dodaj użytkownika" at bounding box center [509, 68] width 685 height 34
click at [789, 74] on link "Dodaj użytkownika" at bounding box center [803, 67] width 97 height 21
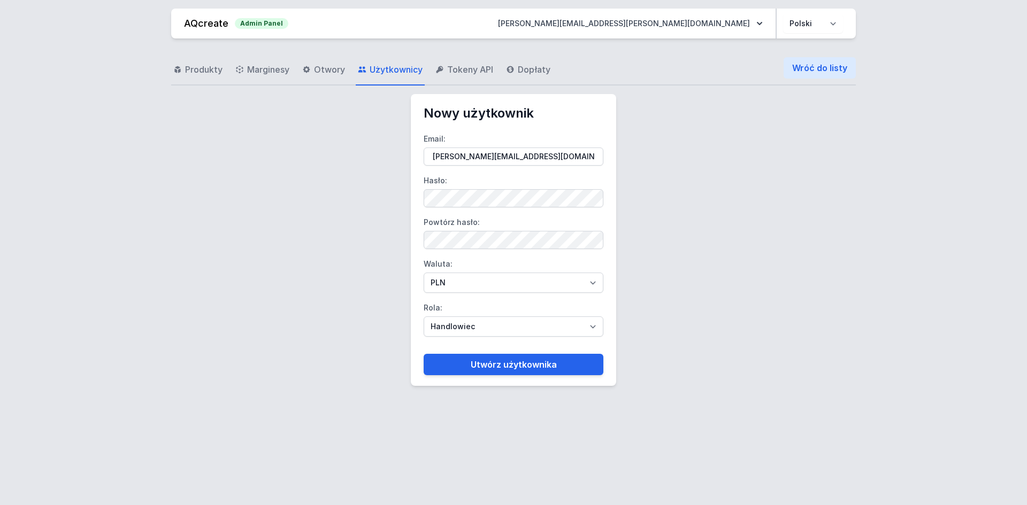
type input "aaron.tchato@cebeo.be"
click at [458, 230] on label "Powtórz hasło:" at bounding box center [514, 231] width 180 height 35
click at [438, 282] on select "PLN EUR" at bounding box center [514, 283] width 180 height 20
select select "2"
click at [424, 273] on select "PLN EUR" at bounding box center [514, 283] width 180 height 20
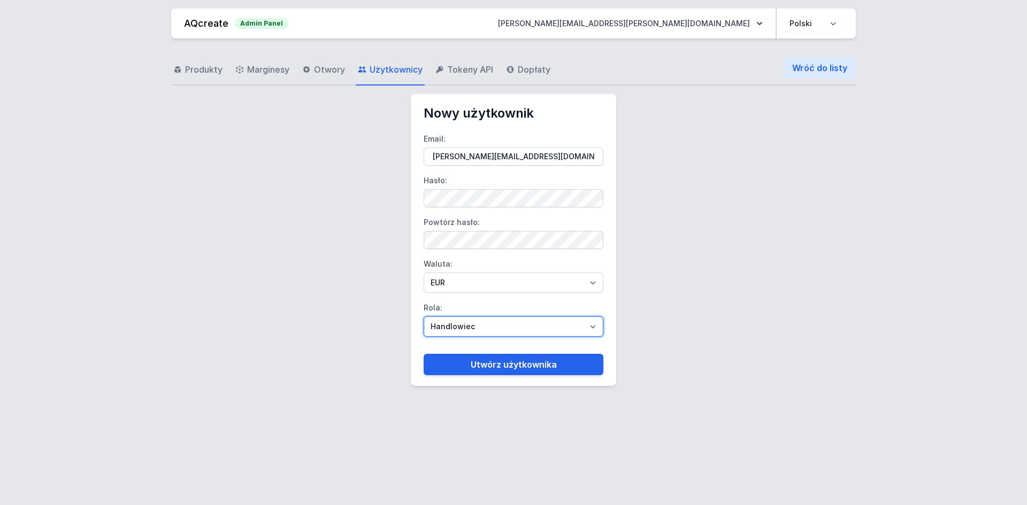
click at [449, 332] on select "Handlowiec Moderator Dystrybutor Administrator" at bounding box center [514, 327] width 180 height 20
select select "distributor"
click at [424, 317] on select "Handlowiec Moderator Dystrybutor Administrator" at bounding box center [514, 327] width 180 height 20
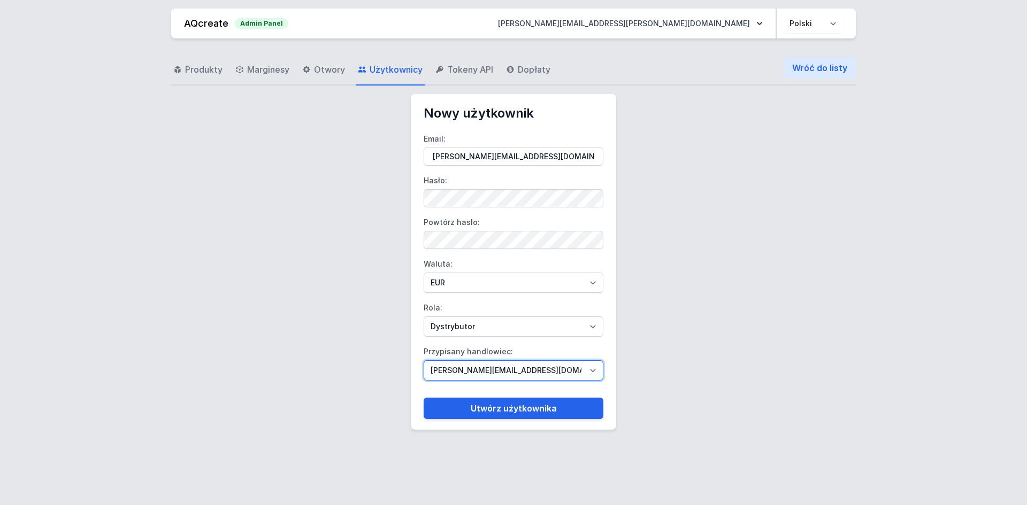
click at [461, 368] on select "bartek@aqcreate.com dominik.tekieli@aqform.com jadwiga.uroda@aqform.com mariusz…" at bounding box center [514, 370] width 180 height 20
select select "109"
click at [424, 360] on select "bartek@aqcreate.com dominik.tekieli@aqform.com jadwiga.uroda@aqform.com mariusz…" at bounding box center [514, 370] width 180 height 20
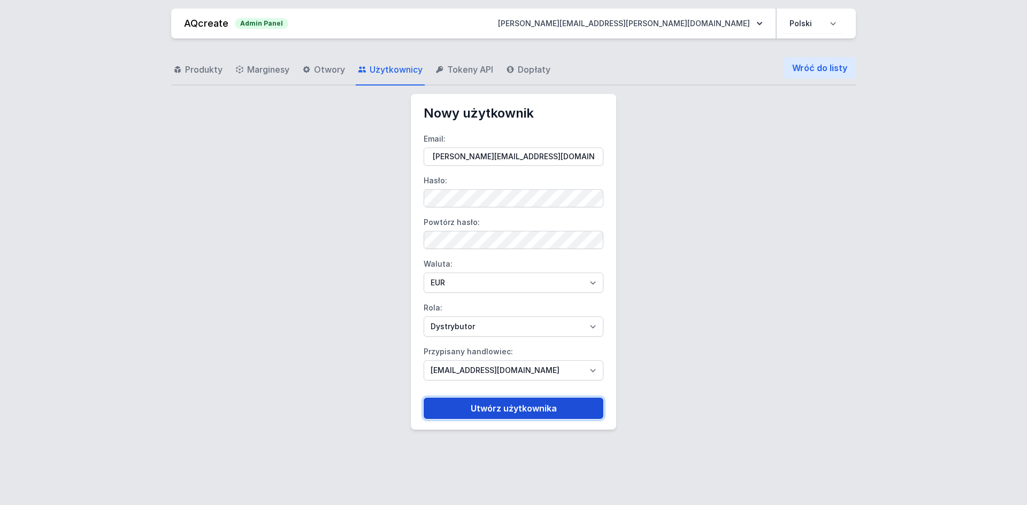
click at [467, 417] on button "Utwórz użytkownika" at bounding box center [514, 408] width 180 height 21
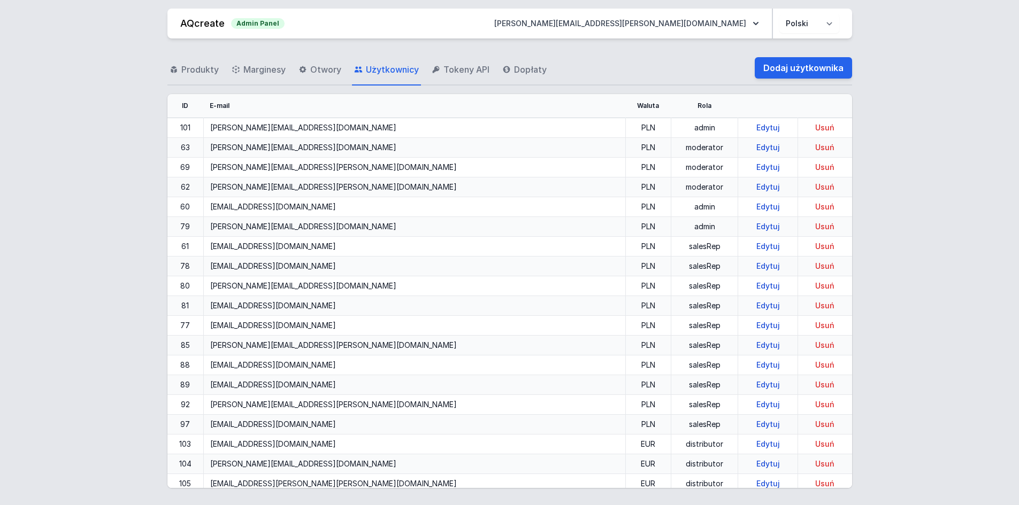
click at [609, 55] on div "Produkty Marginesy Otwory Użytkownicy Tokeny API Dopłaty Dodaj użytkownika" at bounding box center [509, 68] width 685 height 34
click at [795, 75] on link "Dodaj użytkownika" at bounding box center [803, 67] width 97 height 21
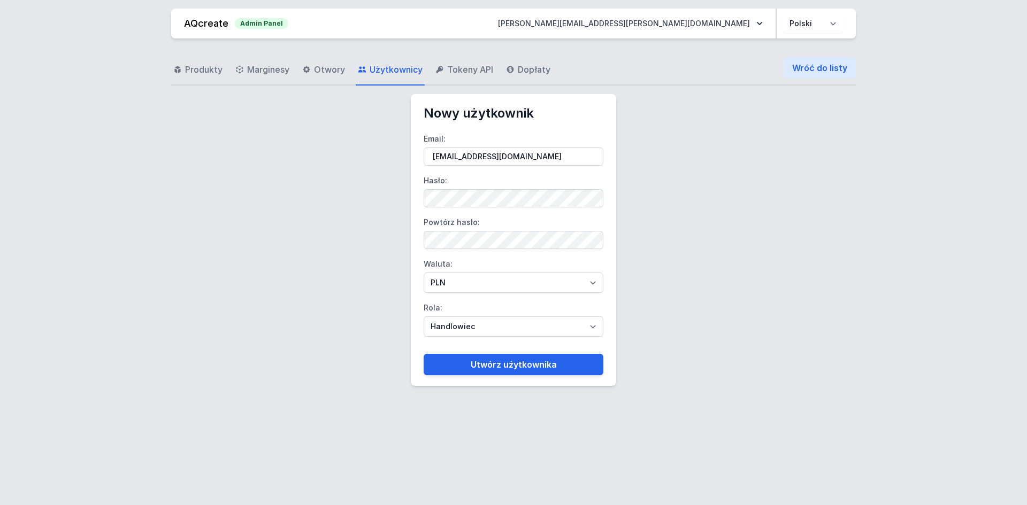
type input "cdv@electric.be"
click at [488, 293] on select "PLN EUR" at bounding box center [514, 283] width 180 height 20
select select "2"
click at [424, 273] on select "PLN EUR" at bounding box center [514, 283] width 180 height 20
click at [461, 327] on select "Handlowiec Moderator Dystrybutor Administrator" at bounding box center [514, 327] width 180 height 20
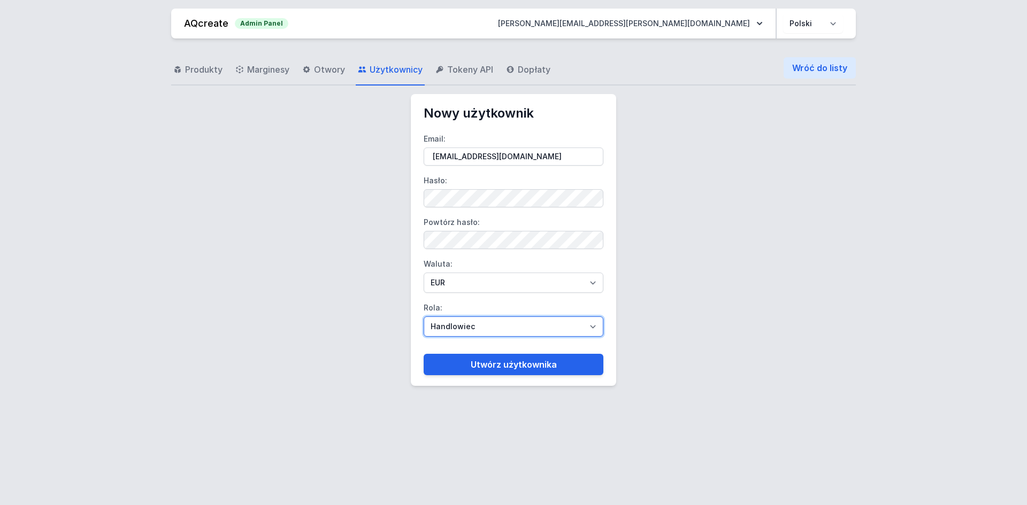
select select "distributor"
click at [424, 317] on select "Handlowiec Moderator Dystrybutor Administrator" at bounding box center [514, 327] width 180 height 20
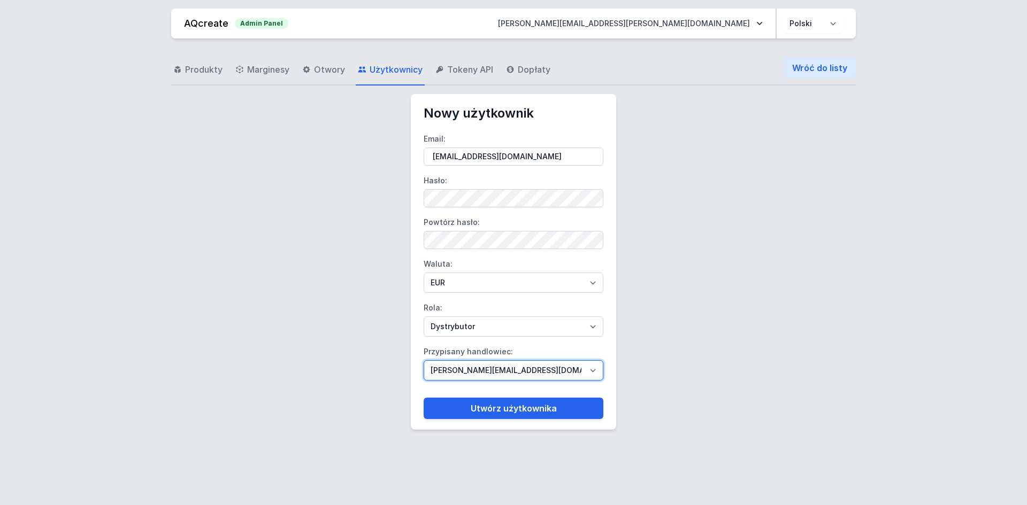
click at [489, 365] on select "bartek@aqcreate.com dominik.tekieli@aqform.com jadwiga.uroda@aqform.com mariusz…" at bounding box center [514, 370] width 180 height 20
select select "109"
click at [424, 360] on select "bartek@aqcreate.com dominik.tekieli@aqform.com jadwiga.uroda@aqform.com mariusz…" at bounding box center [514, 370] width 180 height 20
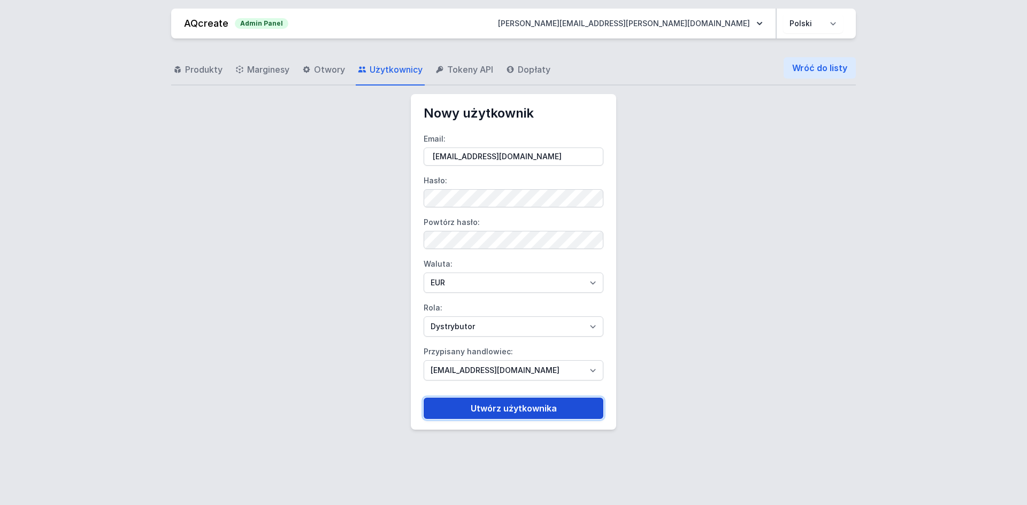
click at [493, 416] on button "Utwórz użytkownika" at bounding box center [514, 408] width 180 height 21
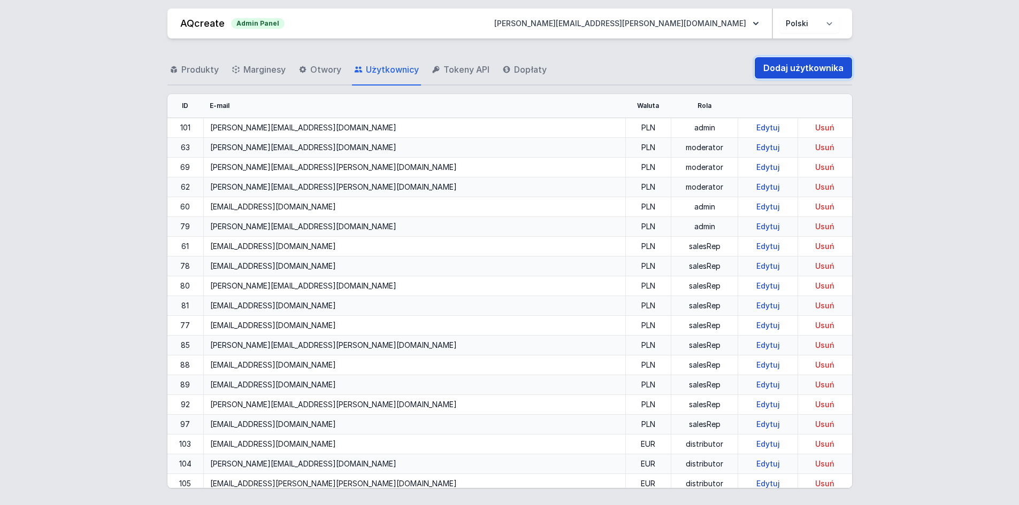
click at [820, 59] on link "Dodaj użytkownika" at bounding box center [803, 67] width 97 height 21
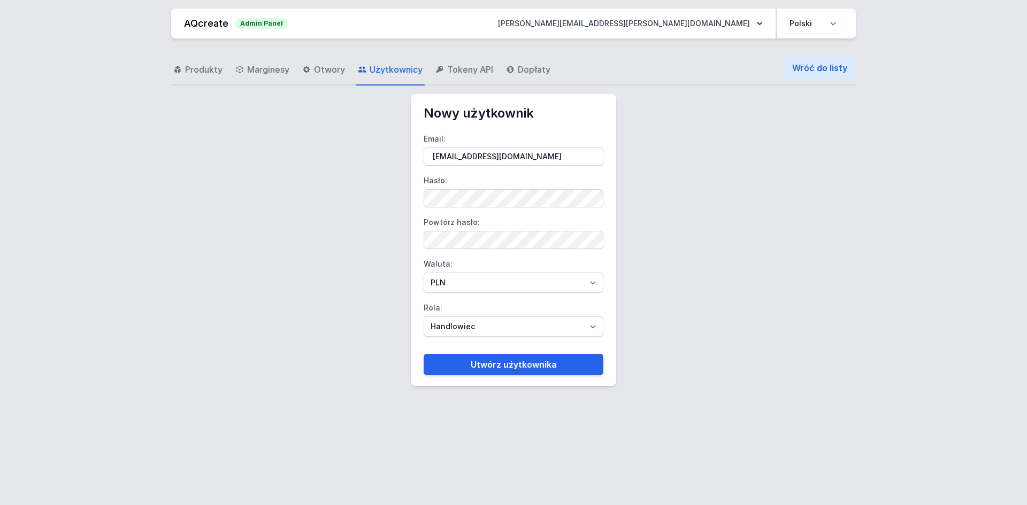
type input "mls@electric.be"
click at [565, 188] on label "Hasło:" at bounding box center [514, 189] width 180 height 35
click at [437, 296] on form "Email: mls@electric.be Hasło: Powtórz hasło: Waluta: PLN EUR Rola: Handlowiec M…" at bounding box center [514, 249] width 180 height 254
click at [432, 291] on select "PLN EUR" at bounding box center [514, 283] width 180 height 20
select select "2"
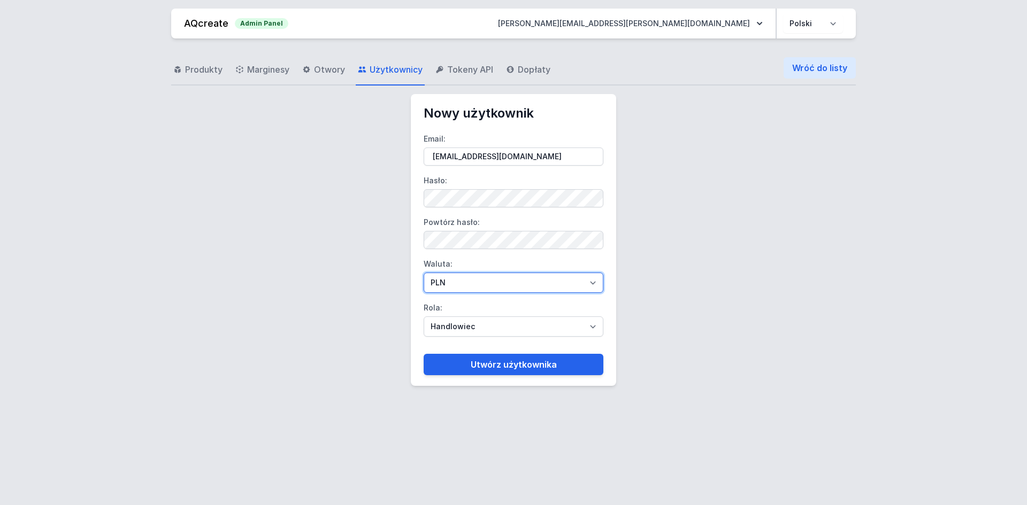
click at [424, 273] on select "PLN EUR" at bounding box center [514, 283] width 180 height 20
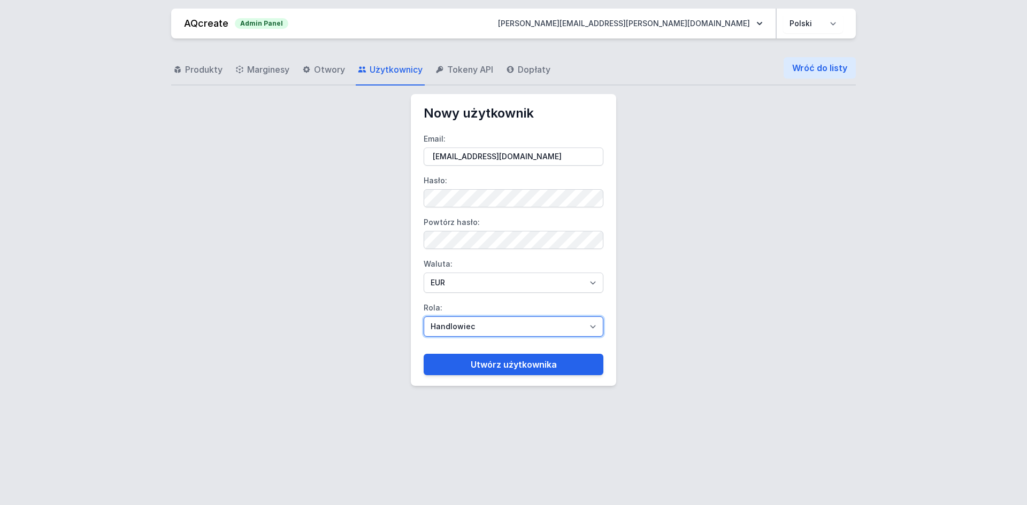
click at [457, 327] on select "Handlowiec Moderator Dystrybutor Administrator" at bounding box center [514, 327] width 180 height 20
select select "distributor"
click at [424, 317] on select "Handlowiec Moderator Dystrybutor Administrator" at bounding box center [514, 327] width 180 height 20
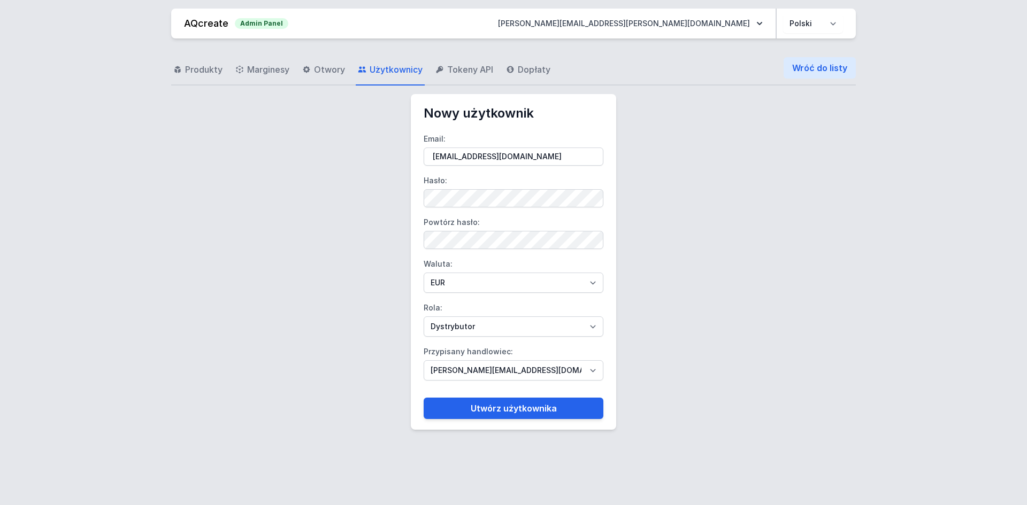
click at [467, 354] on label "Przypisany handlowiec: bartek@aqcreate.com dominik.tekieli@aqform.com jadwiga.u…" at bounding box center [514, 361] width 180 height 37
click at [467, 360] on select "bartek@aqcreate.com dominik.tekieli@aqform.com jadwiga.uroda@aqform.com mariusz…" at bounding box center [514, 370] width 180 height 20
click at [466, 378] on select "bartek@aqcreate.com dominik.tekieli@aqform.com jadwiga.uroda@aqform.com mariusz…" at bounding box center [514, 370] width 180 height 20
select select "109"
click at [424, 360] on select "bartek@aqcreate.com dominik.tekieli@aqform.com jadwiga.uroda@aqform.com mariusz…" at bounding box center [514, 370] width 180 height 20
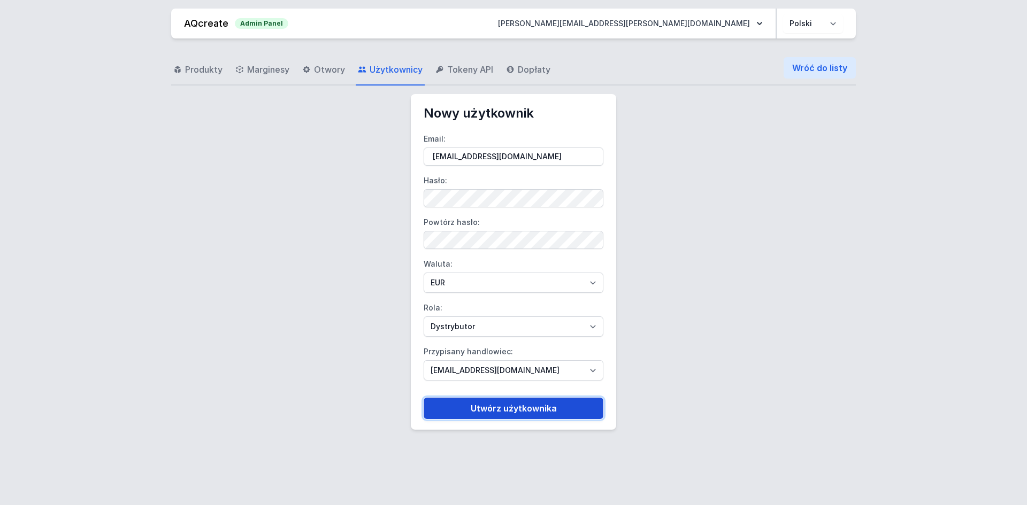
click at [468, 399] on button "Utwórz użytkownika" at bounding box center [514, 408] width 180 height 21
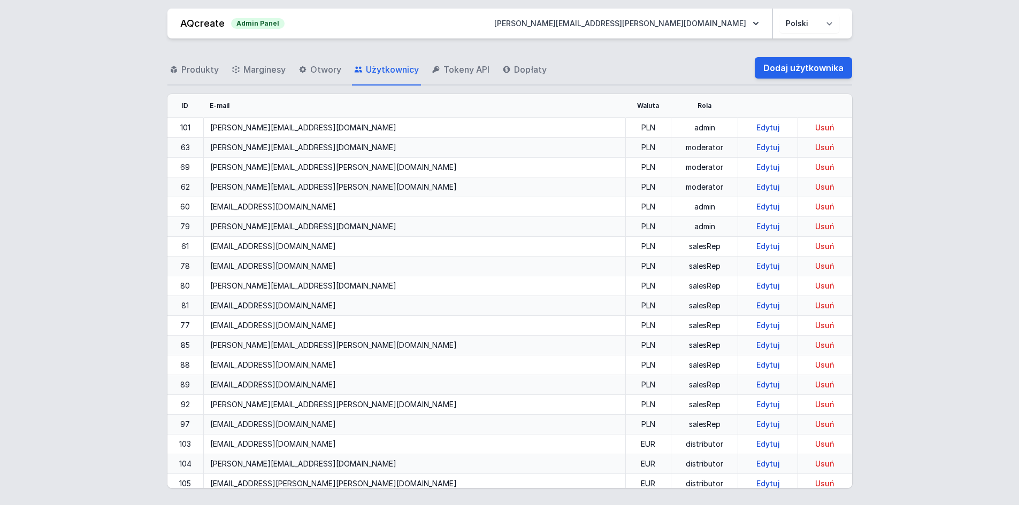
drag, startPoint x: 630, startPoint y: 83, endPoint x: 674, endPoint y: 83, distance: 44.4
click at [633, 83] on div "Produkty Marginesy Otwory Użytkownicy Tokeny API Dopłaty Dodaj użytkownika" at bounding box center [509, 68] width 685 height 34
click at [777, 77] on link "Dodaj użytkownika" at bounding box center [803, 67] width 97 height 21
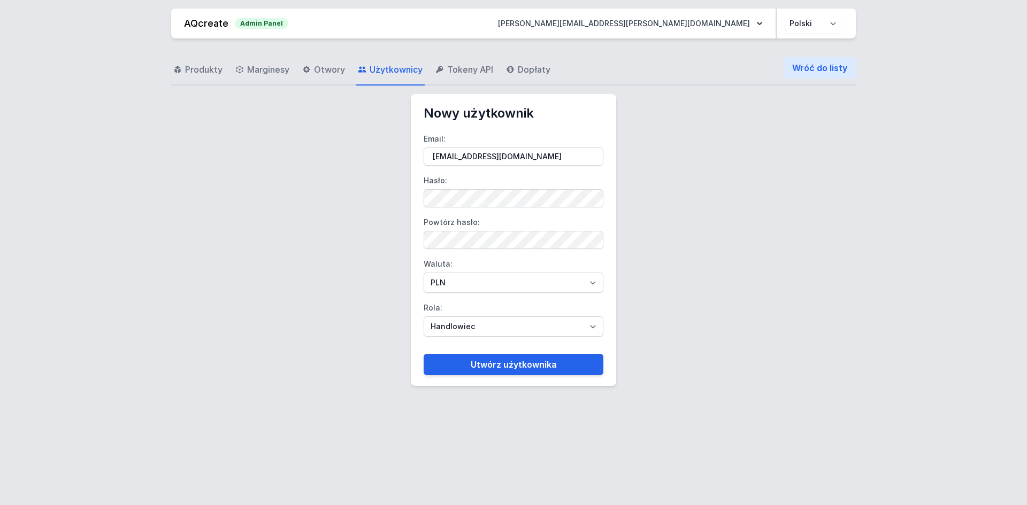
type input "[EMAIL_ADDRESS][DOMAIN_NAME]"
click at [449, 278] on select "PLN EUR" at bounding box center [514, 283] width 180 height 20
select select "2"
click at [424, 273] on select "PLN EUR" at bounding box center [514, 283] width 180 height 20
drag, startPoint x: 454, startPoint y: 329, endPoint x: 458, endPoint y: 335, distance: 7.7
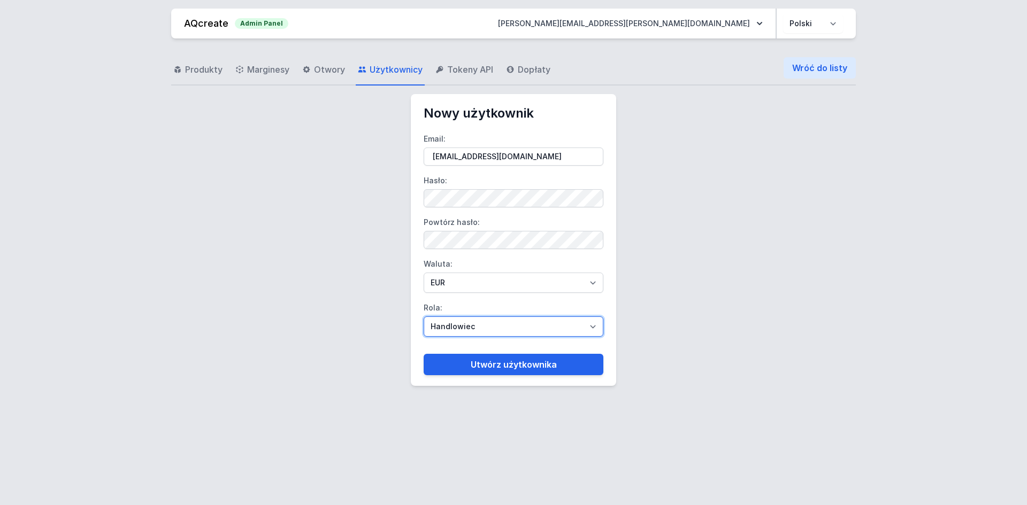
click at [454, 329] on select "Handlowiec Moderator Dystrybutor Administrator" at bounding box center [514, 327] width 180 height 20
select select "distributor"
click at [424, 317] on select "Handlowiec Moderator Dystrybutor Administrator" at bounding box center [514, 327] width 180 height 20
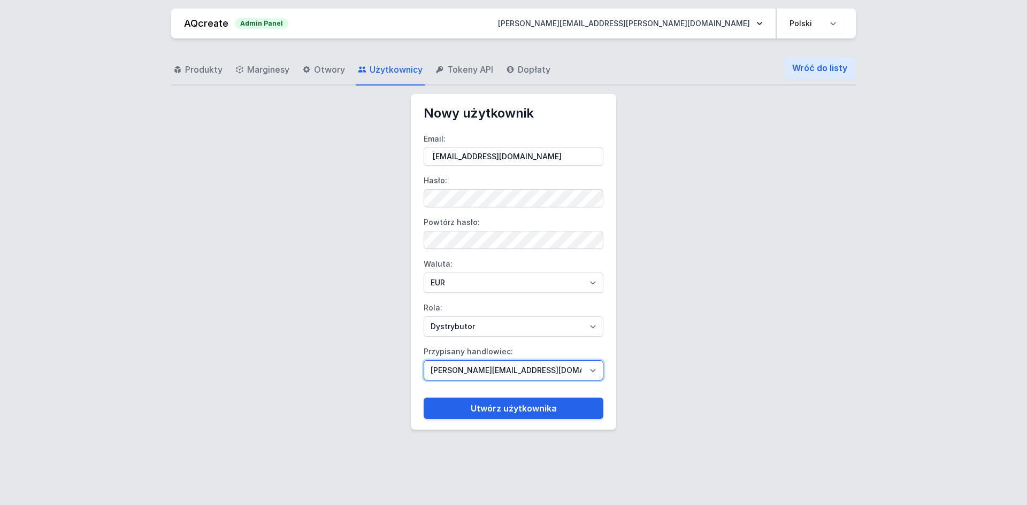
click at [482, 374] on select "bartek@aqcreate.com dominik.tekieli@aqform.com jadwiga.uroda@aqform.com mariusz…" at bounding box center [514, 370] width 180 height 20
select select "109"
click at [424, 360] on select "bartek@aqcreate.com dominik.tekieli@aqform.com jadwiga.uroda@aqform.com mariusz…" at bounding box center [514, 370] width 180 height 20
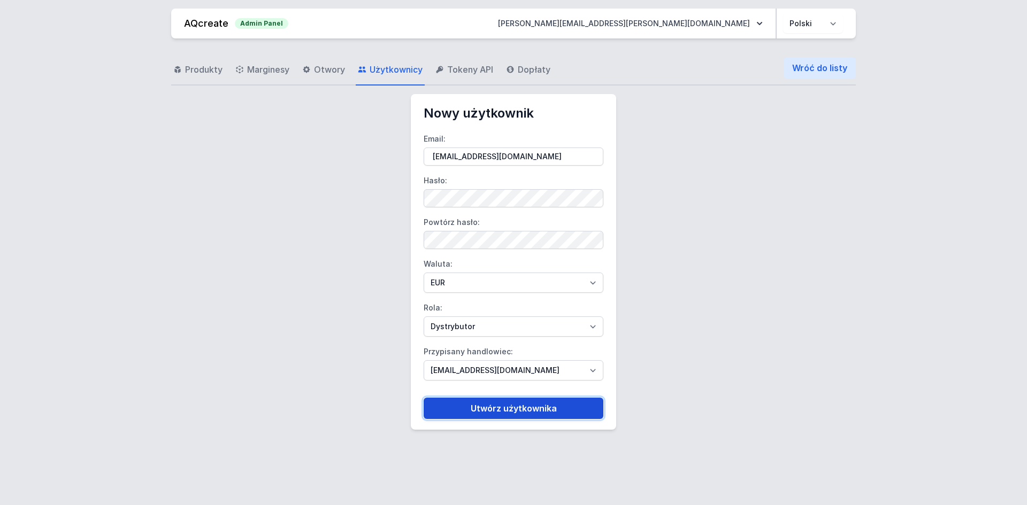
click at [485, 407] on button "Utwórz użytkownika" at bounding box center [514, 408] width 180 height 21
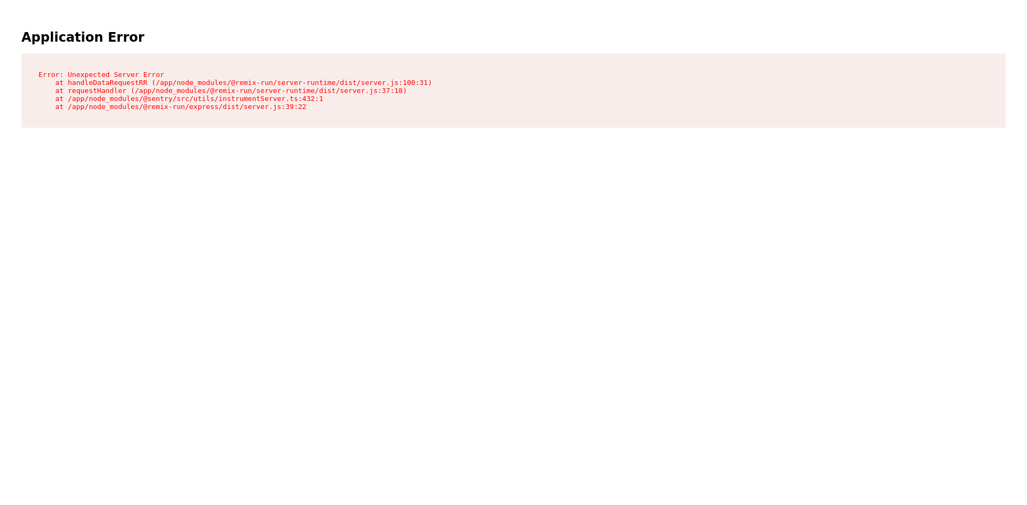
drag, startPoint x: 520, startPoint y: 82, endPoint x: 533, endPoint y: 87, distance: 14.0
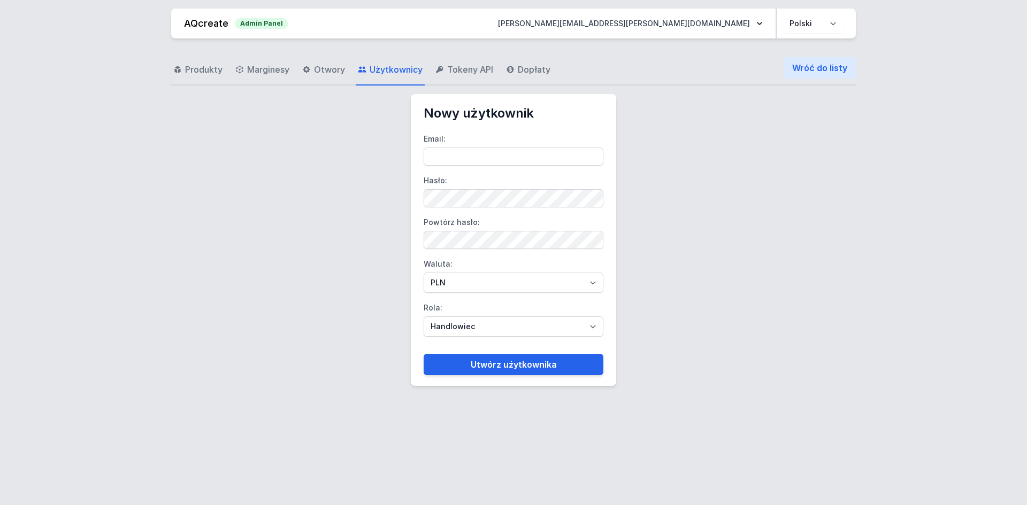
type input "[PERSON_NAME][EMAIL_ADDRESS][PERSON_NAME][DOMAIN_NAME]"
click at [614, 121] on main "Nowy użytkownik Email: dominik.paczkowski@aqform.com Hasło: Powtórz hasło: Walu…" at bounding box center [513, 240] width 205 height 292
click at [626, 75] on div "Produkty Marginesy Otwory Użytkownicy Tokeny API Dopłaty Wróć do listy" at bounding box center [513, 68] width 685 height 34
click at [818, 70] on link "Wróć do listy" at bounding box center [820, 67] width 72 height 21
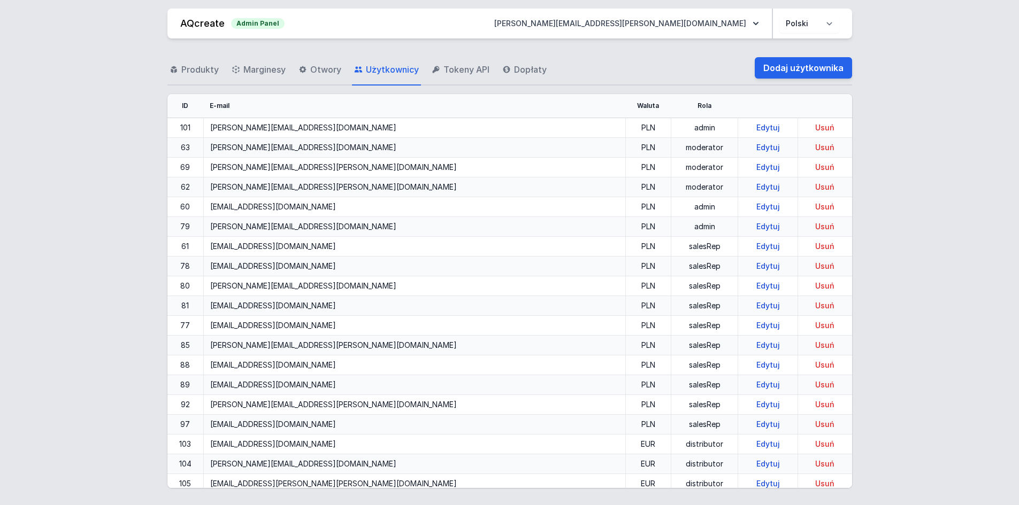
scroll to position [1261, 0]
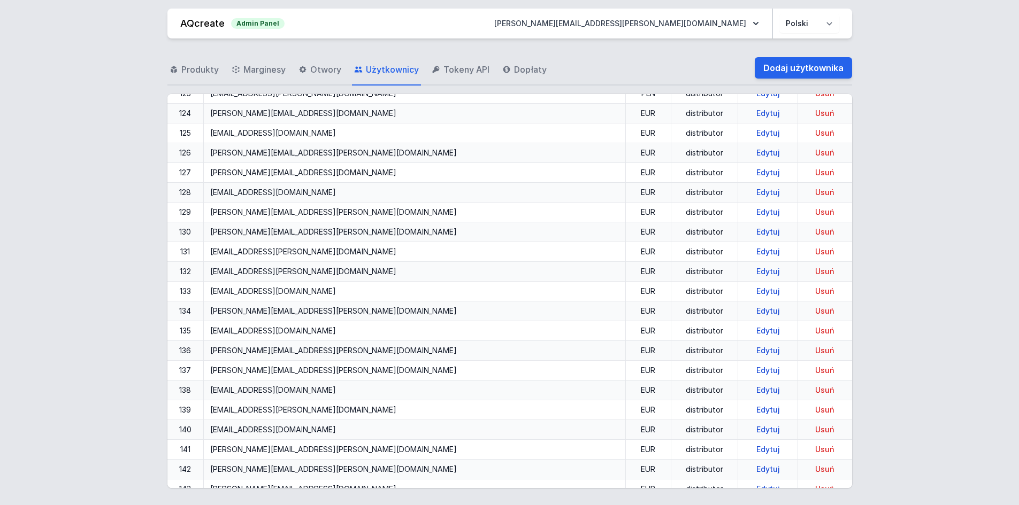
click at [752, 293] on link "Edytuj" at bounding box center [768, 291] width 32 height 9
select select "distributor"
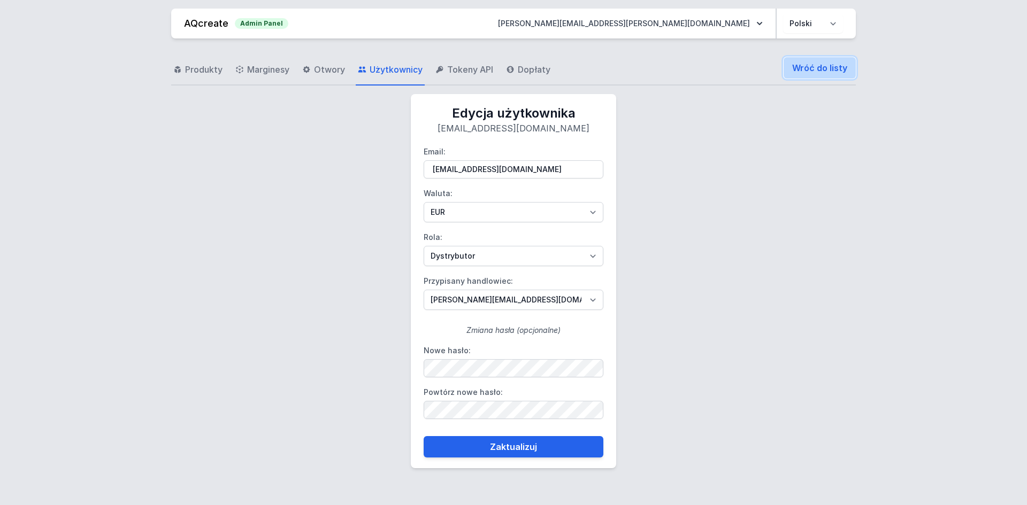
click at [808, 78] on link "Wróć do listy" at bounding box center [820, 67] width 72 height 21
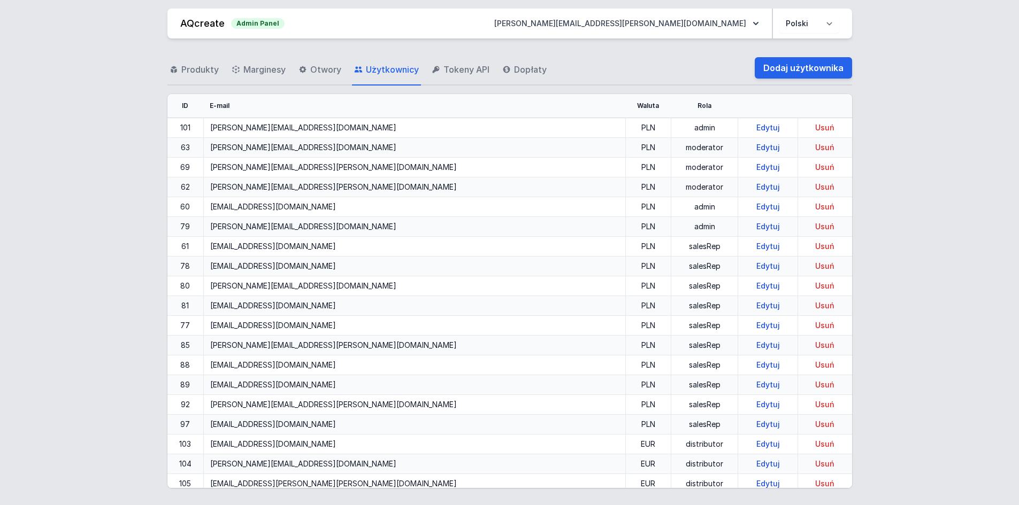
click at [912, 219] on div "Produkty Marginesy Otwory Użytkownicy Tokeny API Dopłaty Dodaj użytkownika ID E…" at bounding box center [509, 270] width 993 height 463
